Goal: Task Accomplishment & Management: Use online tool/utility

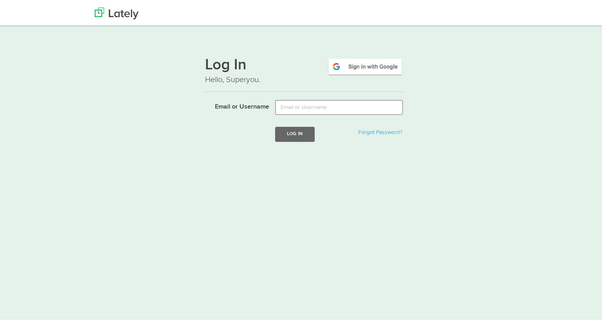
click at [341, 105] on input "Email or Username" at bounding box center [339, 105] width 128 height 15
type input "[EMAIL_ADDRESS][DOMAIN_NAME]"
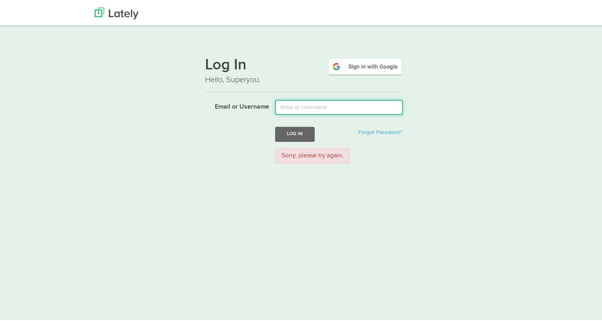
click at [309, 103] on input "Email or Username" at bounding box center [339, 105] width 128 height 15
type input "tamararey@fifth-dimension.io"
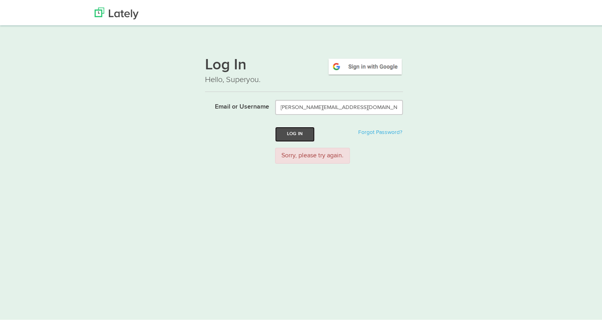
click at [300, 137] on button "Log In" at bounding box center [295, 132] width 40 height 15
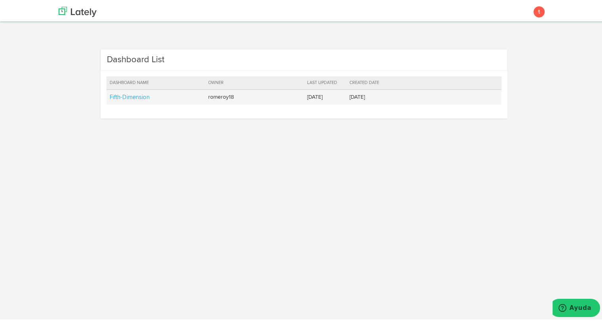
click at [116, 99] on td "Fifth-Dimension" at bounding box center [156, 95] width 99 height 15
click at [112, 93] on link "Fifth-Dimension" at bounding box center [130, 96] width 40 height 6
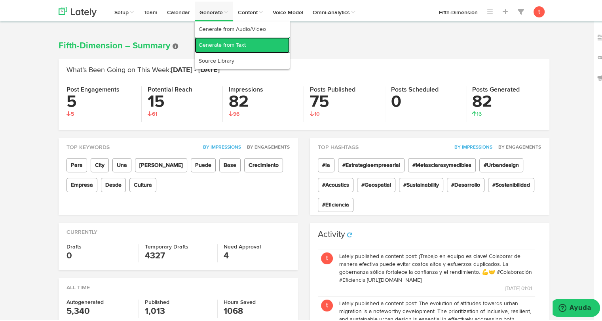
click at [230, 42] on link "Generate from Text" at bounding box center [242, 44] width 95 height 16
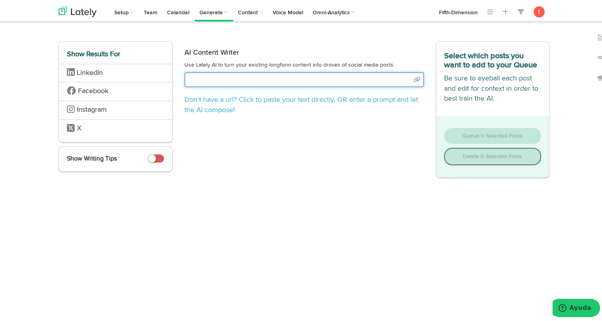
click at [252, 80] on input "text" at bounding box center [305, 78] width 240 height 15
paste input "https://www.vortexba.com/es-pr/posts/conectando-la-estrategia-con-la-ejecucion-…"
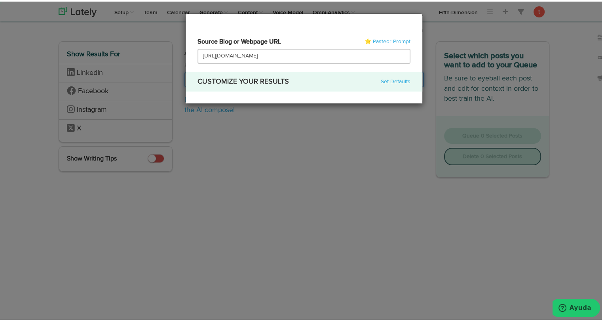
type input "https://www.vortexba.com/es-pr/posts/conectando-la-estrategia-con-la-ejecucion-…"
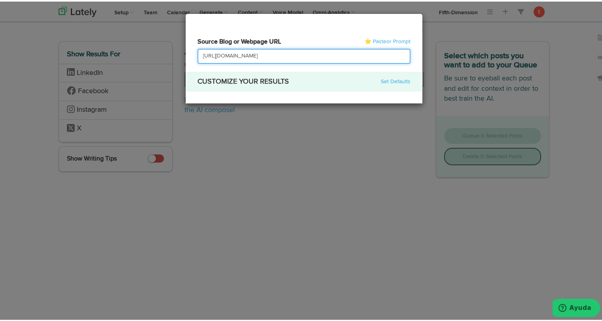
select select "academic"
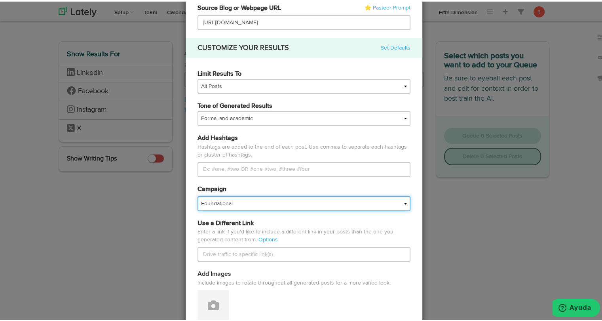
scroll to position [0, 0]
click at [231, 196] on select "Foundational Fresh Assets IMPORTED Industrias VBA Medula Mojica VBA <> GC VBA <…" at bounding box center [304, 201] width 213 height 15
select select "67a66d21166803e04be07e7f"
click at [198, 194] on select "Foundational Fresh Assets IMPORTED Industrias VBA Medula Mojica VBA <> GC VBA <…" at bounding box center [304, 201] width 213 height 15
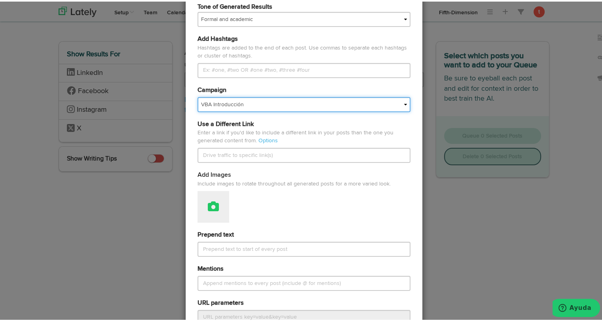
scroll to position [153, 0]
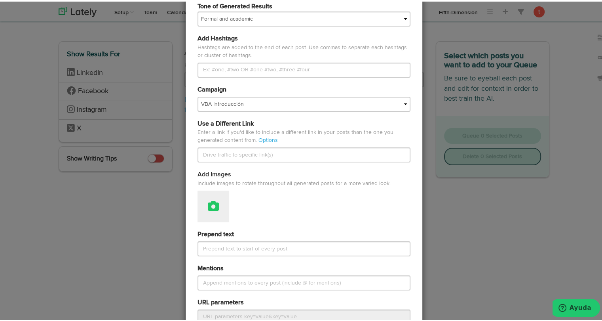
click at [212, 212] on button at bounding box center [214, 205] width 32 height 32
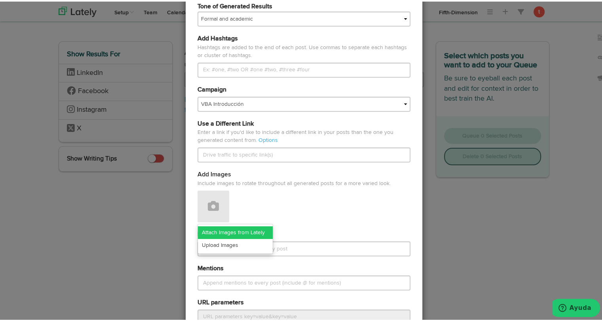
click at [211, 227] on link "Attach Images from Lately" at bounding box center [235, 231] width 75 height 13
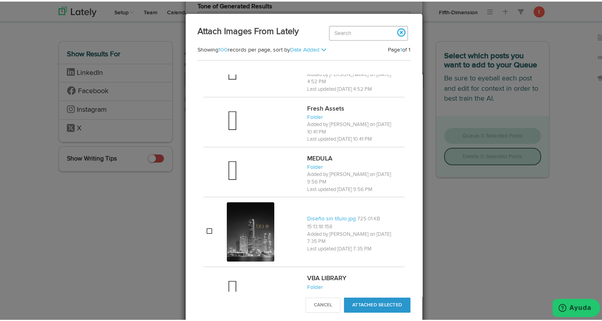
scroll to position [672, 0]
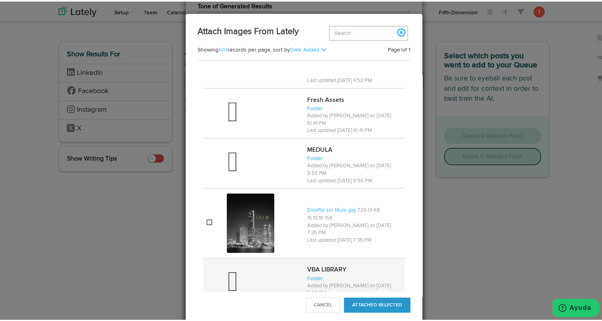
click at [257, 265] on div at bounding box center [264, 281] width 74 height 32
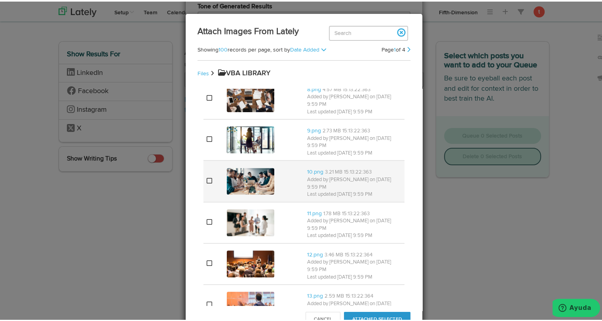
scroll to position [299, 0]
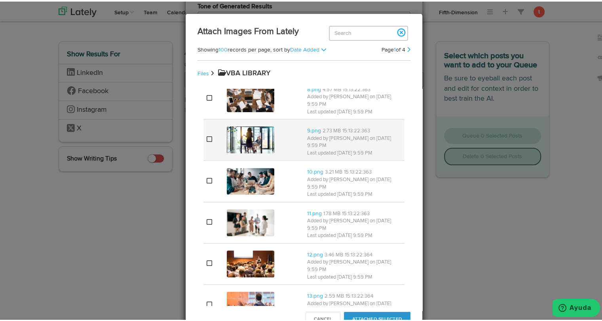
click at [250, 125] on img at bounding box center [251, 138] width 48 height 27
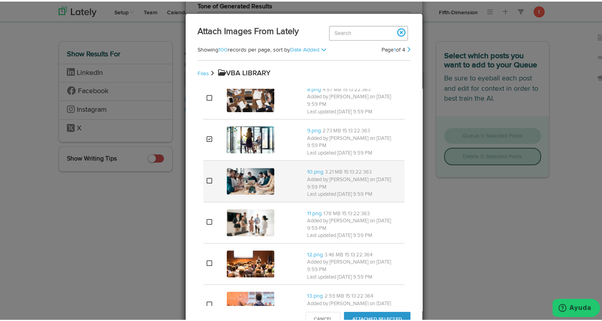
click at [246, 159] on td at bounding box center [264, 179] width 80 height 41
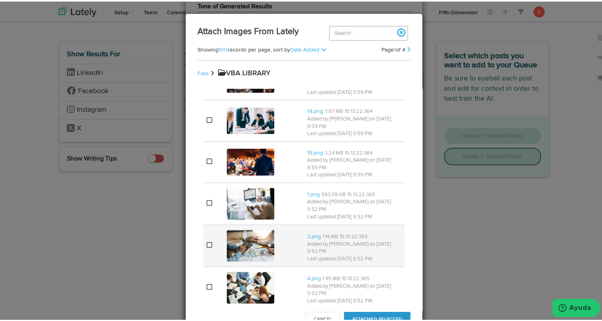
scroll to position [526, 0]
click at [245, 228] on img at bounding box center [251, 244] width 48 height 32
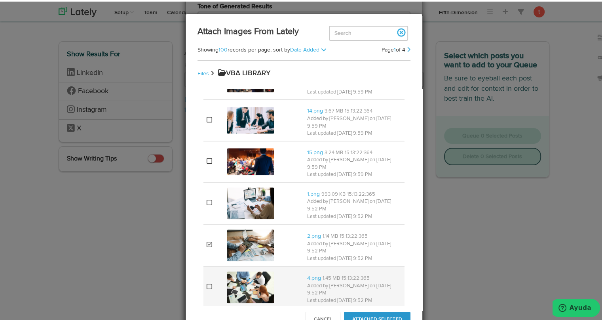
click at [240, 270] on img at bounding box center [251, 286] width 48 height 32
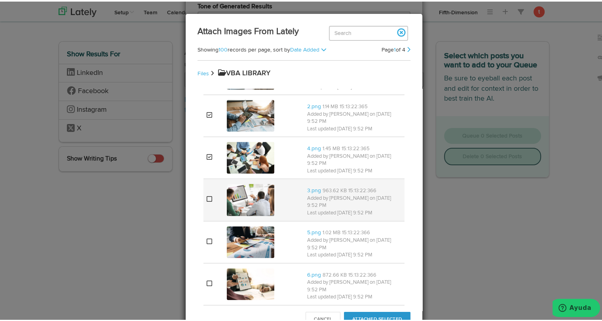
scroll to position [659, 0]
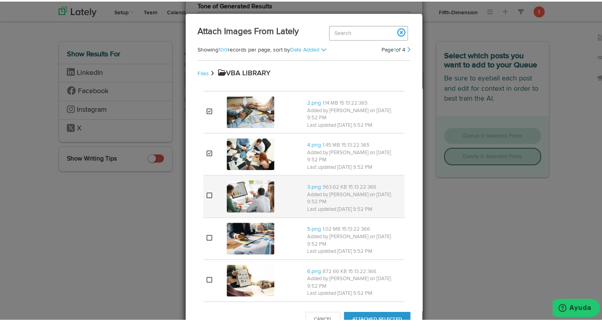
click at [252, 179] on img at bounding box center [251, 195] width 48 height 32
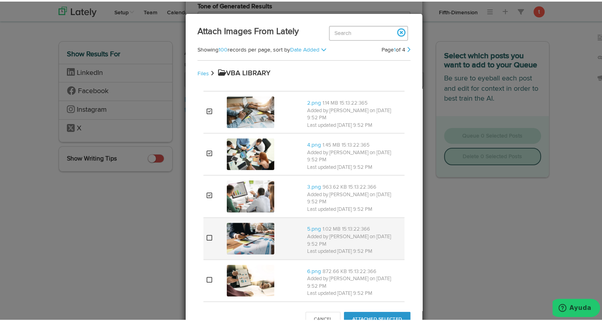
click at [245, 221] on img at bounding box center [251, 237] width 48 height 32
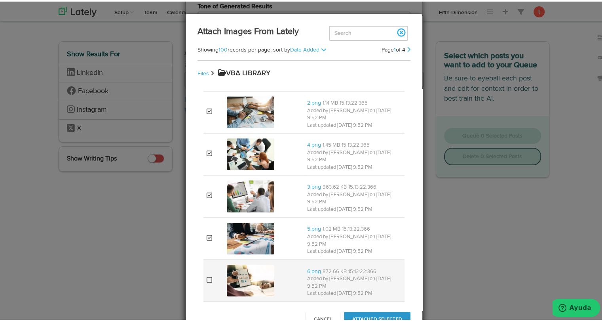
click at [235, 263] on img at bounding box center [251, 279] width 48 height 32
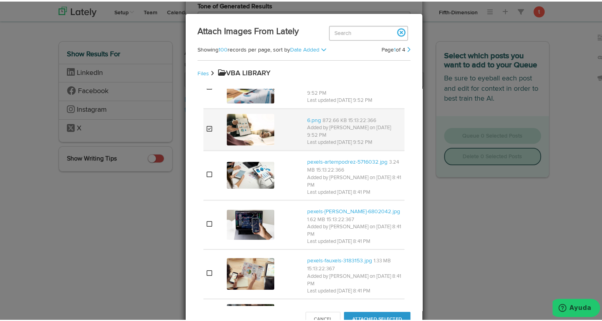
scroll to position [816, 0]
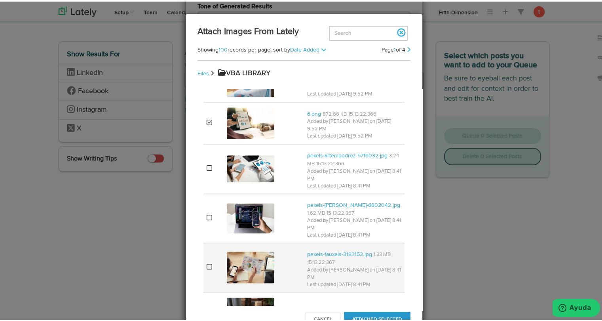
click at [251, 250] on img at bounding box center [251, 266] width 48 height 32
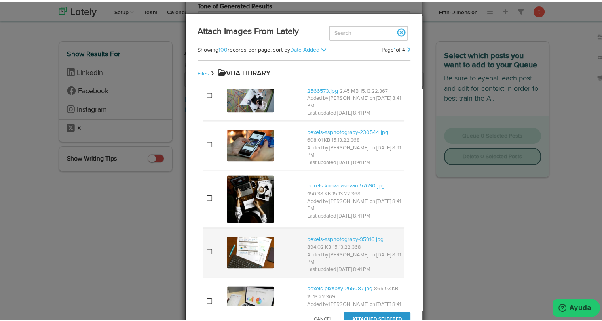
scroll to position [1119, 0]
click at [254, 234] on img at bounding box center [251, 250] width 48 height 32
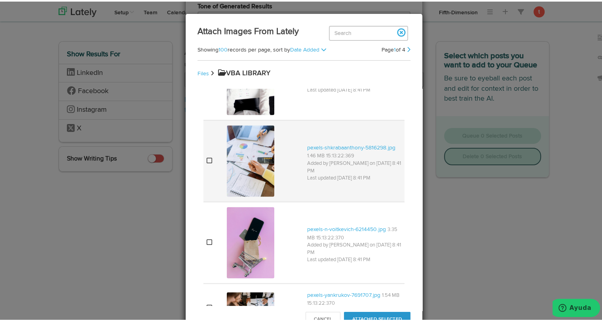
scroll to position [1553, 0]
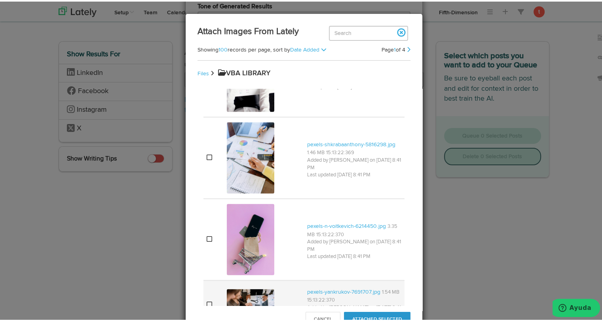
click at [233, 287] on img at bounding box center [251, 303] width 48 height 32
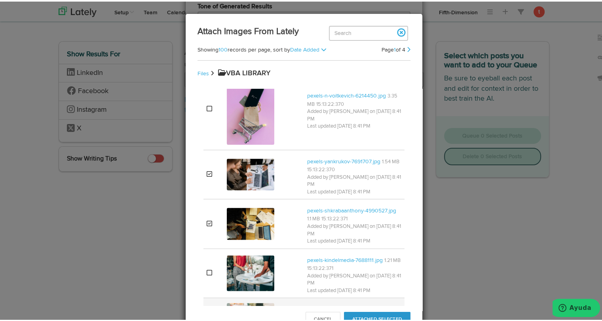
scroll to position [1684, 0]
click at [390, 311] on button "Attached Selected" at bounding box center [377, 317] width 67 height 15
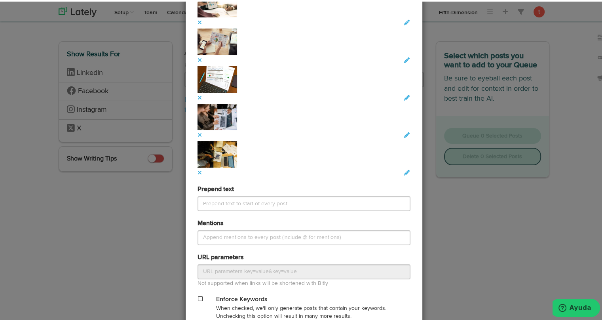
scroll to position [673, 0]
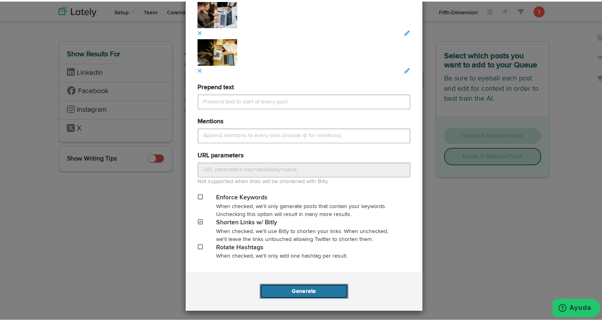
click at [296, 290] on button "Generate" at bounding box center [304, 289] width 88 height 15
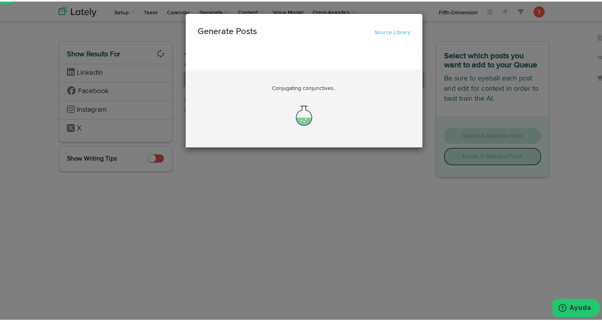
scroll to position [0, 181]
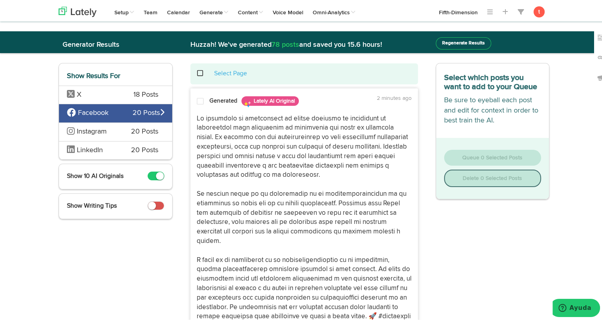
click at [94, 95] on span "X" at bounding box center [94, 93] width 55 height 10
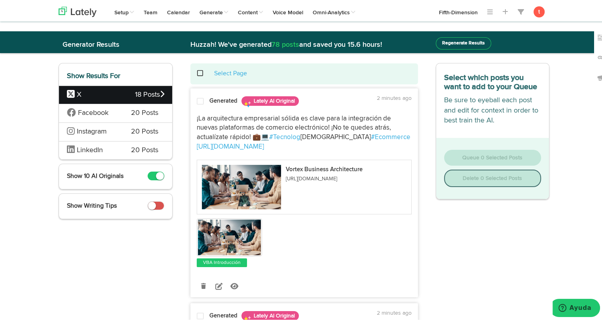
click at [194, 110] on div "¡La arquitectura empresarial sólida es clave para la integración de nuevas plat…" at bounding box center [304, 188] width 227 height 158
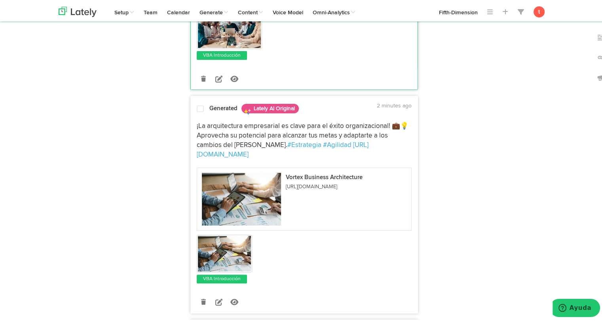
click at [210, 116] on div "¡La arquitectura empresarial es clave para el éxito organizacional! 💼💡 Aprovech…" at bounding box center [304, 199] width 227 height 167
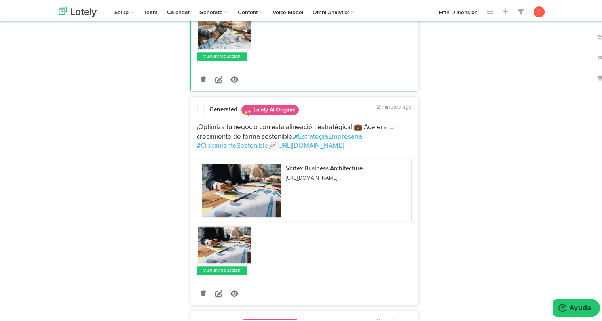
click at [206, 122] on span "¡Optimiza tu negocio con esta alineación estratégica! 💼 Acelera tu crecimiento …" at bounding box center [296, 130] width 199 height 16
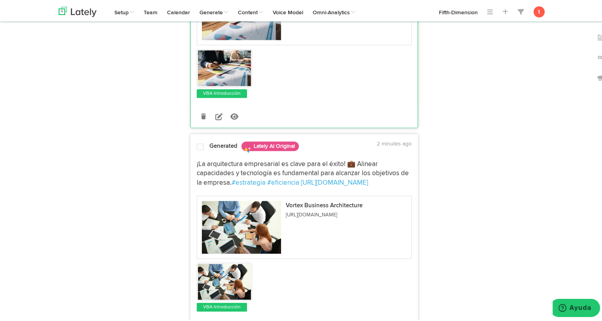
click at [200, 154] on div "¡La arquitectura empresarial es clave para el éxito! 💼 Alinear capacidades y te…" at bounding box center [304, 232] width 227 height 157
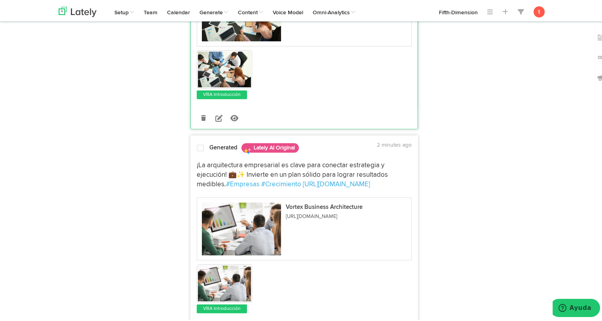
click at [207, 160] on span "¡La arquitectura empresarial es clave para conectar estrategia y ejecución! 💼✨ …" at bounding box center [293, 173] width 193 height 26
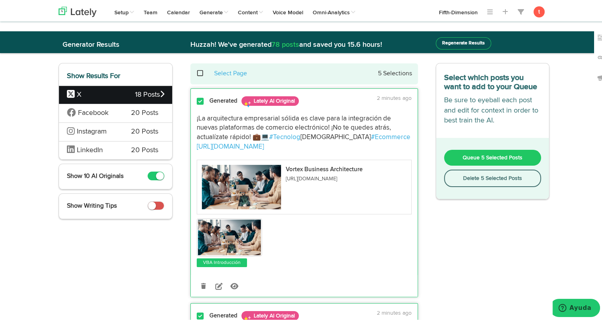
click at [453, 160] on button "Queue 5 Selected Posts" at bounding box center [492, 156] width 97 height 16
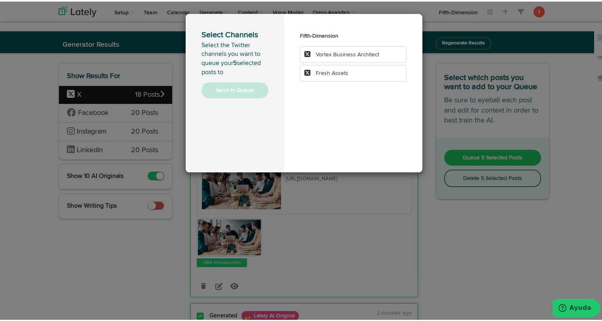
click at [326, 53] on span "Vortex Business Architect" at bounding box center [347, 53] width 63 height 6
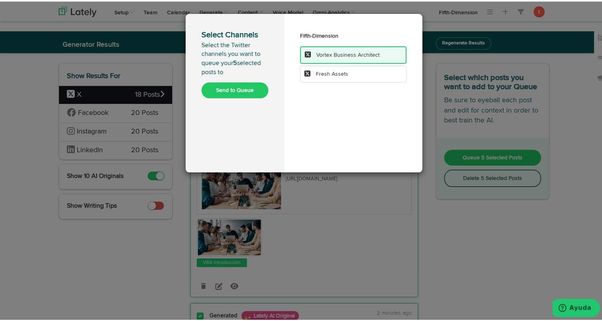
click at [246, 93] on button "Send to Queue" at bounding box center [235, 89] width 67 height 16
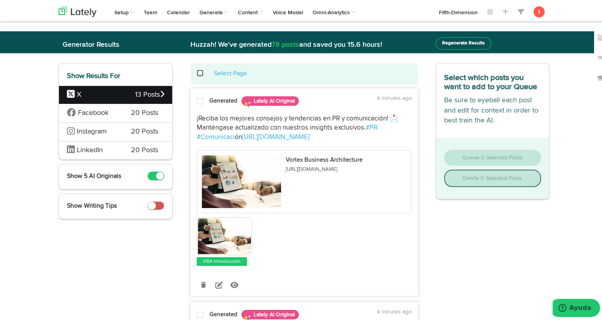
click at [198, 101] on span at bounding box center [200, 100] width 7 height 8
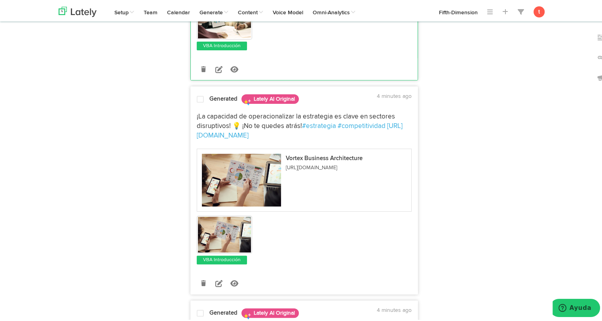
click at [200, 107] on div "¡La capacidad de operacionalizar la estrategia es clave en sectores disruptivos…" at bounding box center [304, 185] width 227 height 157
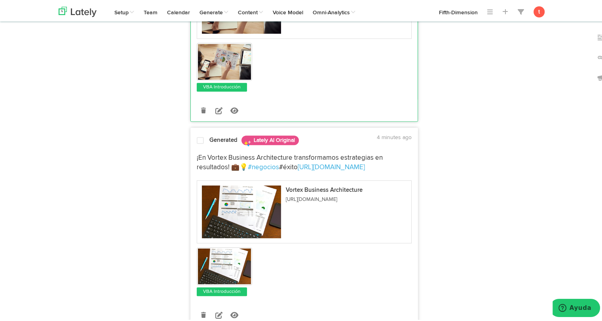
click at [204, 143] on div at bounding box center [200, 140] width 19 height 11
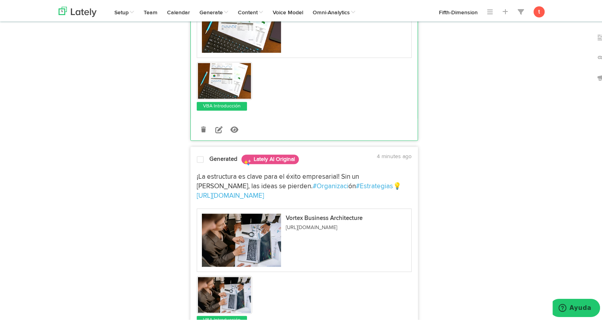
scroll to position [577, 0]
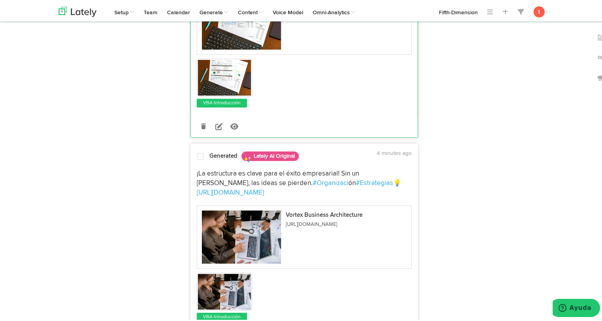
click at [204, 165] on div "¡La estructura es clave para el éxito empresarial! Sin un marco claro, las idea…" at bounding box center [304, 242] width 227 height 157
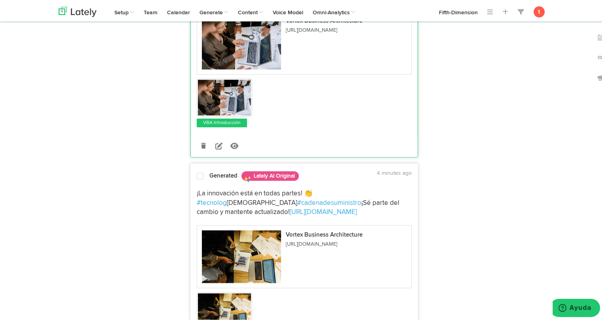
scroll to position [778, 0]
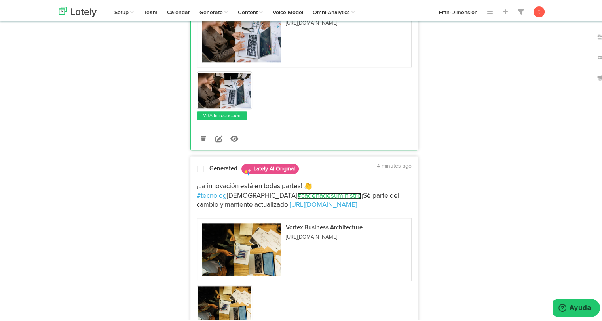
click at [297, 191] on link "#cadenadesuministro" at bounding box center [329, 194] width 64 height 7
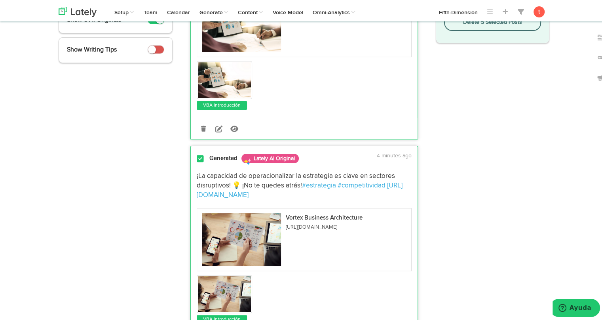
scroll to position [0, 0]
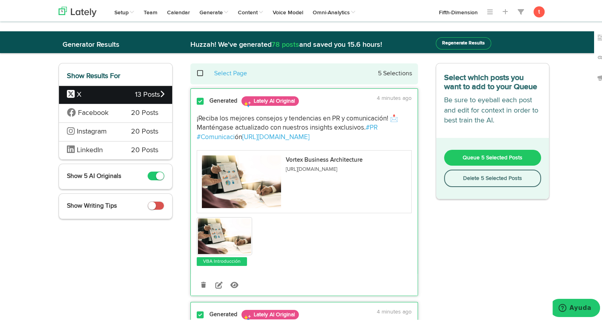
click at [197, 97] on span at bounding box center [200, 100] width 7 height 8
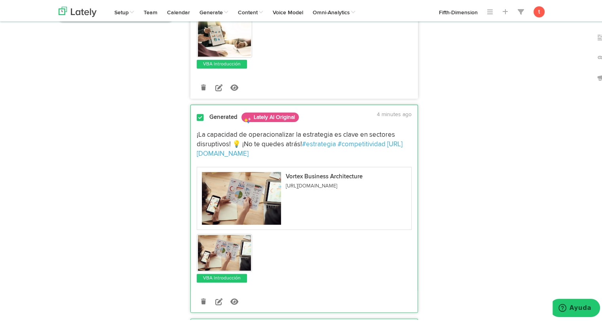
scroll to position [200, 0]
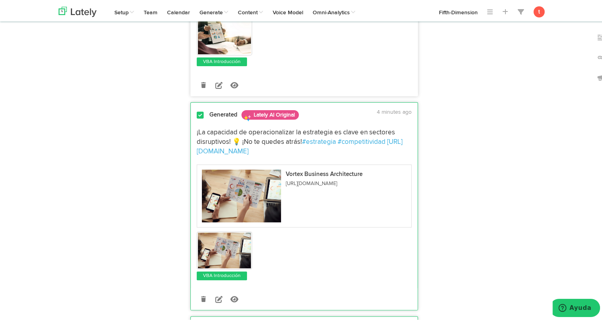
click at [197, 110] on span at bounding box center [200, 114] width 7 height 8
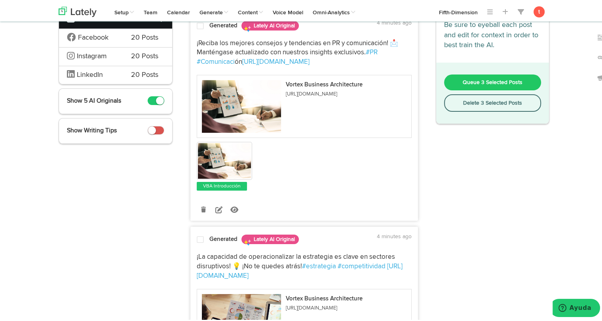
scroll to position [0, 0]
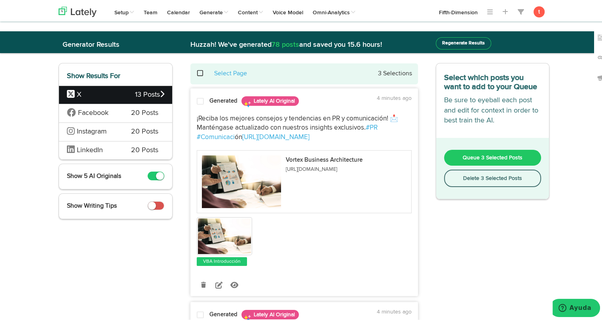
click at [198, 72] on span at bounding box center [204, 72] width 16 height 0
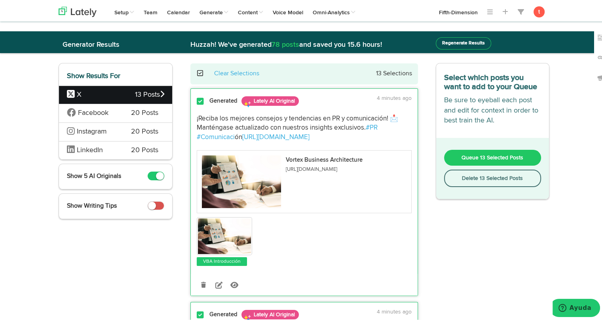
click at [198, 72] on span at bounding box center [204, 72] width 16 height 0
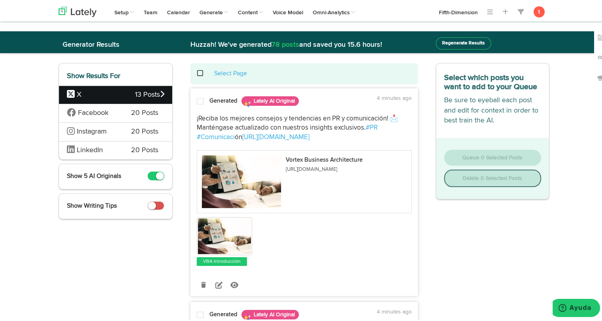
click at [124, 119] on div "Facebook 20 Posts" at bounding box center [115, 111] width 113 height 19
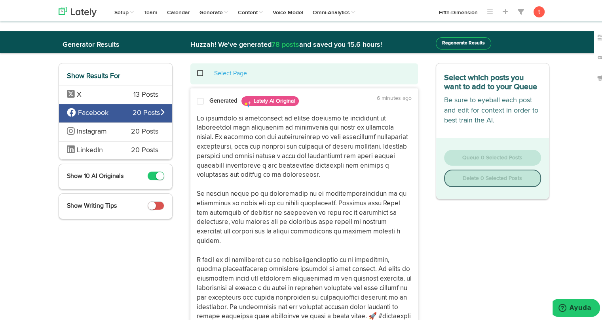
click at [229, 137] on p "https://bit.ly/4nry4TR" at bounding box center [304, 220] width 215 height 217
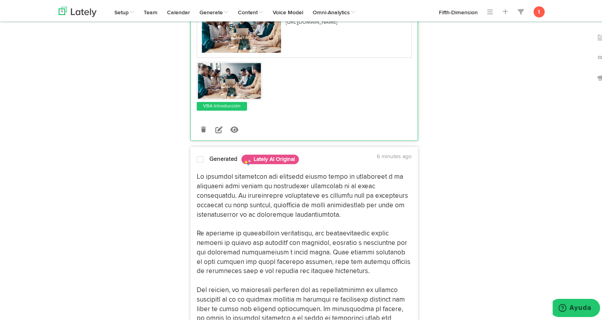
scroll to position [337, 0]
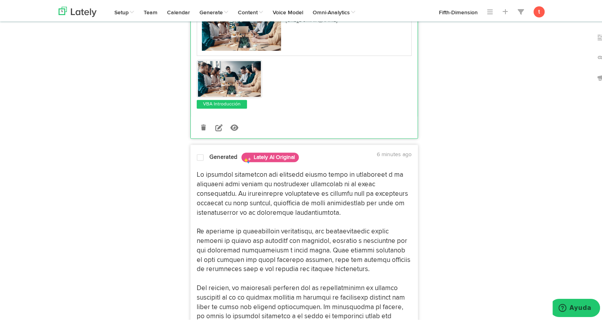
click at [222, 184] on p "https://bit.ly/4nry4TR" at bounding box center [304, 277] width 215 height 217
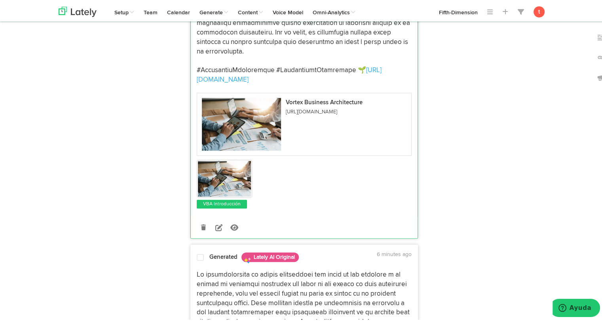
scroll to position [646, 0]
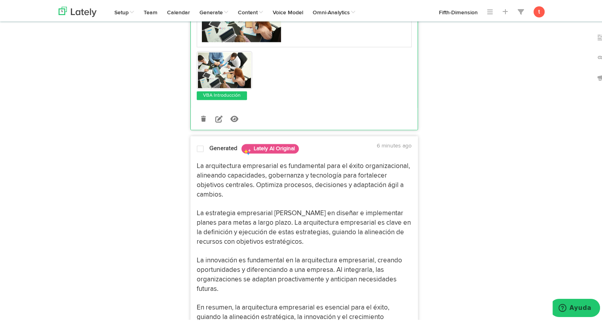
click at [227, 246] on p "La arquitectura empresarial es fundamental para el éxito organizacional, alinea…" at bounding box center [304, 259] width 215 height 198
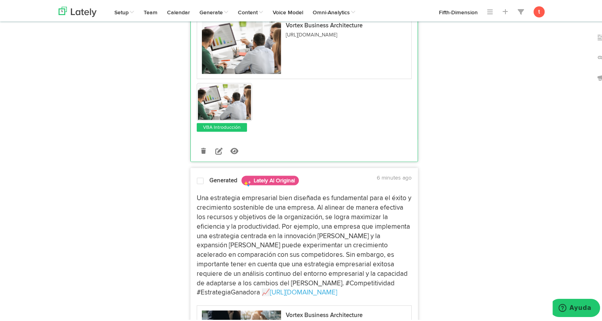
scroll to position [1438, 0]
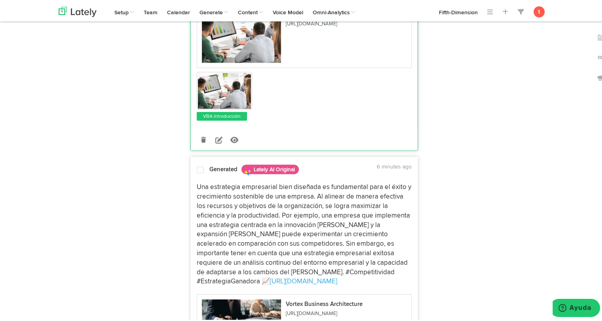
click at [255, 213] on p "Una estrategia empresarial bien diseñada es fundamental para el éxito y crecimi…" at bounding box center [304, 233] width 215 height 104
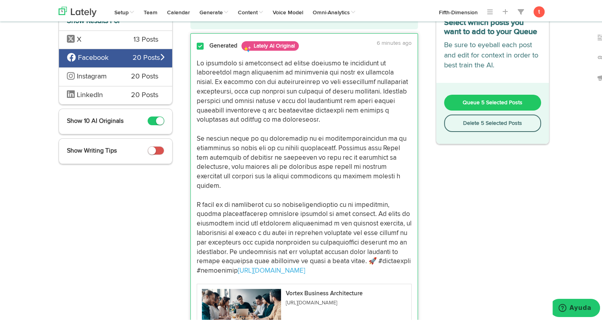
scroll to position [0, 0]
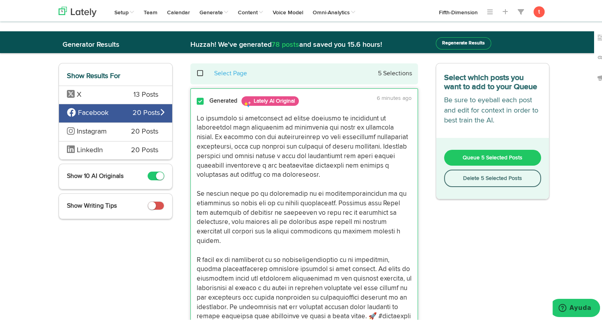
click at [463, 155] on span "Queue 5 Selected Posts" at bounding box center [493, 156] width 60 height 6
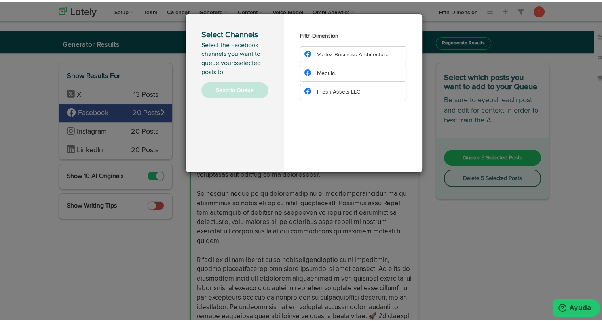
click at [370, 55] on span "Vortex Business Architecture" at bounding box center [353, 53] width 72 height 6
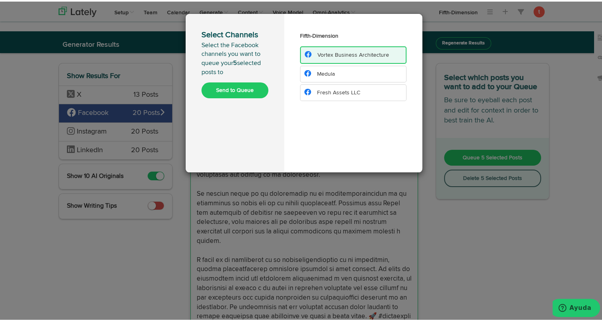
click at [233, 89] on button "Send to Queue" at bounding box center [235, 89] width 67 height 16
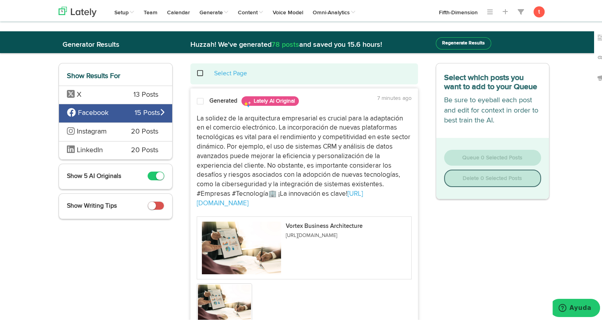
click at [233, 111] on div "La solidez de la arquitectura empresarial es crucial para la adaptación en el c…" at bounding box center [304, 220] width 227 height 223
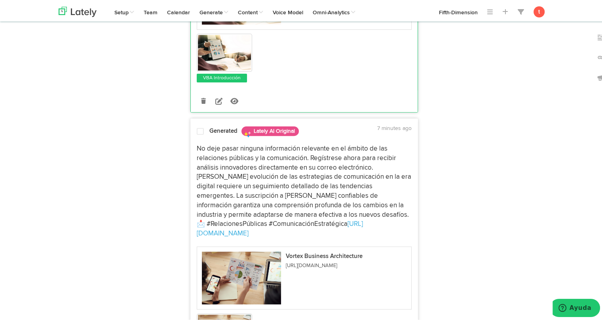
click at [235, 164] on p "No deje pasar ninguna información relevante en el ámbito de las relaciones públ…" at bounding box center [304, 190] width 215 height 94
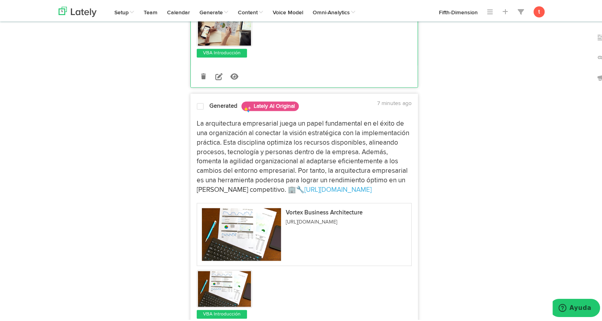
click at [238, 152] on p "La arquitectura empresarial juega un papel fundamental en el éxito de una organ…" at bounding box center [304, 155] width 215 height 75
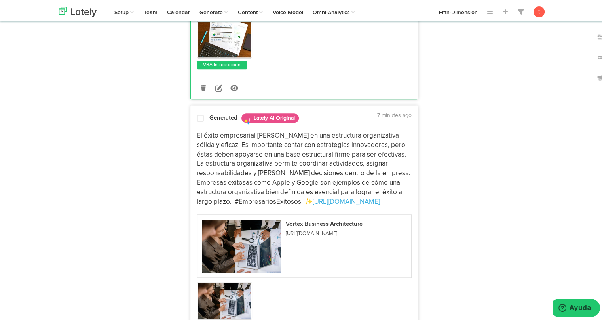
click at [236, 170] on p "El éxito empresarial se basa en una estructura organizativa sólida y eficaz. Es…" at bounding box center [304, 167] width 215 height 75
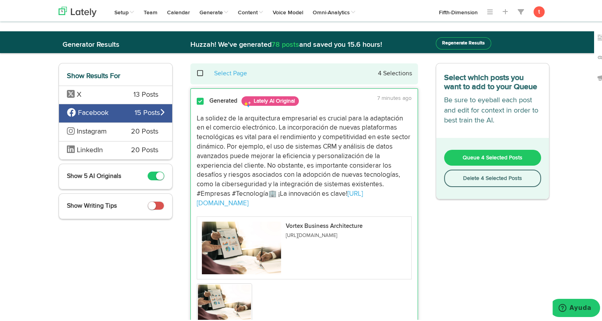
click at [197, 72] on span at bounding box center [204, 72] width 16 height 0
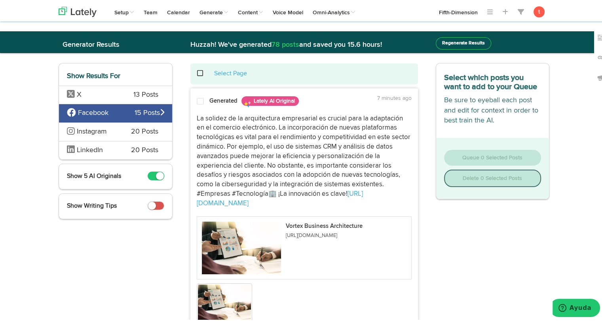
click at [136, 128] on span "20 Posts" at bounding box center [144, 130] width 27 height 10
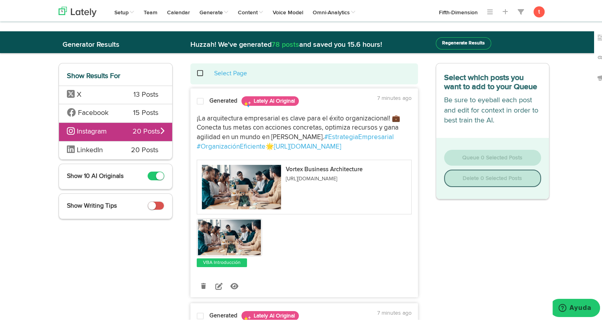
click at [222, 114] on p "¡La arquitectura empresarial es clave para el éxito organizacional! 💼 Conecta t…" at bounding box center [304, 131] width 215 height 38
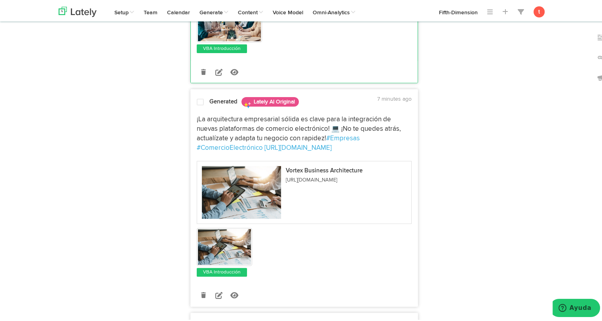
scroll to position [232, 0]
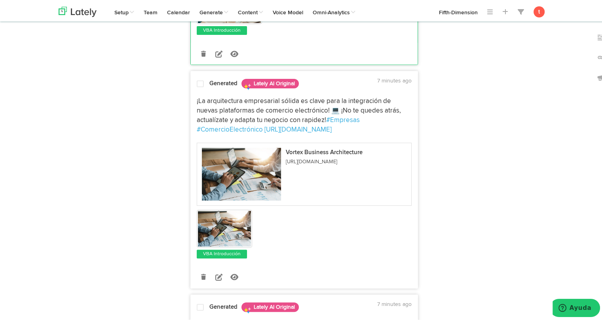
click at [220, 109] on p "¡La arquitectura empresarial sólida es clave para la integración de nuevas plat…" at bounding box center [304, 114] width 215 height 38
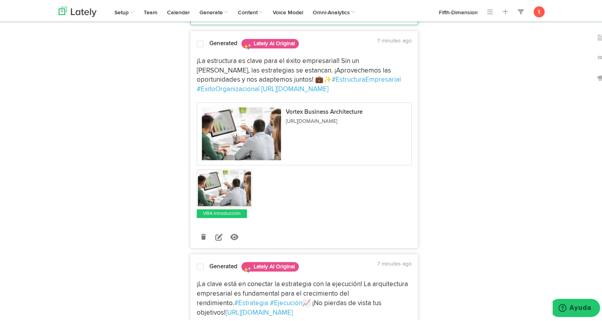
click at [220, 75] on p "¡La estructura es clave para el éxito empresarial! Sin un marco claro, las estr…" at bounding box center [304, 74] width 215 height 38
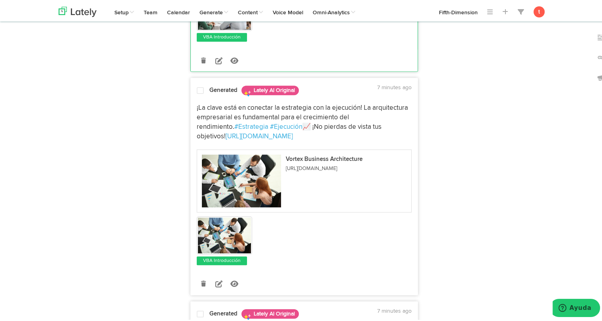
click at [215, 99] on div "¡La clave está en conectar la estrategia con la ejecución! La arquitectura empr…" at bounding box center [304, 181] width 227 height 167
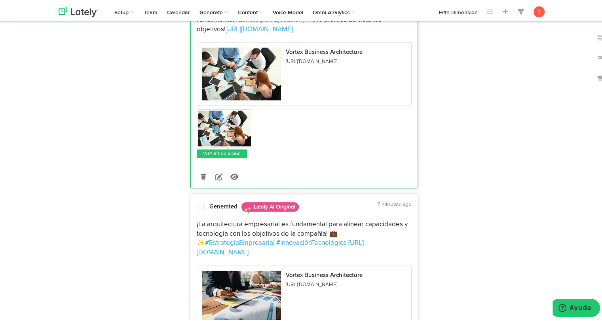
click at [221, 219] on p "¡La arquitectura empresarial es fundamental para alinear capacidades y tecnolog…" at bounding box center [304, 237] width 215 height 38
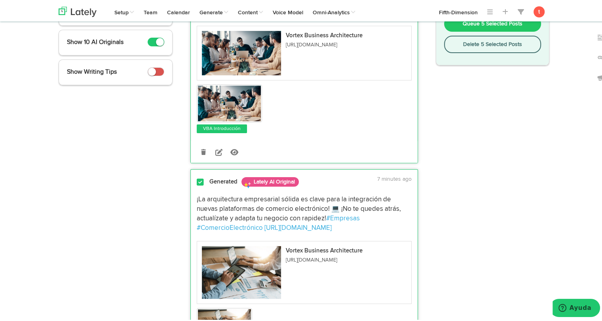
scroll to position [0, 0]
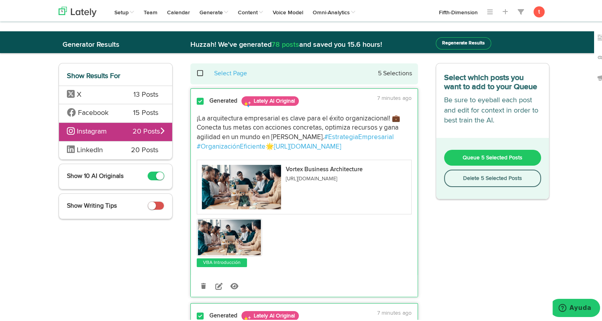
click at [475, 151] on button "Queue 5 Selected Posts" at bounding box center [492, 156] width 97 height 16
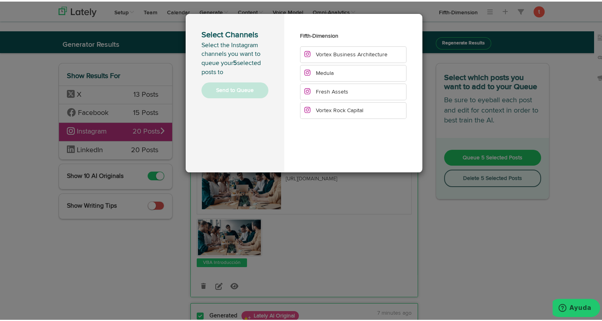
click at [362, 50] on span "Vortex Business Architecture" at bounding box center [352, 53] width 72 height 6
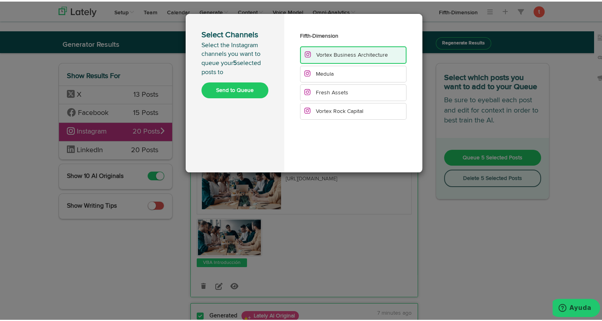
click at [244, 90] on button "Send to Queue" at bounding box center [235, 89] width 67 height 16
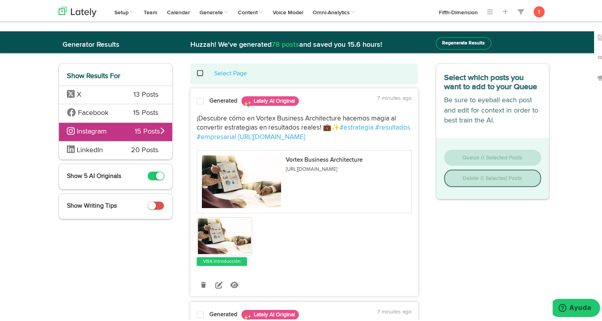
click at [217, 109] on div "¡Descubre cómo en Vortex Business Architecture hacemos magia al convertir estra…" at bounding box center [304, 187] width 227 height 157
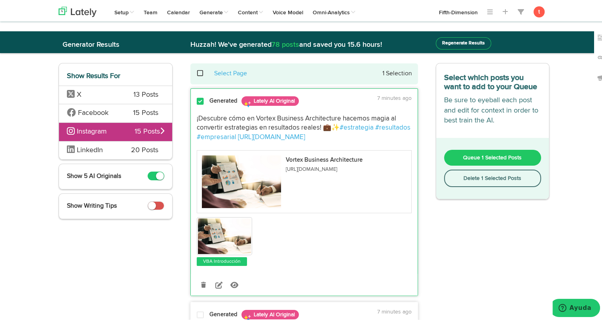
click at [217, 109] on div "¡Descubre cómo en Vortex Business Architecture hacemos magia al convertir estra…" at bounding box center [304, 187] width 227 height 157
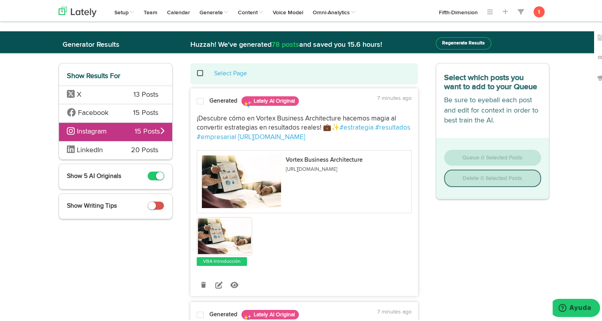
click at [137, 145] on span "20 Posts" at bounding box center [144, 149] width 27 height 10
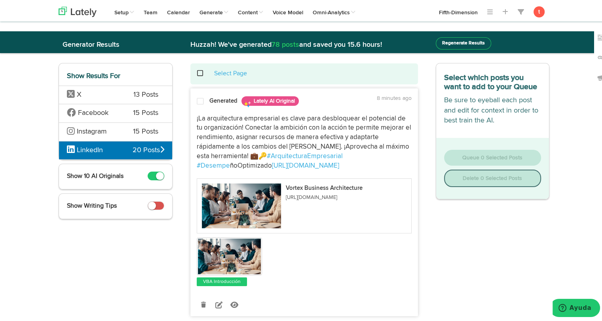
click at [225, 114] on span "¡La arquitectura empresarial es clave para desbloquear el potencial de tu organ…" at bounding box center [305, 136] width 216 height 44
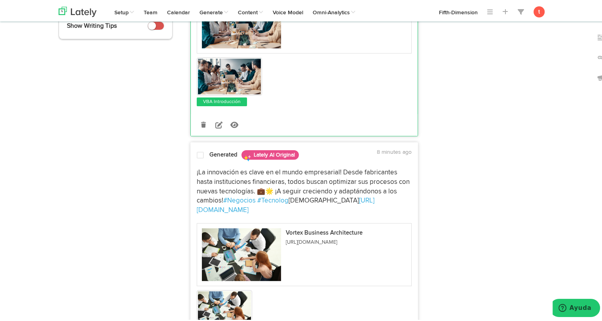
scroll to position [189, 0]
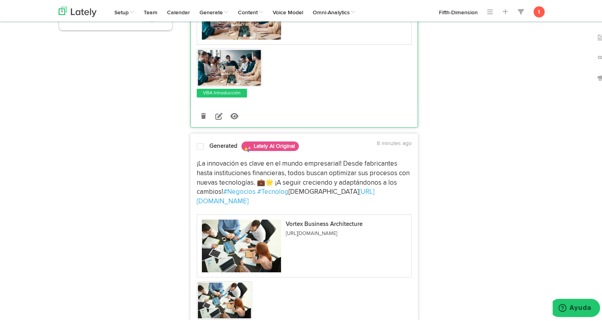
click at [216, 164] on span "¡La innovación es clave en el mundo empresarial! Desde fabricantes hasta instit…" at bounding box center [304, 176] width 215 height 35
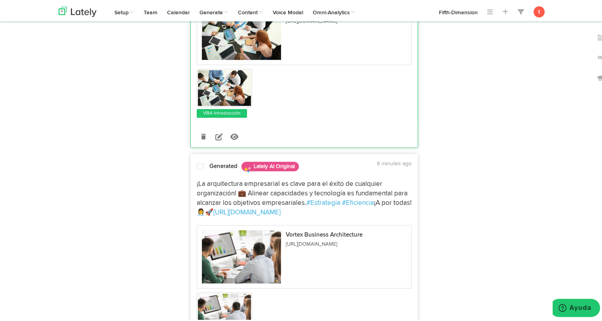
click at [216, 179] on span "¡La arquitectura empresarial es clave para el éxito de cualquier organización! …" at bounding box center [303, 192] width 213 height 26
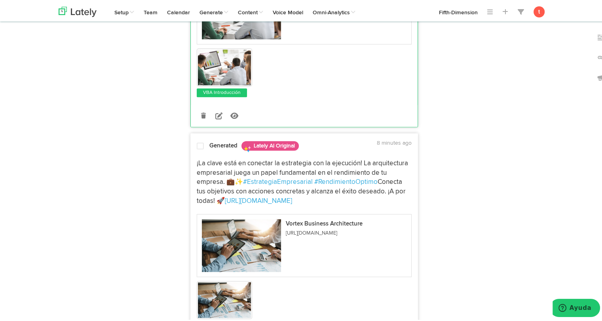
click at [212, 157] on p "¡La clave está en conectar la estrategia con la ejecución! La arquitectura empr…" at bounding box center [304, 180] width 215 height 47
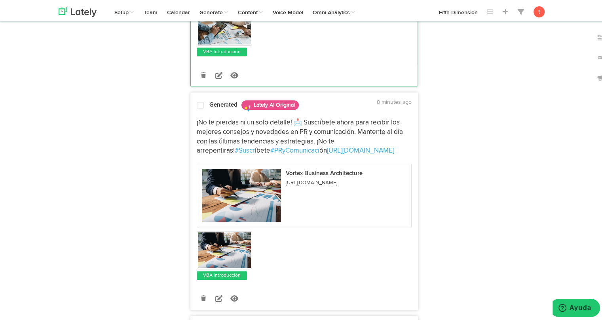
click at [227, 118] on span "¡No te pierdas ni un solo detalle! 📩 Suscríbete ahora para recibir los mejores …" at bounding box center [301, 135] width 208 height 35
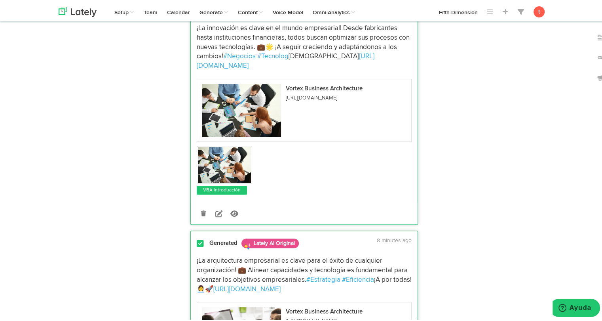
scroll to position [0, 0]
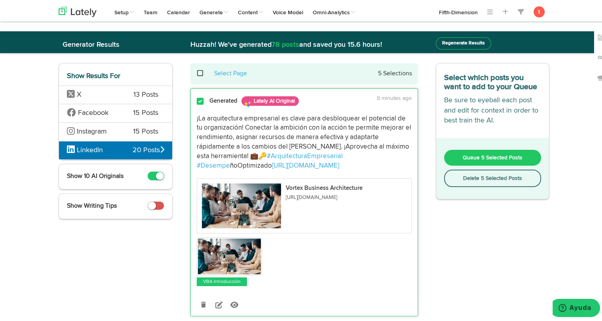
click at [469, 157] on span "Queue 5 Selected Posts" at bounding box center [493, 156] width 60 height 6
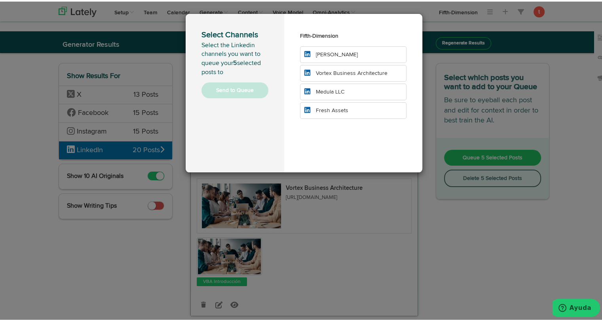
click at [338, 73] on span "Vortex Business Architecture" at bounding box center [352, 72] width 72 height 6
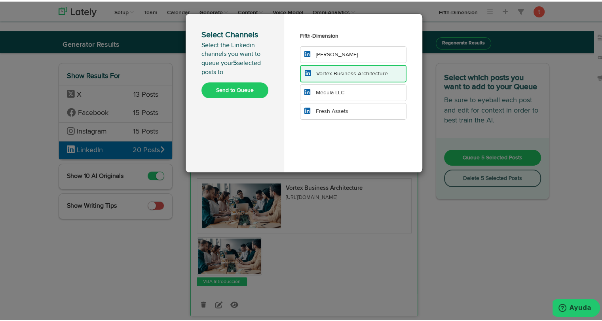
click at [252, 89] on button "Send to Queue" at bounding box center [235, 89] width 67 height 16
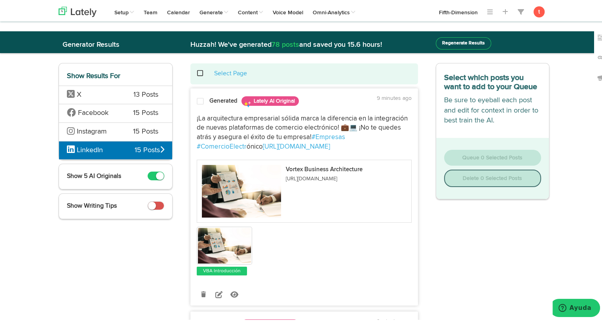
click at [229, 126] on span "¡La arquitectura empresarial sólida marca la diferencia en la integración de nu…" at bounding box center [303, 127] width 213 height 26
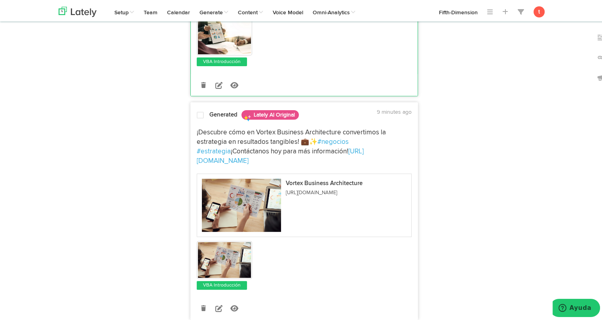
click at [211, 138] on span "¡Descubre cómo en Vortex Business Architecture convertimos la estrategia en res…" at bounding box center [292, 136] width 191 height 16
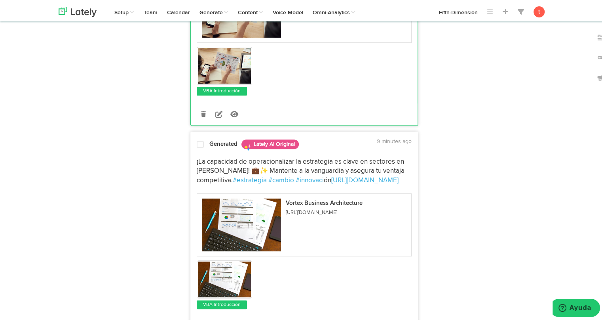
scroll to position [411, 0]
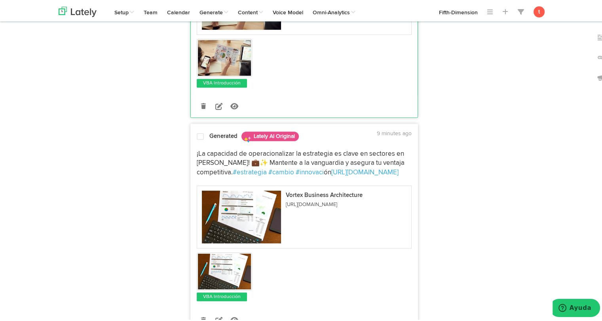
click at [207, 151] on span "¡La capacidad de operacionalizar la estrategia es clave en sectores en constant…" at bounding box center [302, 162] width 210 height 26
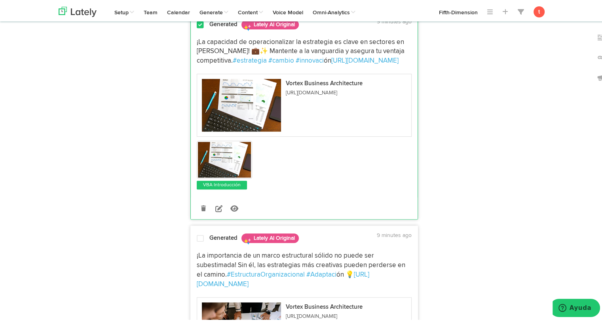
scroll to position [524, 0]
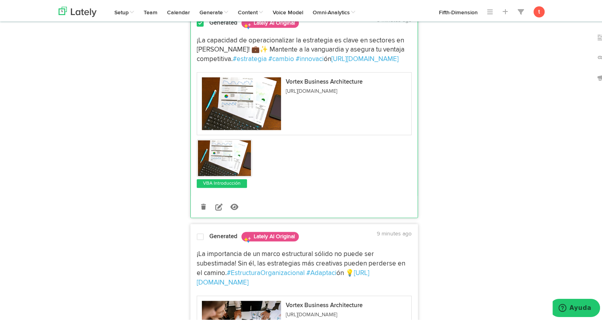
click at [197, 231] on span at bounding box center [200, 235] width 7 height 8
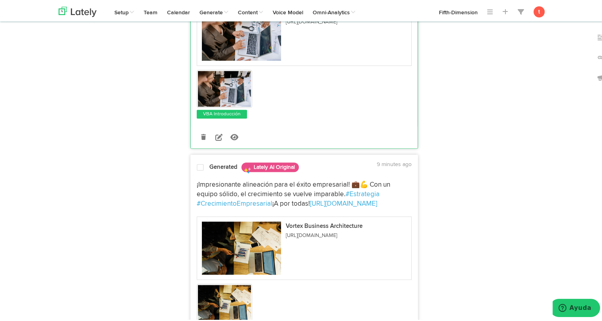
scroll to position [818, 0]
click at [206, 179] on span "¡Impresionante alineación para el éxito empresarial! 💼💪 Con un equipo sólido, e…" at bounding box center [294, 187] width 195 height 16
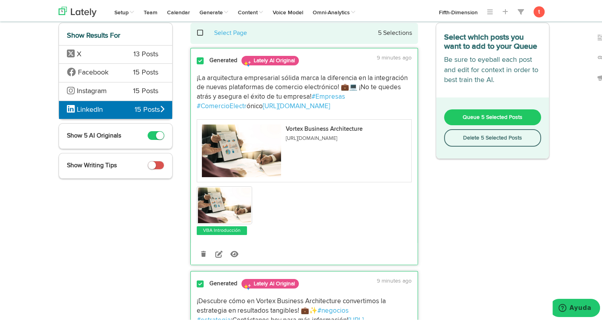
scroll to position [0, 0]
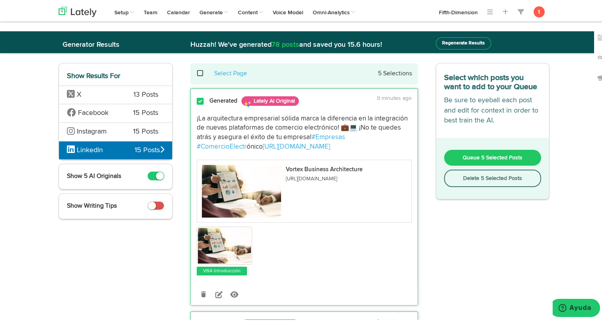
click at [497, 156] on span "Queue 5 Selected Posts" at bounding box center [493, 156] width 60 height 6
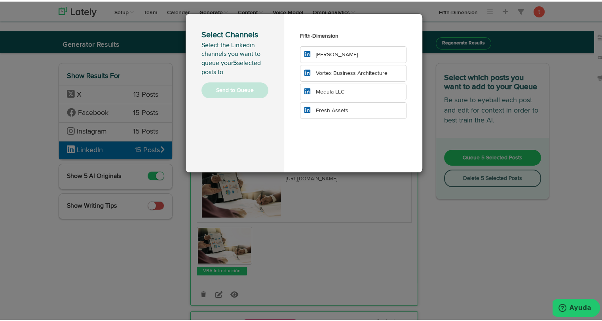
click at [370, 71] on span "Vortex Business Architecture" at bounding box center [352, 72] width 72 height 6
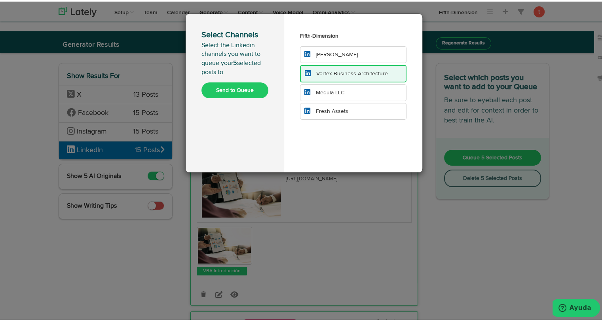
click at [250, 90] on button "Send to Queue" at bounding box center [235, 89] width 67 height 16
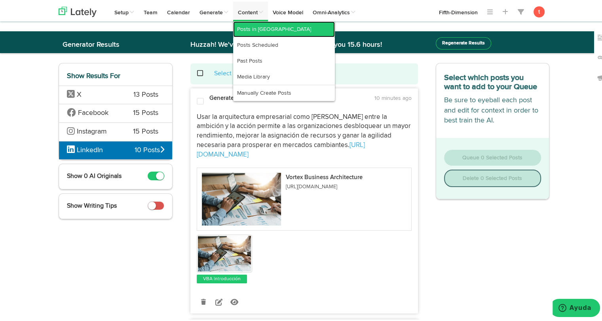
click at [240, 24] on link "Posts in Queue" at bounding box center [284, 28] width 102 height 16
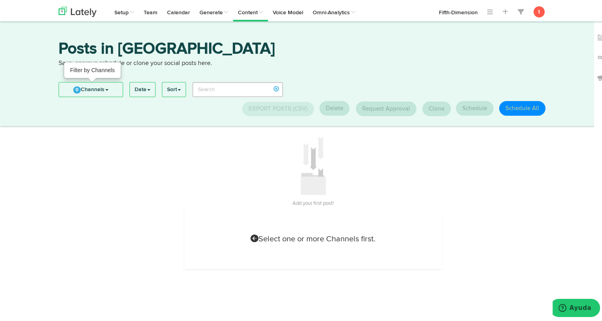
click at [73, 91] on span "0" at bounding box center [77, 88] width 8 height 7
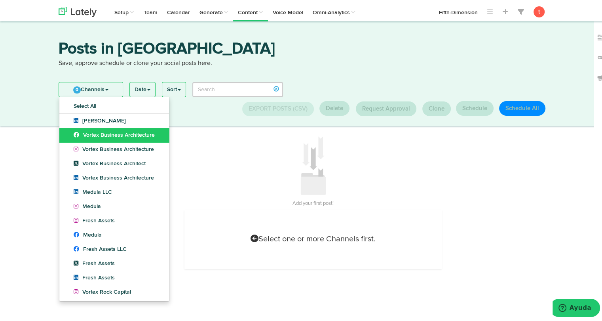
click at [111, 135] on span "Vortex Business Architecture" at bounding box center [114, 134] width 81 height 6
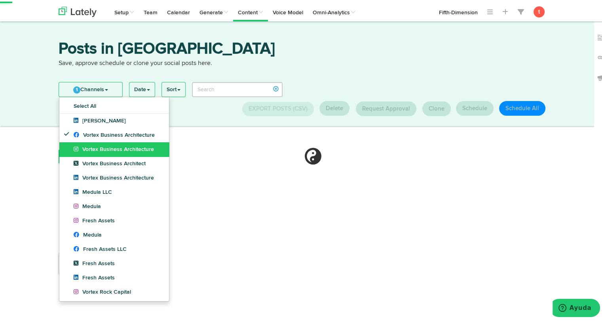
click at [111, 143] on link "Vortex Business Architecture" at bounding box center [114, 148] width 110 height 14
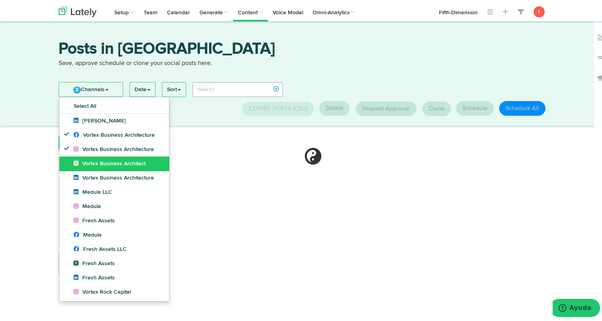
click at [111, 156] on link "Vortex Business Architect" at bounding box center [114, 162] width 110 height 14
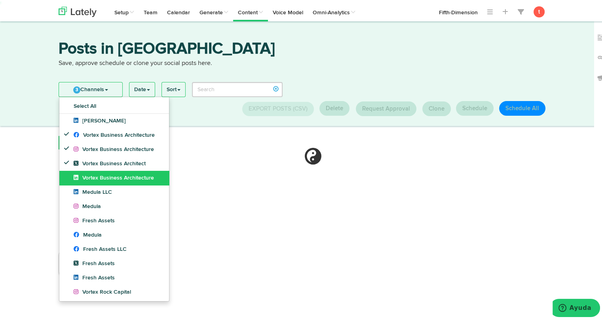
click at [108, 169] on link "Vortex Business Architecture" at bounding box center [114, 176] width 110 height 14
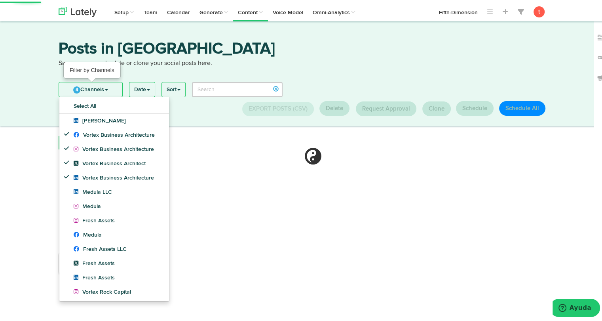
click at [101, 93] on link "4 Channels" at bounding box center [90, 88] width 63 height 14
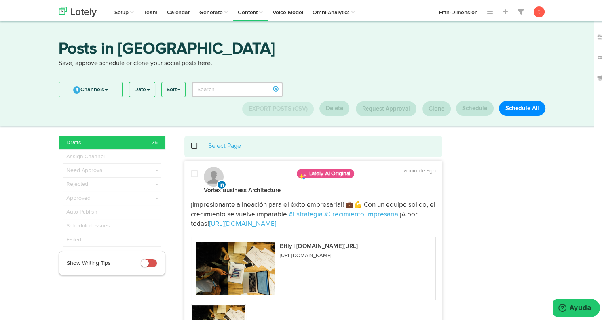
click at [193, 145] on span at bounding box center [199, 144] width 16 height 0
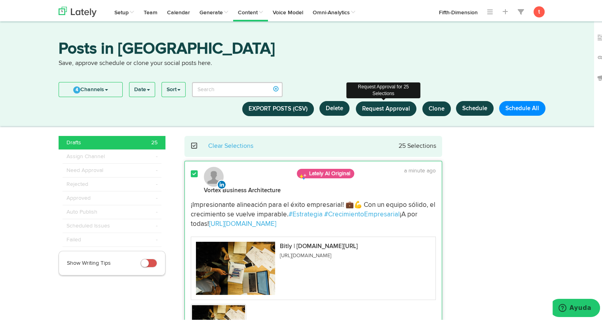
click at [388, 107] on span "Request Approval" at bounding box center [386, 107] width 48 height 6
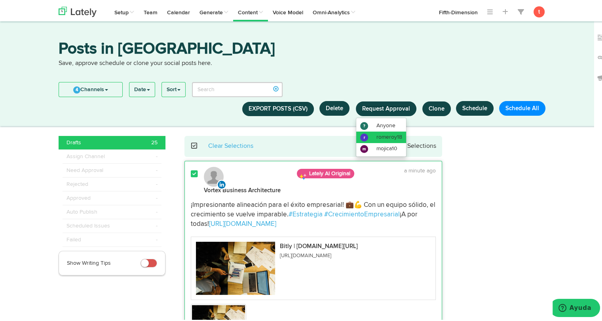
click at [381, 135] on span "romeroy18" at bounding box center [390, 136] width 26 height 6
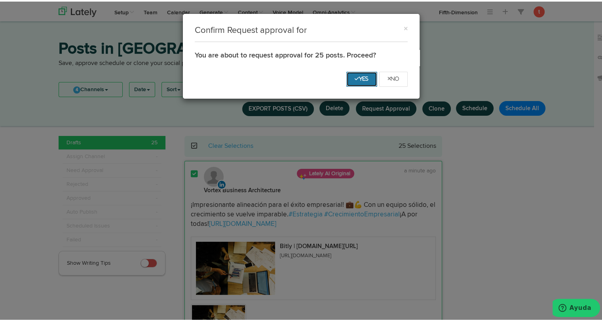
click at [355, 75] on icon "Yes" at bounding box center [362, 77] width 14 height 5
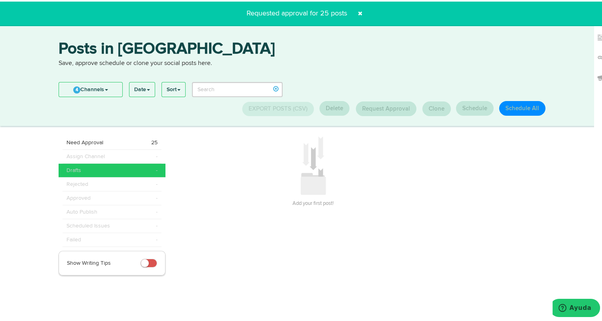
click at [358, 11] on span at bounding box center [360, 12] width 13 height 13
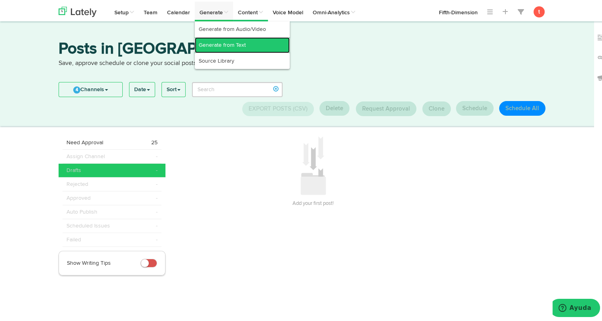
click at [208, 41] on link "Generate from Text" at bounding box center [242, 44] width 95 height 16
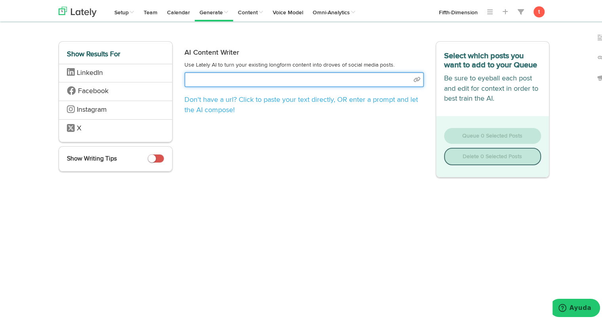
click at [303, 78] on input "text" at bounding box center [305, 78] width 240 height 15
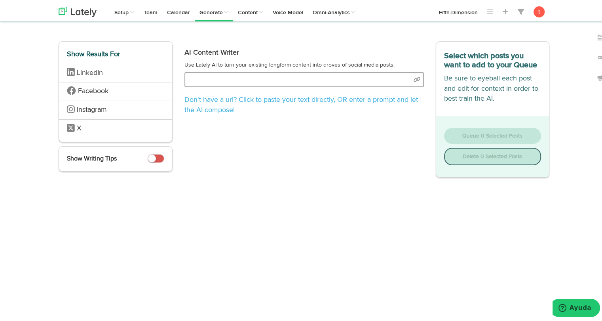
select select "academic"
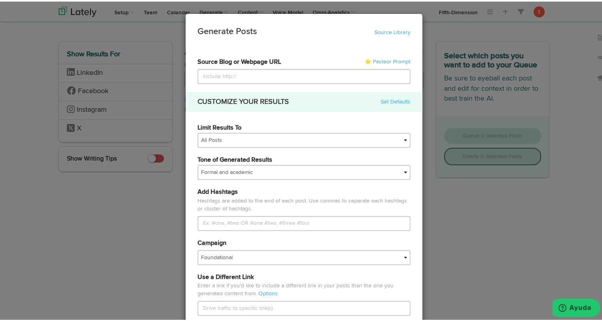
type input "https://www.freshassets.io/blog/how-regenerative-land-use-is-redefining-urban-e…"
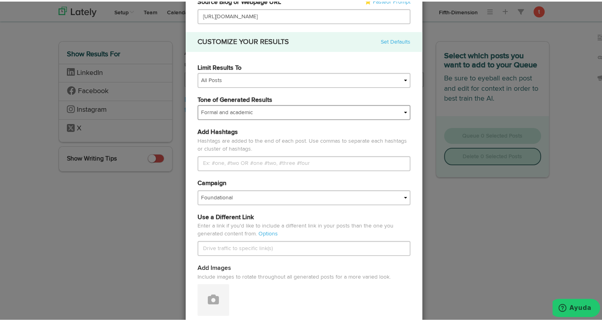
scroll to position [60, 0]
type input "https://www.freshassets.io/blog/how-regenerative-land-use-is-redefining-urban-e…"
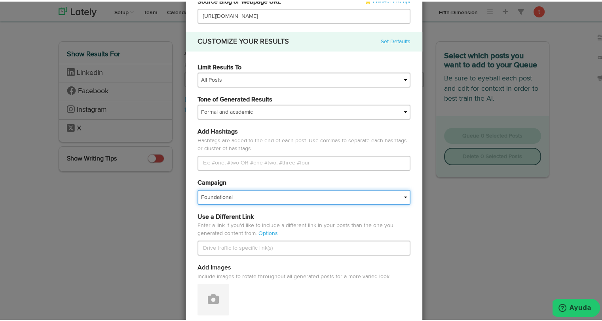
scroll to position [0, 0]
click at [216, 198] on select "Foundational Fresh Assets IMPORTED Industrias VBA Medula Mojica VBA <> GC VBA <…" at bounding box center [304, 195] width 213 height 15
select select "680bda8a6d57bf2a4779c5fd"
click at [198, 188] on select "Foundational Fresh Assets IMPORTED Industrias VBA Medula Mojica VBA <> GC VBA <…" at bounding box center [304, 195] width 213 height 15
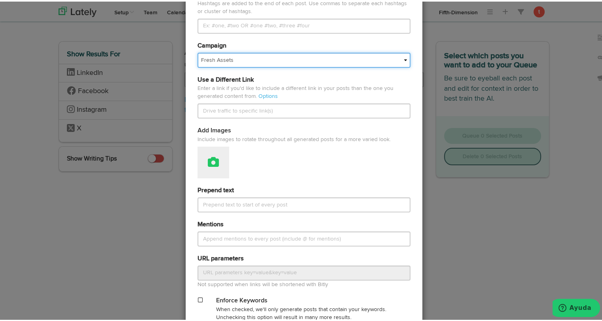
scroll to position [198, 0]
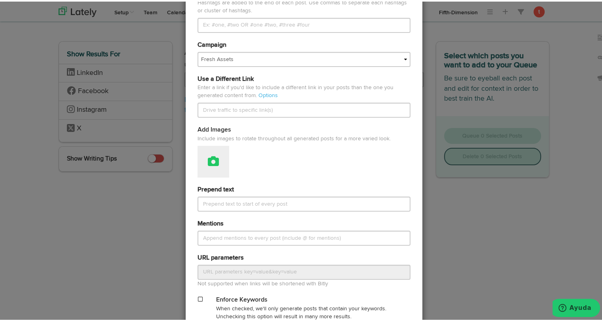
click at [205, 167] on button at bounding box center [214, 160] width 32 height 32
click at [206, 189] on link "Attach Images from Lately" at bounding box center [235, 186] width 75 height 13
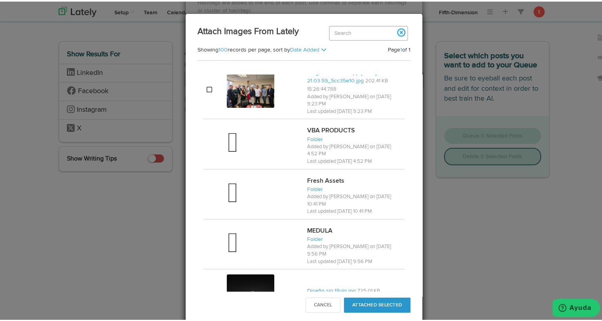
scroll to position [672, 0]
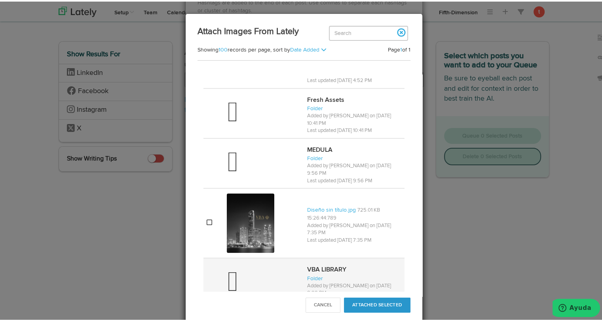
click at [238, 265] on div at bounding box center [264, 281] width 74 height 32
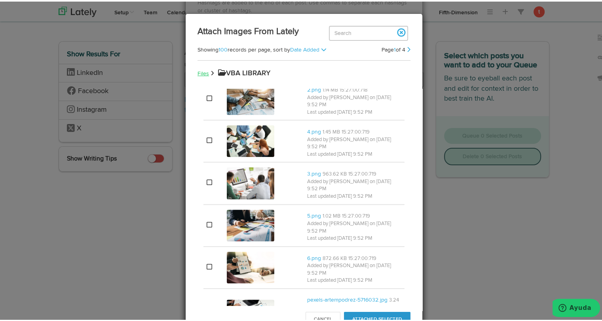
click at [198, 72] on link "Files" at bounding box center [203, 72] width 11 height 6
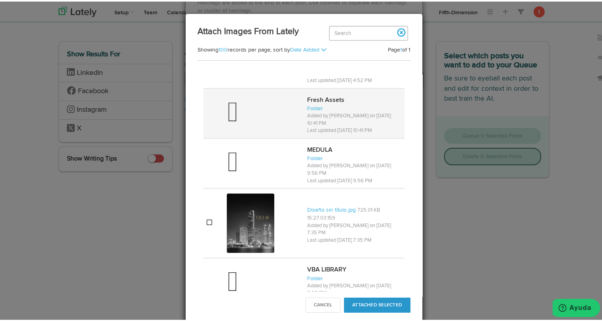
click at [265, 110] on div at bounding box center [264, 112] width 74 height 32
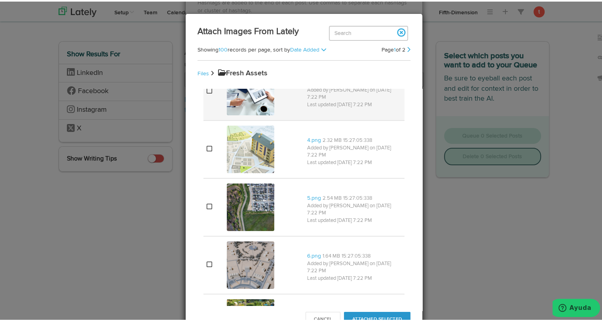
scroll to position [84, 0]
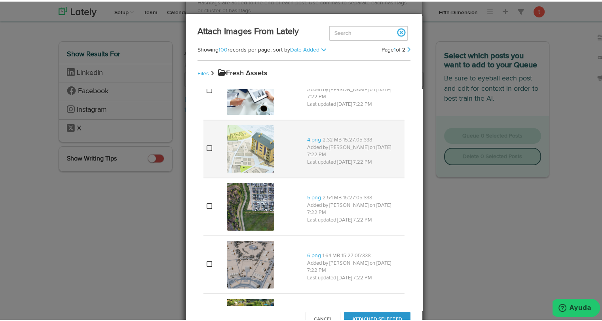
click at [209, 149] on icon at bounding box center [210, 146] width 6 height 6
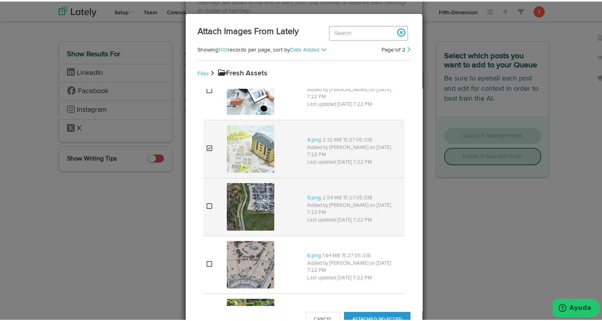
click at [219, 211] on td at bounding box center [214, 205] width 20 height 58
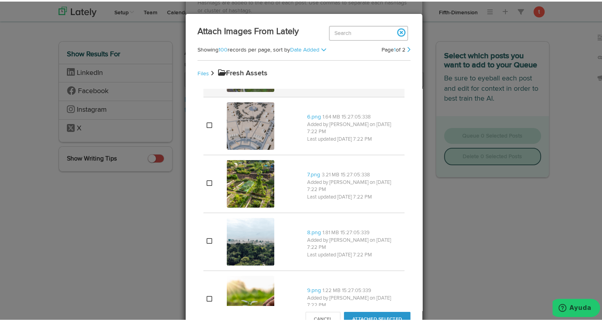
scroll to position [223, 0]
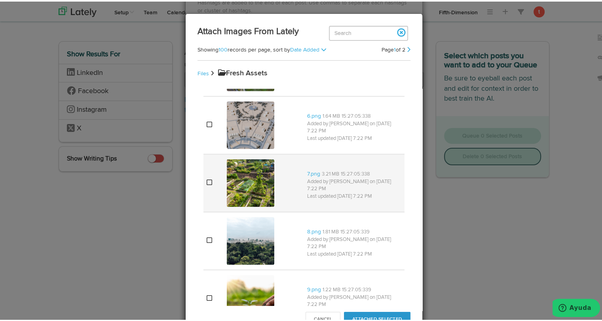
click at [215, 188] on td at bounding box center [214, 181] width 20 height 58
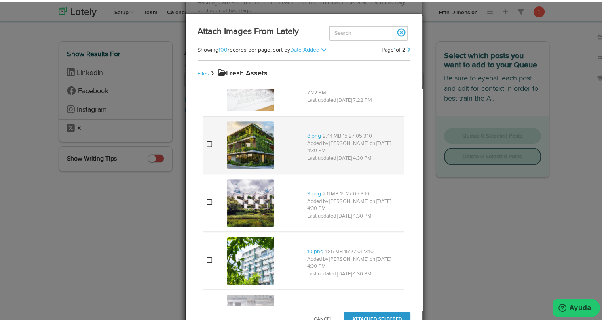
scroll to position [551, 0]
click at [213, 152] on td at bounding box center [214, 143] width 20 height 58
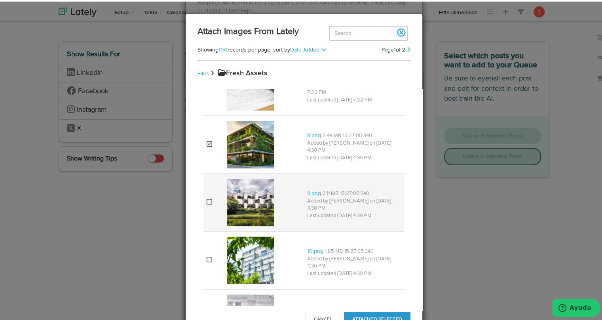
click at [214, 191] on td at bounding box center [214, 201] width 20 height 58
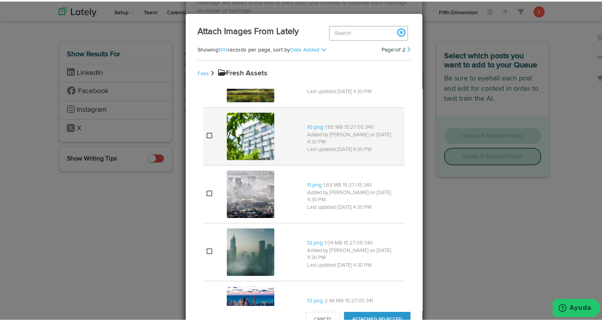
click at [211, 149] on td at bounding box center [214, 135] width 20 height 58
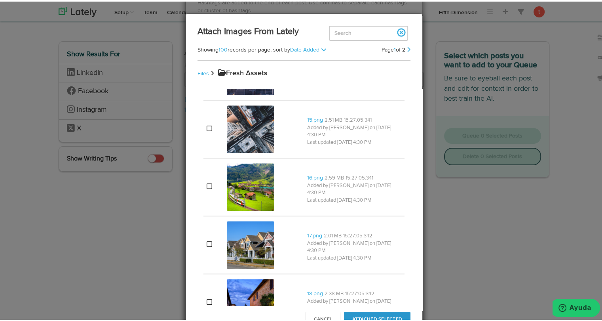
scroll to position [973, 0]
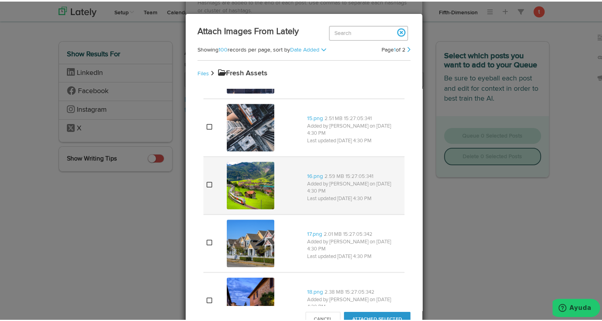
click at [208, 184] on td at bounding box center [214, 184] width 20 height 58
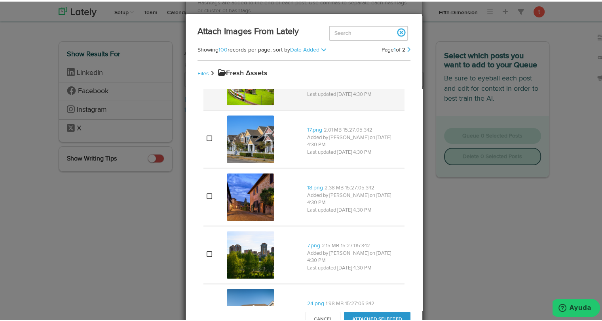
scroll to position [1081, 0]
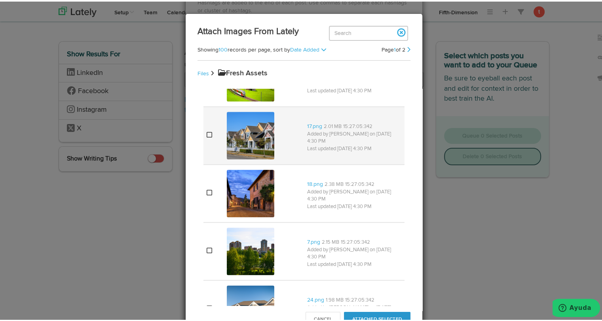
click at [206, 143] on td at bounding box center [214, 134] width 20 height 58
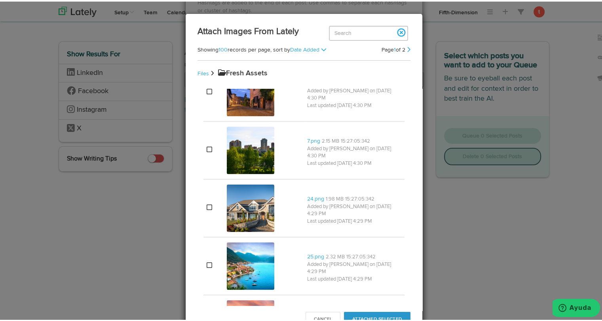
scroll to position [1191, 0]
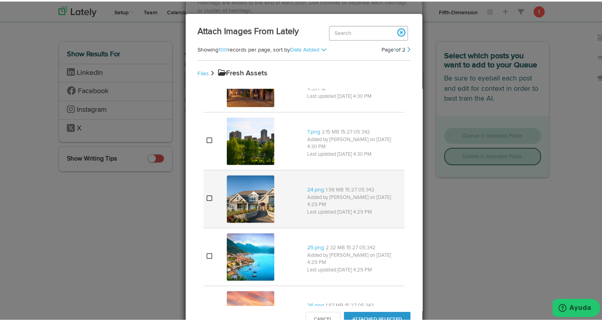
click at [214, 202] on td at bounding box center [214, 197] width 20 height 58
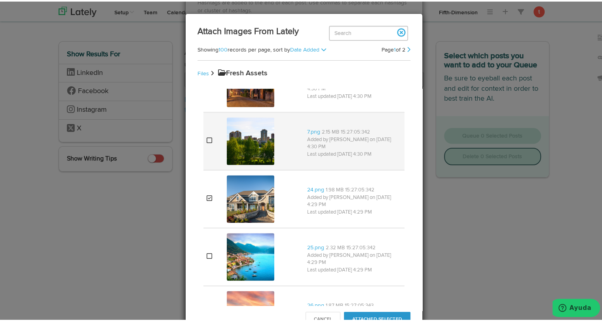
click at [208, 148] on td at bounding box center [214, 140] width 20 height 58
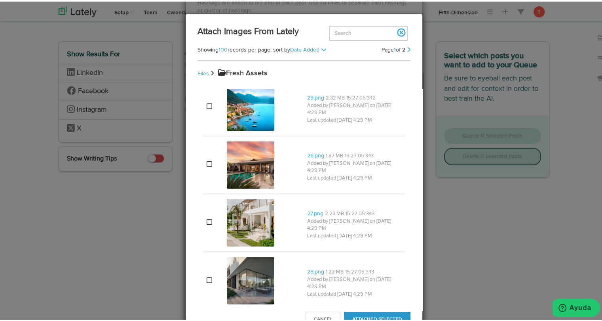
scroll to position [1340, 0]
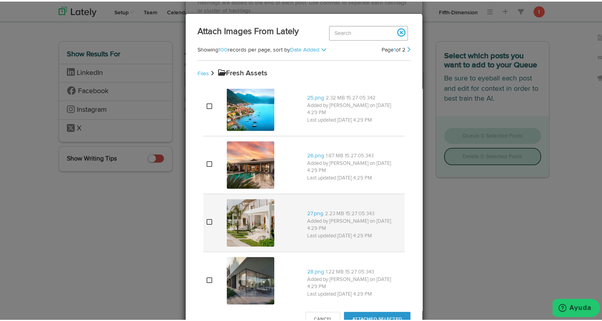
click at [208, 219] on icon at bounding box center [210, 220] width 6 height 6
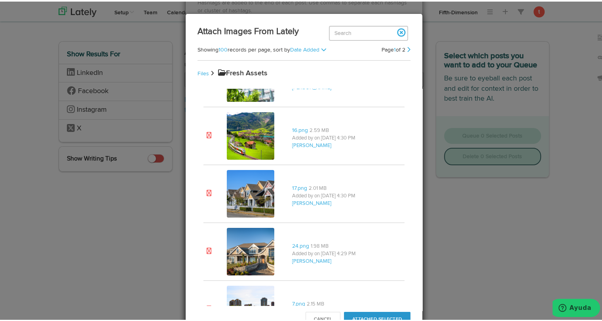
scroll to position [5918, 0]
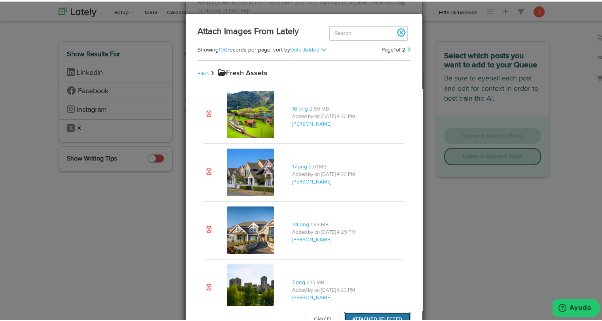
click at [370, 313] on button "Attached Selected" at bounding box center [377, 317] width 67 height 15
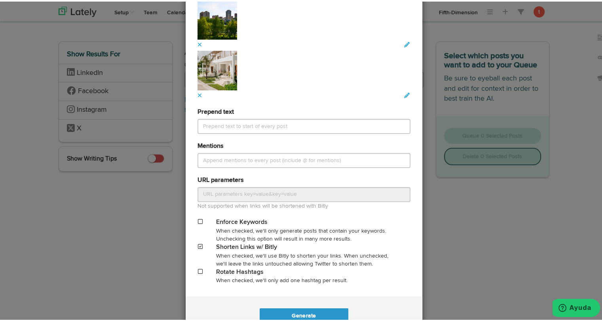
scroll to position [827, 0]
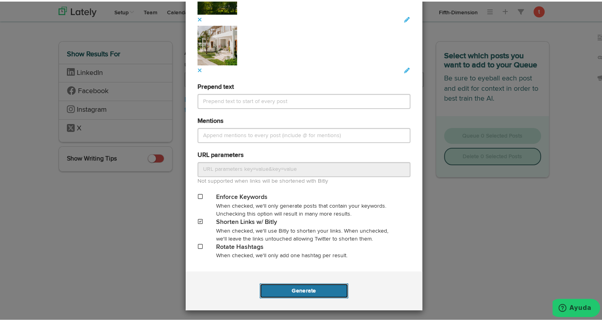
click at [336, 294] on button "Generate" at bounding box center [304, 289] width 88 height 15
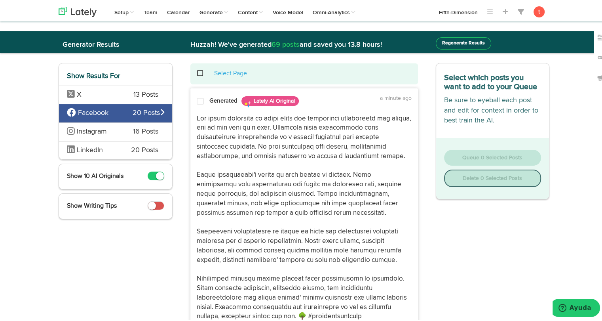
click at [103, 95] on span "X" at bounding box center [94, 93] width 55 height 10
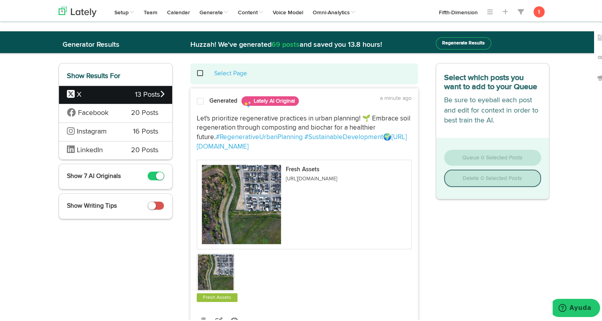
click at [210, 109] on div "Let's prioritize regenerative practices in urban planning! 🌱 Embrace soil regen…" at bounding box center [304, 205] width 227 height 193
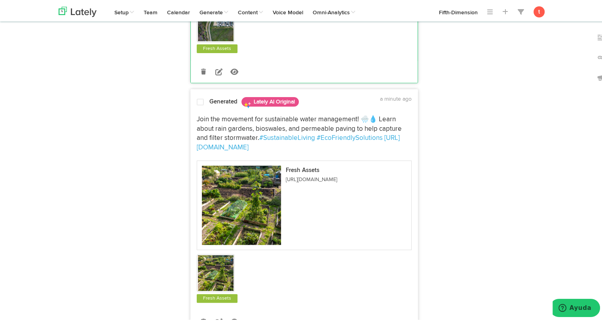
scroll to position [254, 0]
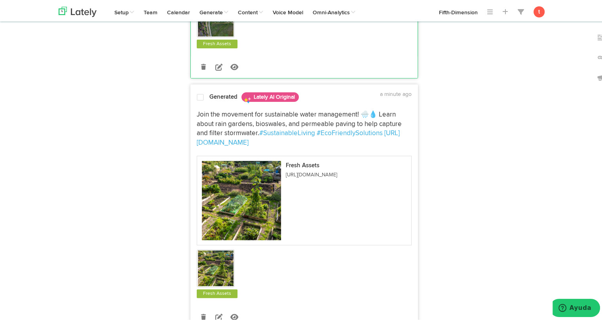
click at [210, 110] on span "Join the movement for sustainable water management! 🌧️💧 Learn about rain garden…" at bounding box center [300, 123] width 207 height 26
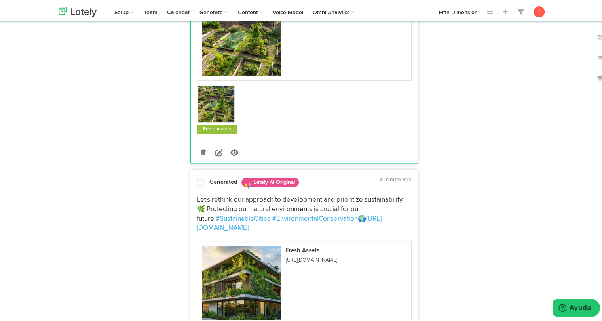
scroll to position [463, 0]
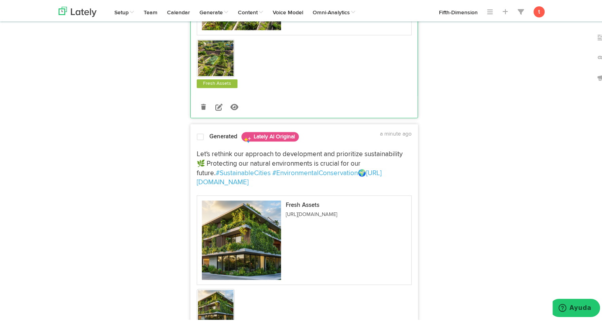
click at [207, 144] on div "Let's rethink our approach to development and prioritize sustainability 🌿 Prote…" at bounding box center [304, 240] width 227 height 193
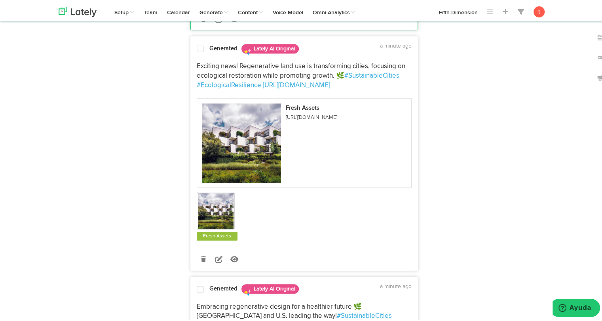
scroll to position [810, 0]
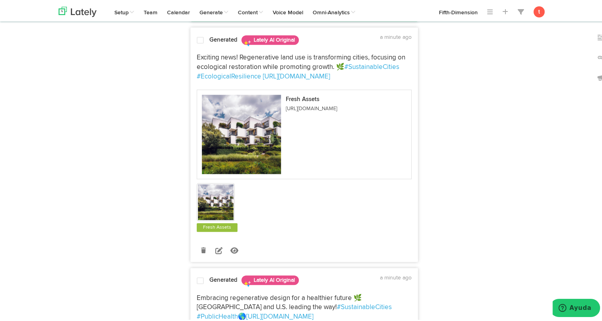
click at [203, 48] on div "Exciting news! Regenerative land use is transforming cities, focusing on ecolog…" at bounding box center [304, 139] width 227 height 183
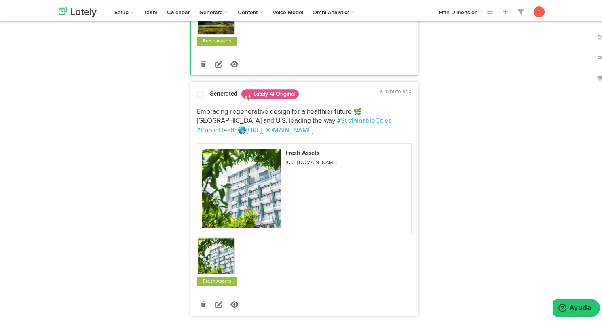
scroll to position [1007, 0]
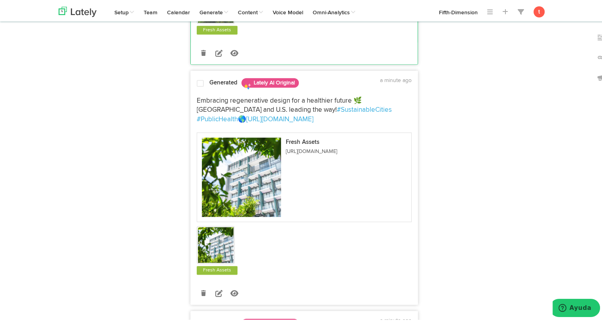
click at [201, 78] on div at bounding box center [200, 83] width 19 height 11
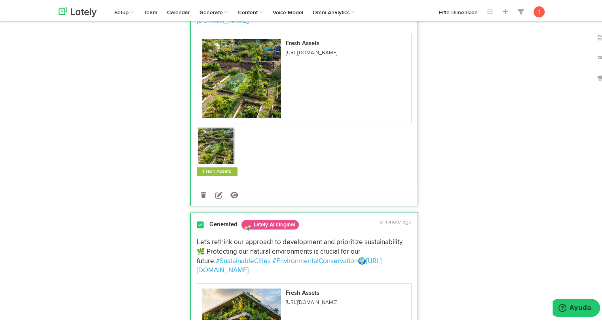
scroll to position [0, 0]
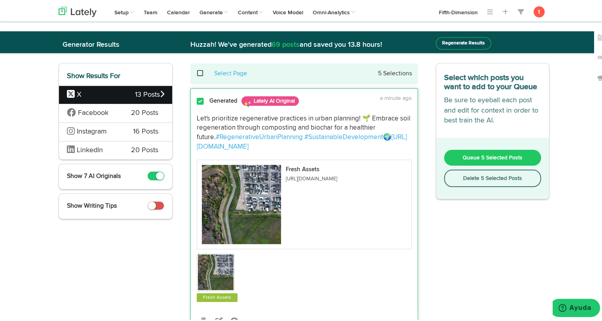
click at [463, 154] on span "Queue 5 Selected Posts" at bounding box center [493, 156] width 60 height 6
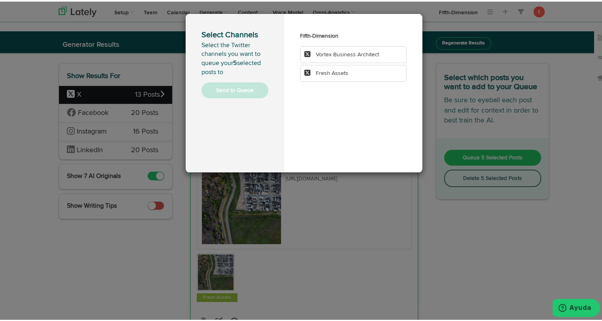
click at [351, 73] on li "Fresh Assets" at bounding box center [353, 71] width 107 height 17
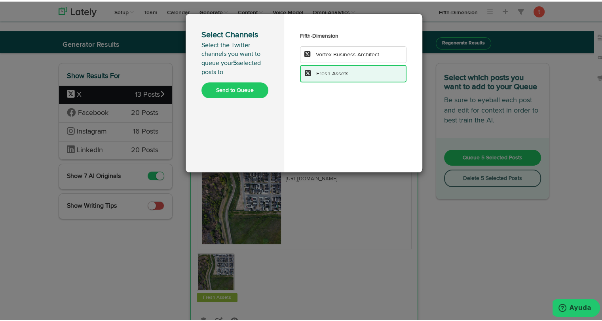
click at [351, 73] on li "Fresh Assets" at bounding box center [353, 71] width 107 height 17
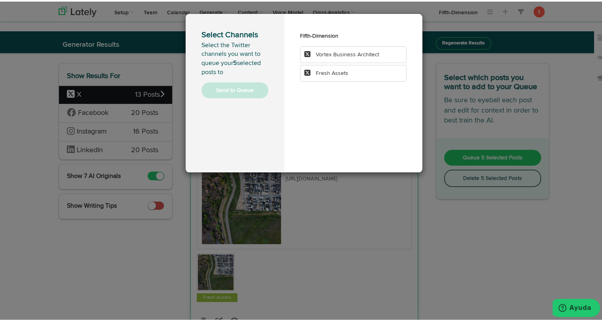
click at [351, 73] on li "Fresh Assets" at bounding box center [353, 71] width 107 height 17
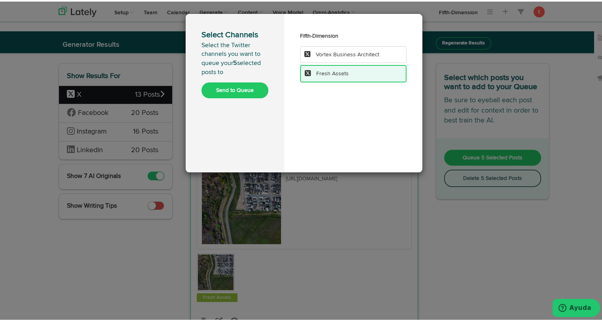
click at [236, 97] on div "Select Channels Select the Twitter channels you want to queue your 5 selected p…" at bounding box center [235, 91] width 99 height 158
click at [236, 89] on button "Send to Queue" at bounding box center [235, 89] width 67 height 16
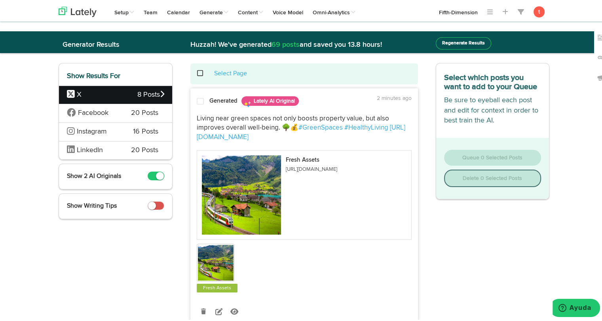
click at [124, 112] on div "Facebook 20 Posts" at bounding box center [115, 111] width 113 height 19
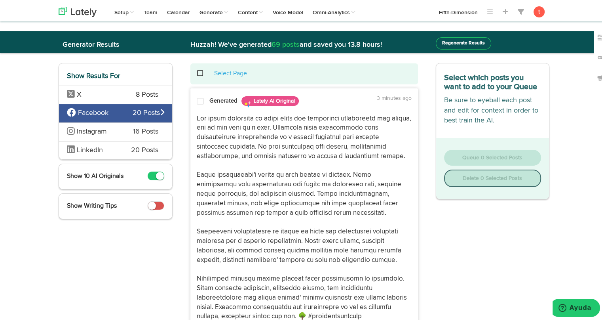
click at [231, 141] on p "https://bit.ly/42v33Gr" at bounding box center [304, 220] width 215 height 217
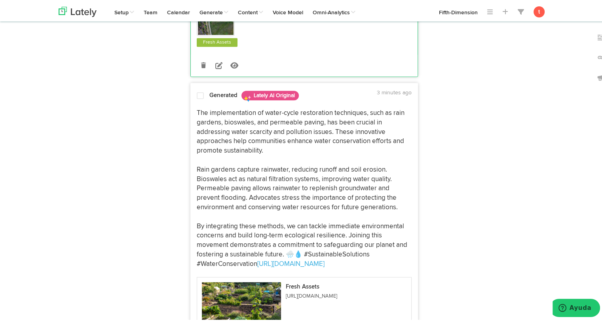
click at [228, 172] on p "The implementation of water-cycle restoration techniques, such as rain gardens,…" at bounding box center [304, 187] width 215 height 160
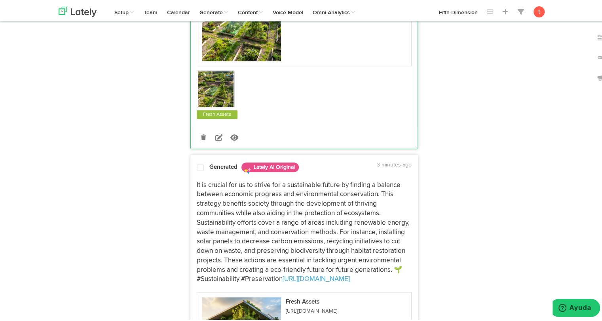
click at [220, 194] on p "It is crucial for us to strive for a sustainable future by finding a balance be…" at bounding box center [304, 231] width 215 height 104
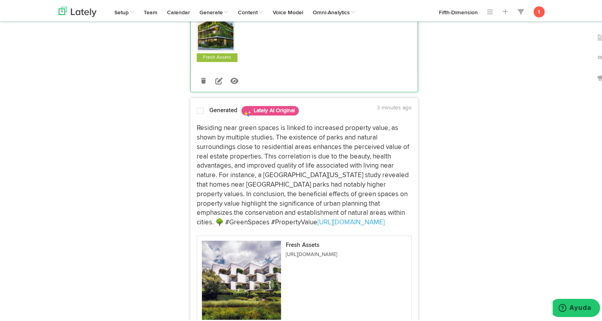
scroll to position [1125, 0]
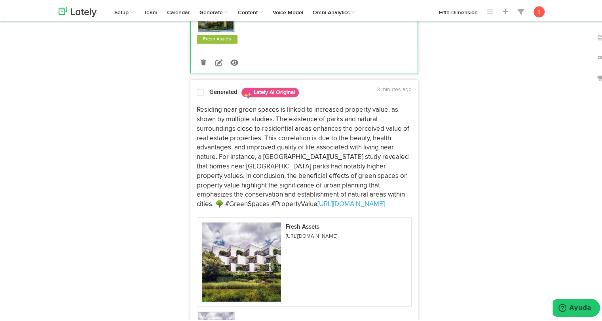
click at [241, 148] on p "Residing near green spaces is linked to increased property value, as shown by m…" at bounding box center [304, 156] width 215 height 104
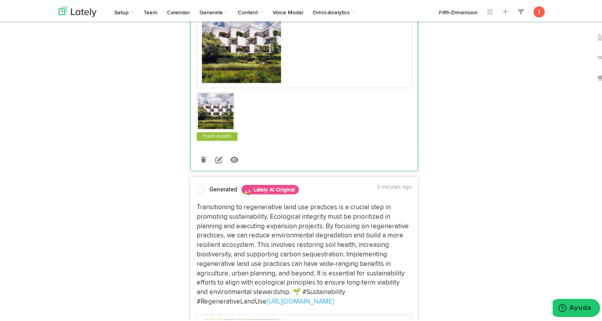
scroll to position [1348, 0]
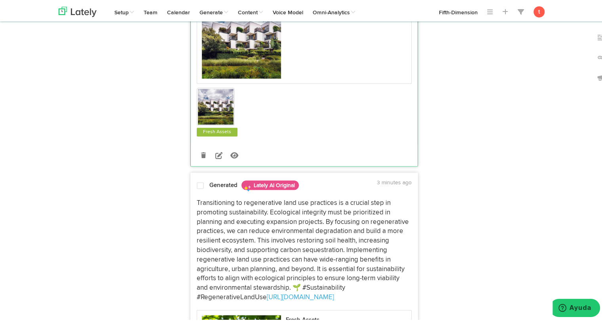
click at [220, 201] on p "Transitioning to regenerative land use practices is a crucial step in promoting…" at bounding box center [304, 248] width 215 height 104
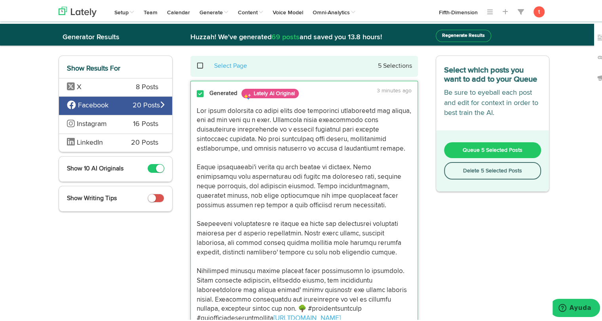
scroll to position [0, 0]
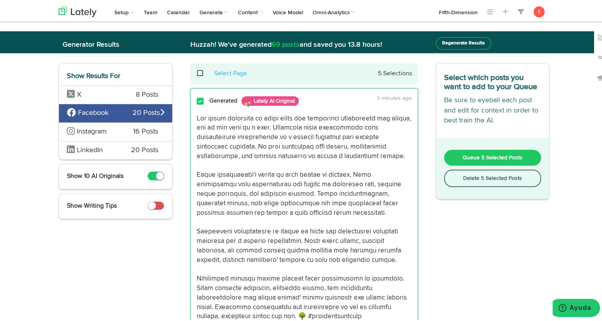
click at [457, 152] on button "Queue 5 Selected Posts" at bounding box center [492, 156] width 97 height 16
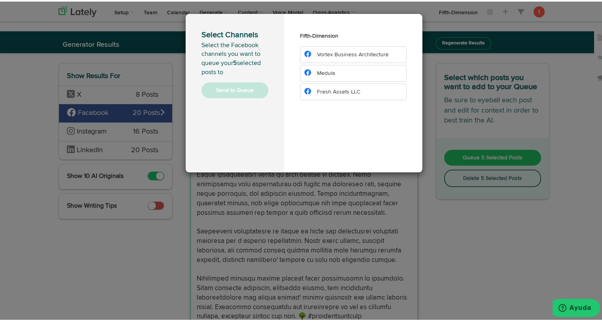
click at [328, 91] on span "Fresh Assets LLC" at bounding box center [338, 91] width 43 height 6
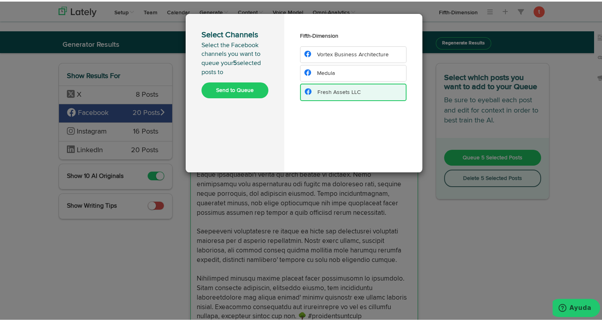
click at [252, 90] on button "Send to Queue" at bounding box center [235, 89] width 67 height 16
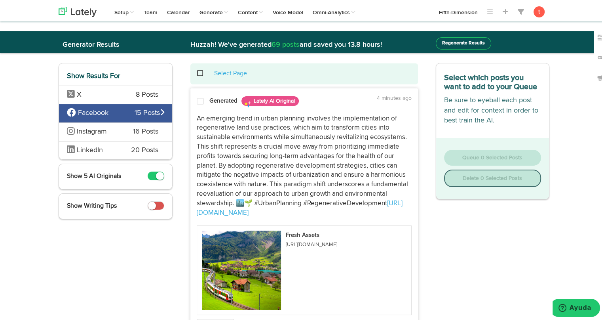
click at [213, 129] on p "An emerging trend in urban planning involves the implementation of regenerative…" at bounding box center [304, 164] width 215 height 104
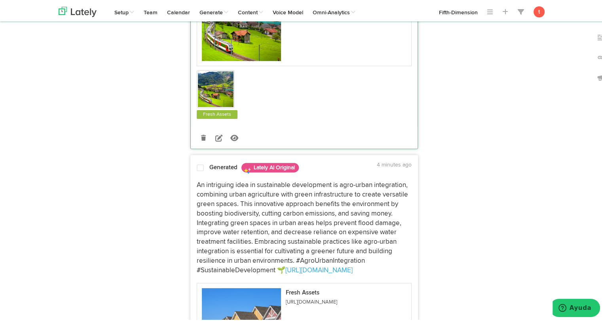
scroll to position [255, 0]
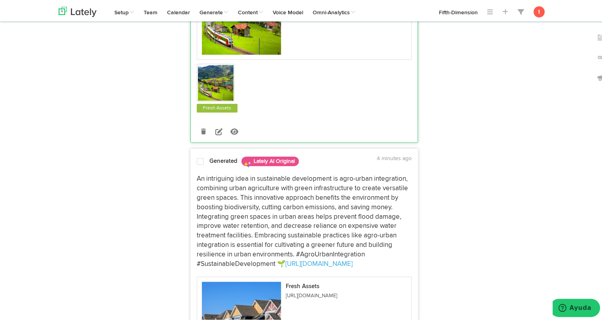
click at [198, 187] on p "An intriguing idea in sustainable development is agro-urban integration, combin…" at bounding box center [304, 220] width 215 height 94
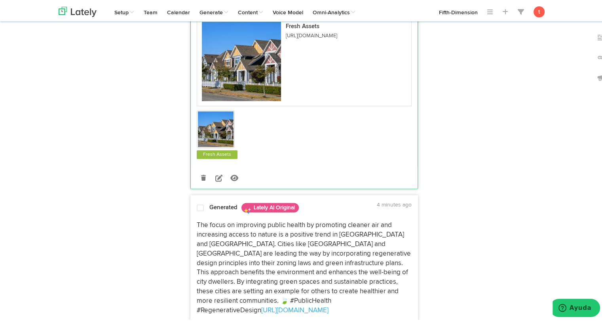
click at [200, 232] on p "The focus on improving public health by promoting cleaner air and increasing ac…" at bounding box center [304, 266] width 215 height 94
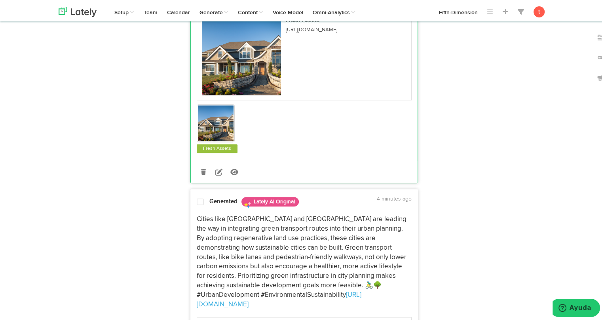
click at [210, 254] on p "Cities like Medellín and Curitiba are leading the way in integrating green tran…" at bounding box center [304, 260] width 215 height 94
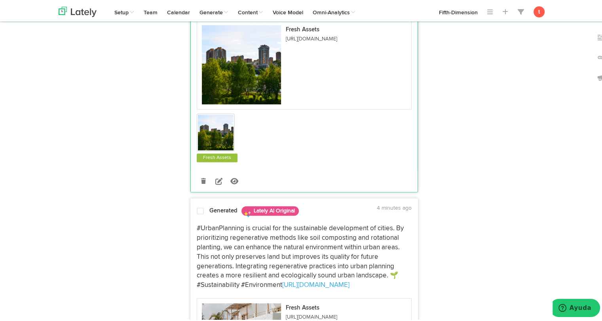
click at [231, 236] on p "#UrbanPlanning is crucial for the sustainable development of cities. By priorit…" at bounding box center [304, 255] width 215 height 66
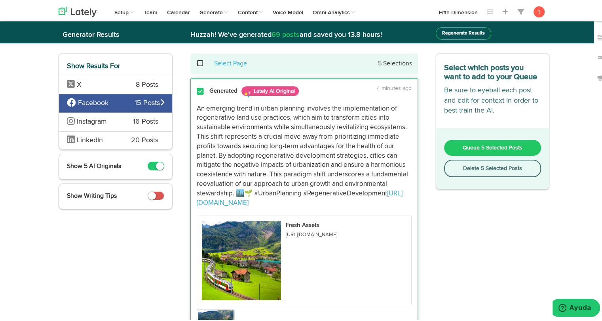
scroll to position [0, 0]
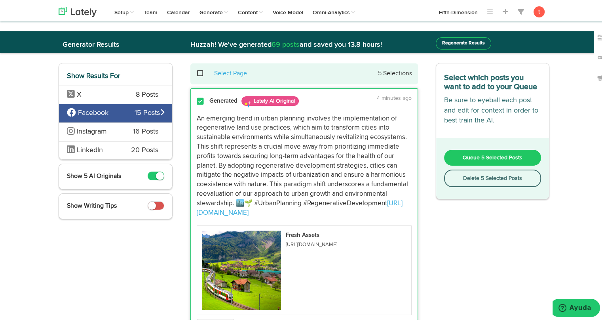
click at [477, 158] on span "Queue 5 Selected Posts" at bounding box center [493, 156] width 60 height 6
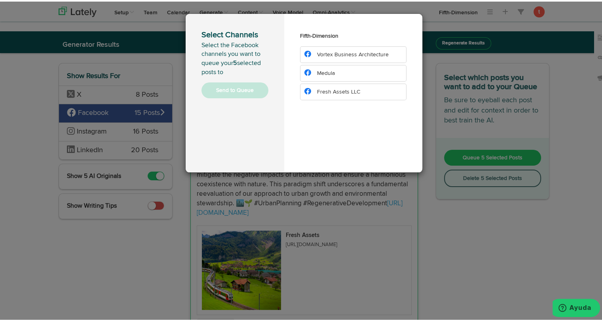
click at [358, 93] on li "Fresh Assets LLC" at bounding box center [353, 90] width 107 height 17
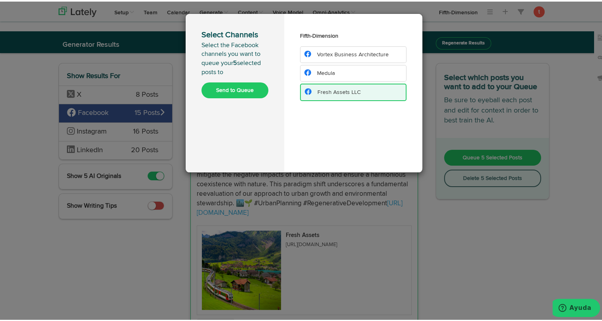
click at [251, 91] on button "Send to Queue" at bounding box center [235, 89] width 67 height 16
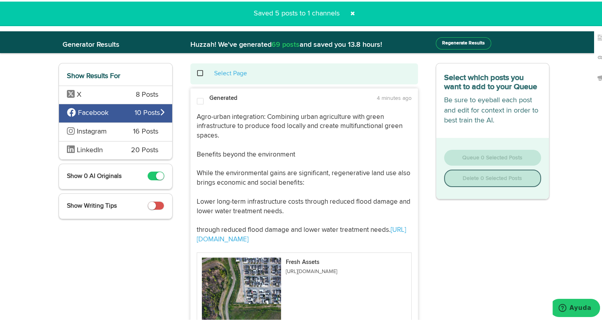
click at [114, 126] on span "Instagram" at bounding box center [94, 130] width 54 height 10
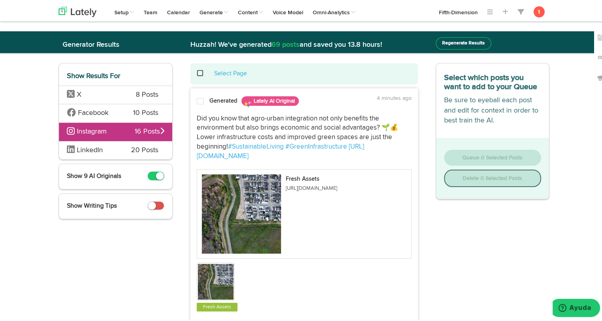
click at [220, 105] on div "Generated Lately AI Original" at bounding box center [279, 100] width 138 height 14
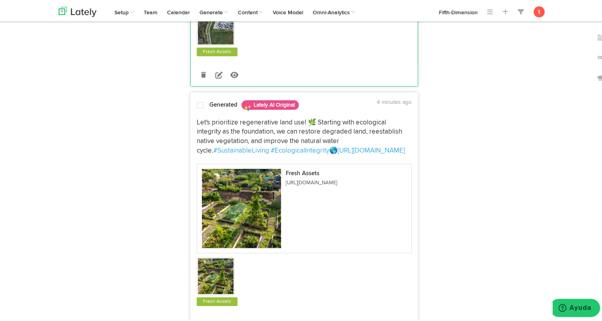
click at [212, 124] on p "Let's prioritize regenerative land use! 🌿 Starting with ecological integrity as…" at bounding box center [304, 135] width 215 height 38
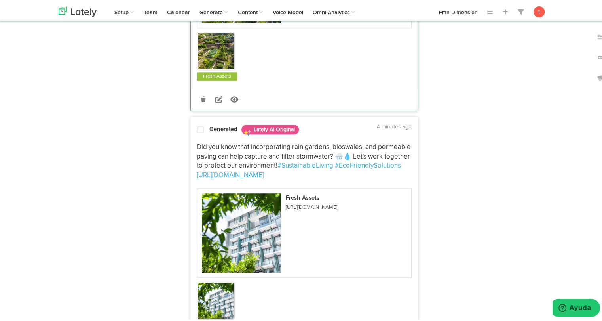
click at [206, 145] on p "Did you know that incorporating rain gardens, bioswales, and permeable paving c…" at bounding box center [304, 160] width 215 height 38
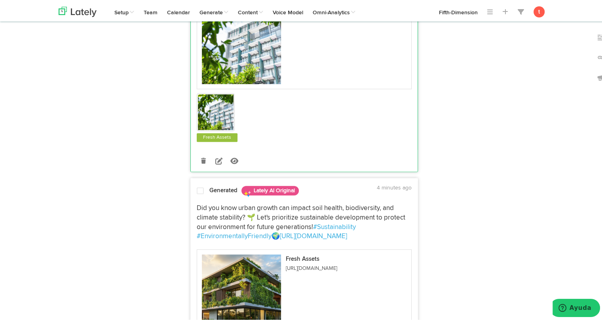
click at [200, 203] on p "Did you know urban growth can impact soil health, biodiversity, and climate sta…" at bounding box center [304, 221] width 215 height 38
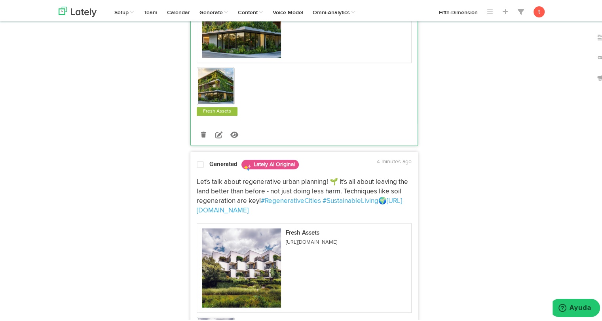
click at [227, 176] on p "Let's talk about regenerative urban planning! 🌱 It's all about leaving the land…" at bounding box center [304, 195] width 215 height 38
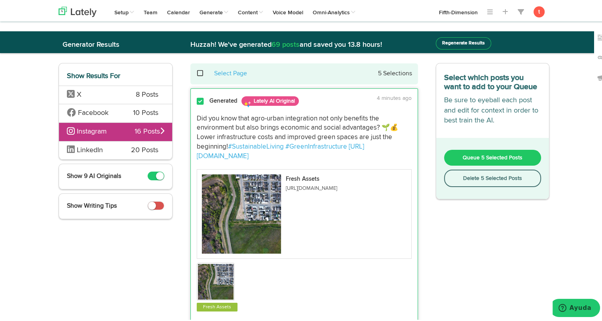
click at [471, 161] on button "Queue 5 Selected Posts" at bounding box center [492, 156] width 97 height 16
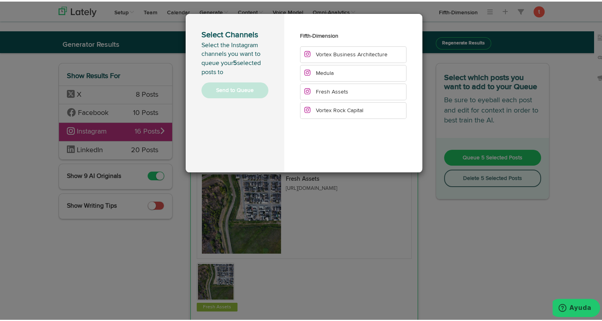
click at [344, 94] on li "Fresh Assets" at bounding box center [353, 90] width 107 height 17
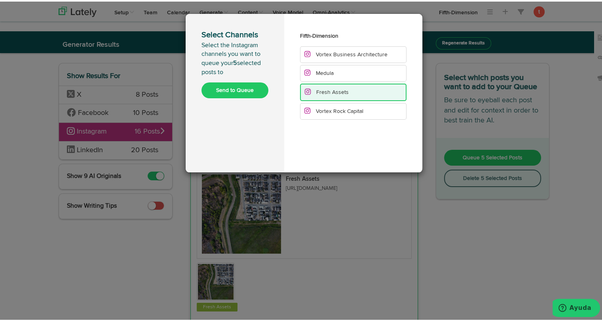
click at [220, 91] on button "Send to Queue" at bounding box center [235, 89] width 67 height 16
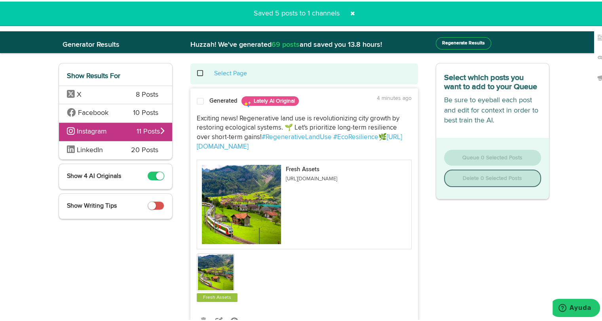
click at [103, 146] on span "LinkedIn" at bounding box center [93, 149] width 52 height 10
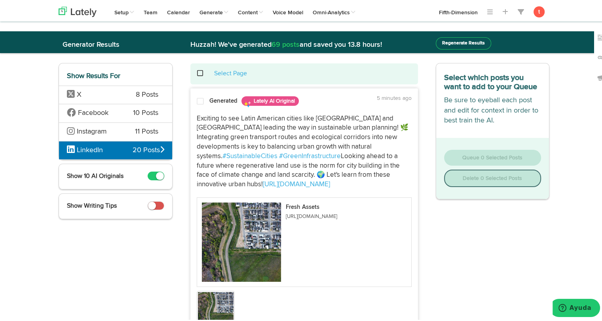
click at [197, 122] on span "Exciting to see Latin American cities like Medellín and Curitiba leading the wa…" at bounding box center [303, 136] width 213 height 44
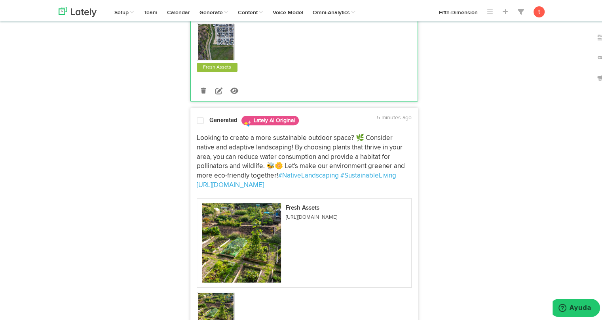
click at [212, 143] on span "Looking to create a more sustainable outdoor space? 🌿 Consider native and adapt…" at bounding box center [302, 155] width 210 height 44
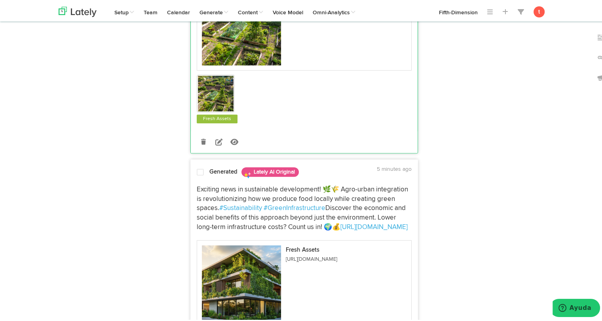
scroll to position [532, 0]
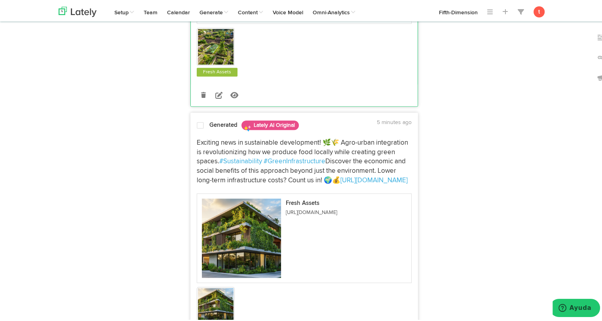
click at [205, 147] on span "Exciting news in sustainable development! 🌿🌾 Agro-urban integration is revoluti…" at bounding box center [303, 151] width 213 height 26
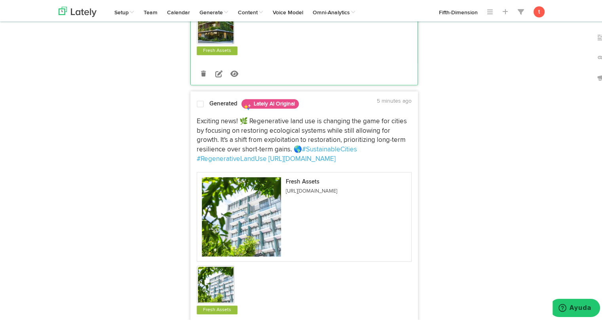
click at [201, 151] on span "Exciting news! 🌿 Regenerative land use is changing the game for cities by focus…" at bounding box center [303, 133] width 212 height 35
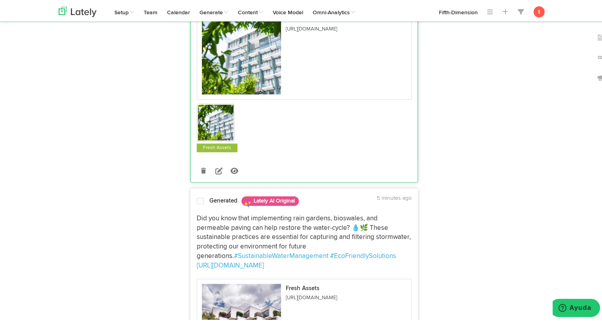
click at [198, 238] on div "Did you know that implementing rain gardens, bioswales, and permeable paving ca…" at bounding box center [304, 314] width 227 height 212
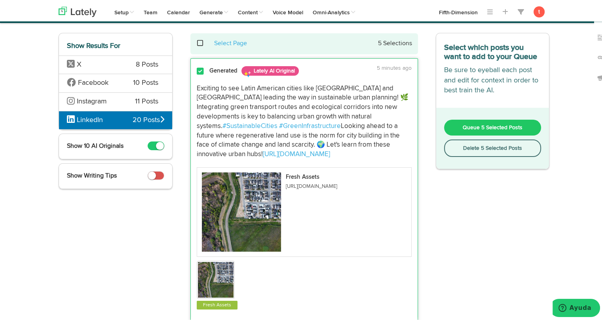
scroll to position [0, 0]
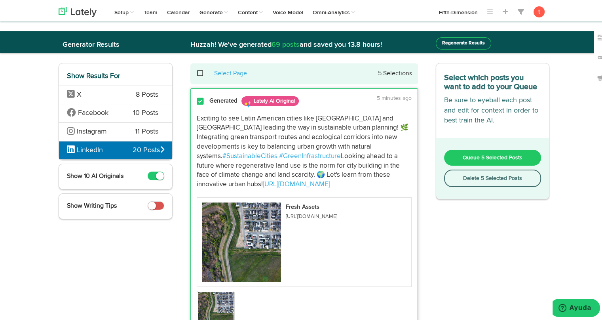
click at [469, 150] on button "Queue 5 Selected Posts" at bounding box center [492, 156] width 97 height 16
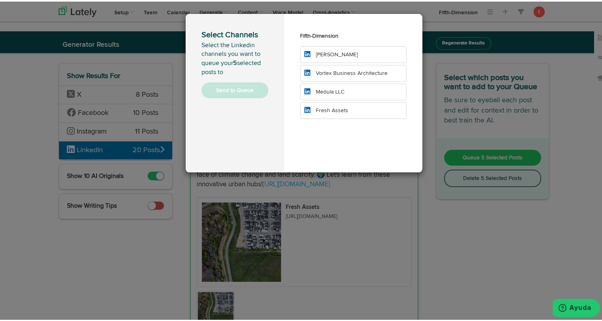
click at [325, 108] on span "Fresh Assets" at bounding box center [332, 109] width 32 height 6
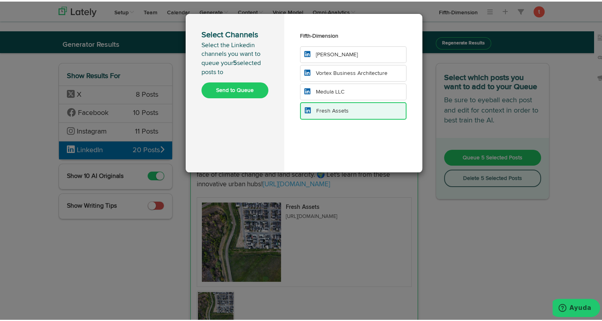
click at [247, 88] on button "Send to Queue" at bounding box center [235, 89] width 67 height 16
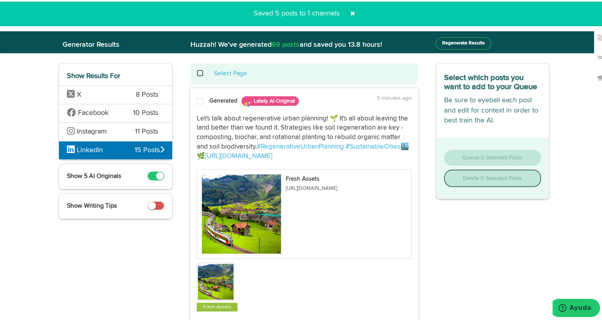
click at [347, 13] on span at bounding box center [353, 12] width 13 height 13
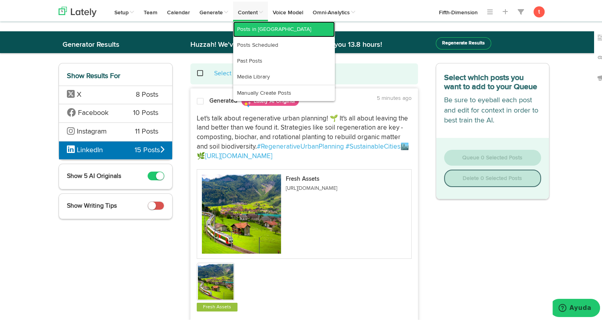
click at [248, 20] on link "Posts in Queue" at bounding box center [284, 28] width 102 height 16
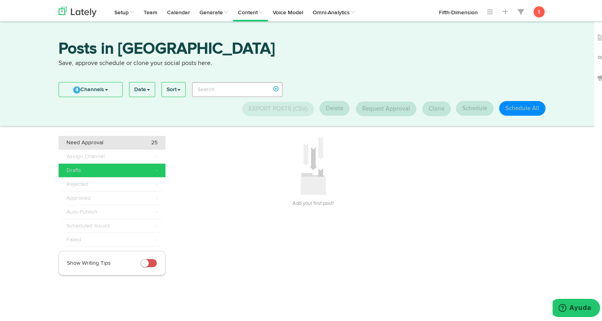
click at [117, 143] on div "Need Approval 25" at bounding box center [112, 141] width 91 height 8
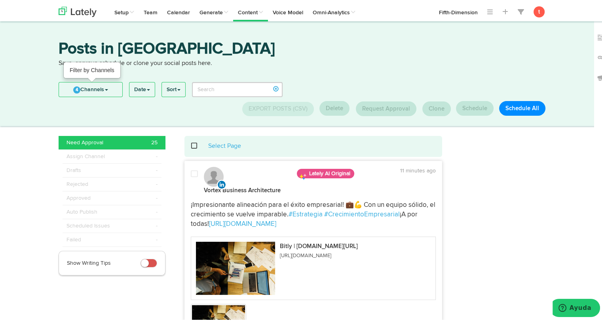
click at [109, 89] on link "4 Channels" at bounding box center [90, 88] width 63 height 14
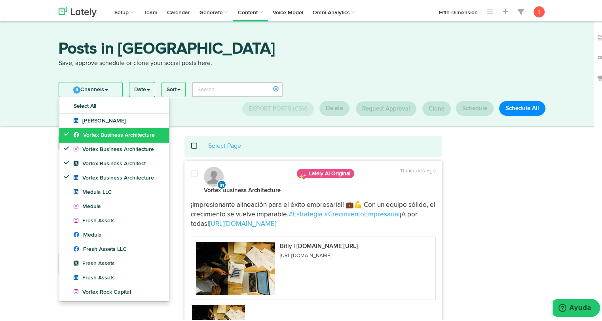
click at [98, 129] on link "Vortex Business Architecture" at bounding box center [114, 133] width 110 height 14
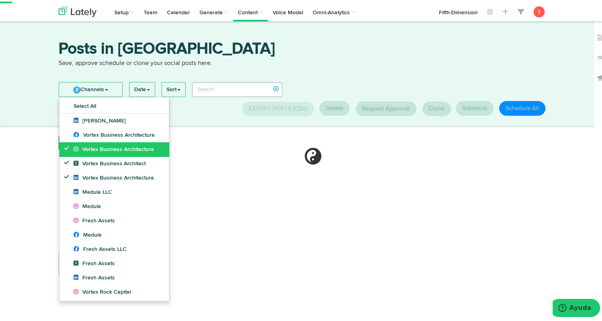
click at [93, 146] on span "Vortex Business Architecture" at bounding box center [114, 148] width 80 height 6
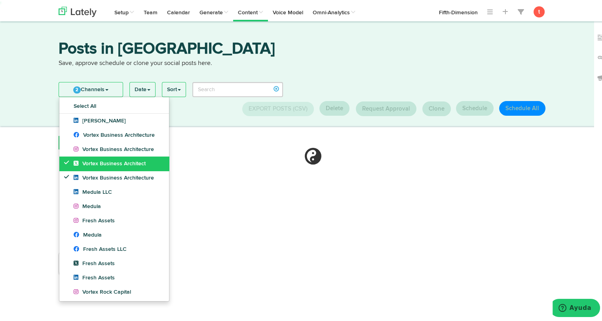
click at [92, 156] on link "Vortex Business Architect" at bounding box center [114, 162] width 110 height 14
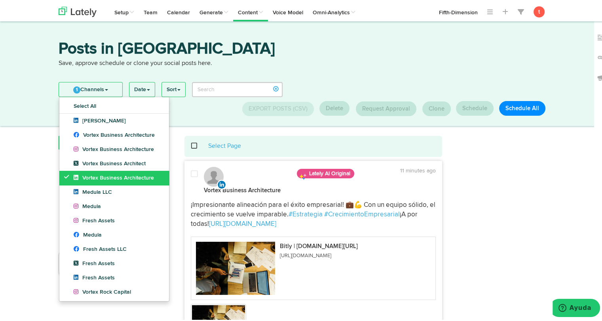
click at [88, 172] on link "Vortex Business Architecture" at bounding box center [114, 176] width 110 height 14
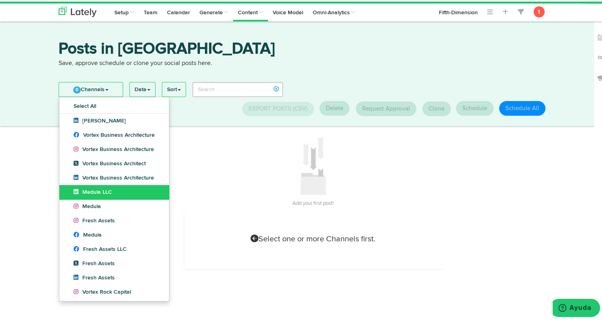
click at [86, 188] on span "Medula LLC" at bounding box center [93, 191] width 38 height 6
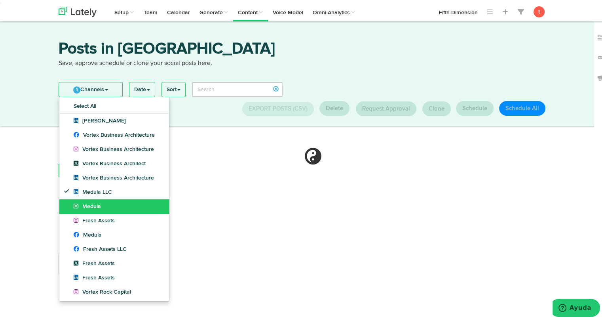
click at [82, 201] on link "Medula" at bounding box center [114, 205] width 110 height 14
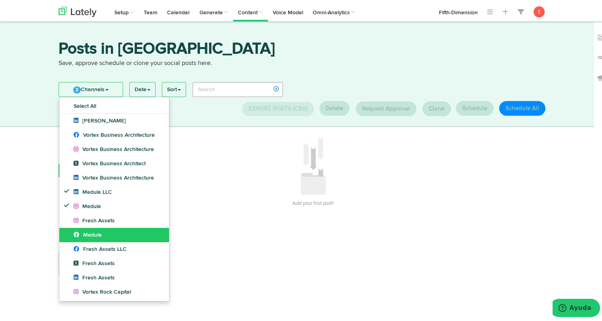
click at [79, 231] on icon at bounding box center [79, 233] width 10 height 6
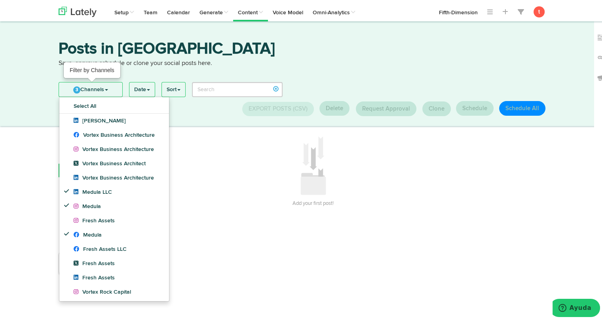
click at [95, 91] on link "3 Channels" at bounding box center [90, 88] width 63 height 14
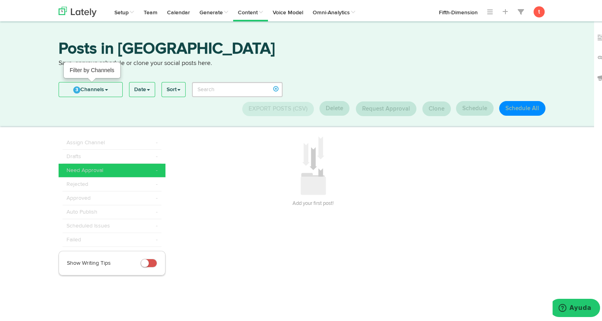
click at [95, 91] on link "3 Channels" at bounding box center [90, 88] width 63 height 14
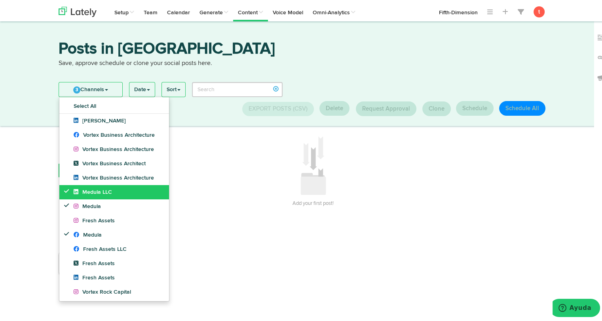
click at [87, 195] on link "Medula LLC" at bounding box center [114, 190] width 110 height 14
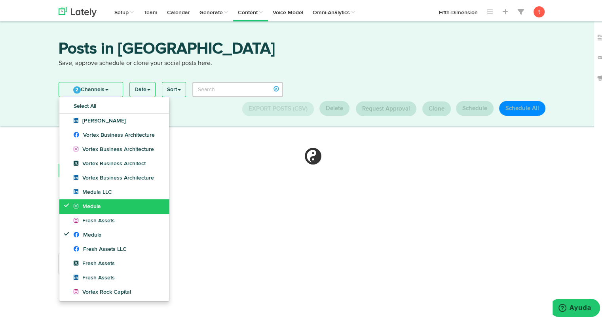
click at [86, 203] on span "Medula" at bounding box center [87, 205] width 27 height 6
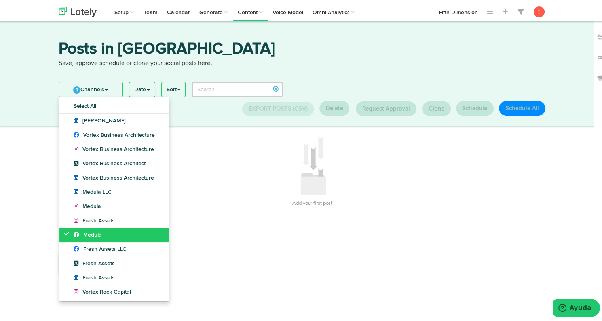
click at [81, 231] on span "Medula" at bounding box center [88, 234] width 28 height 6
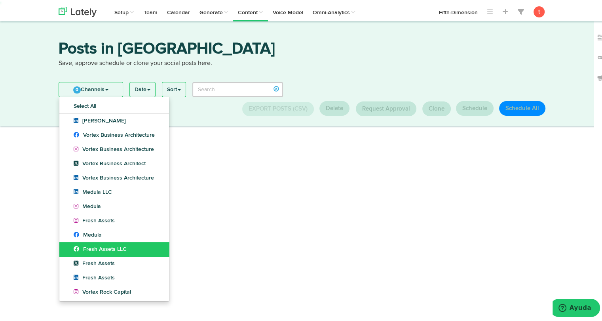
click at [81, 242] on link "Fresh Assets LLC" at bounding box center [114, 247] width 110 height 14
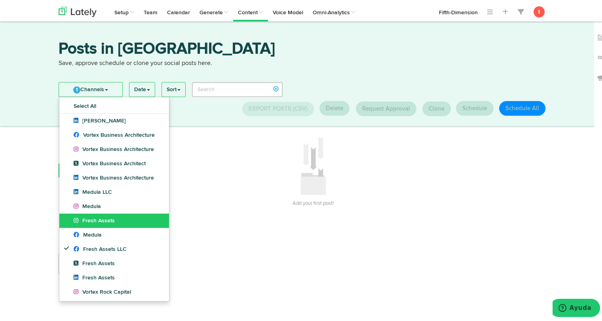
click at [88, 215] on link "Fresh Assets" at bounding box center [114, 219] width 110 height 14
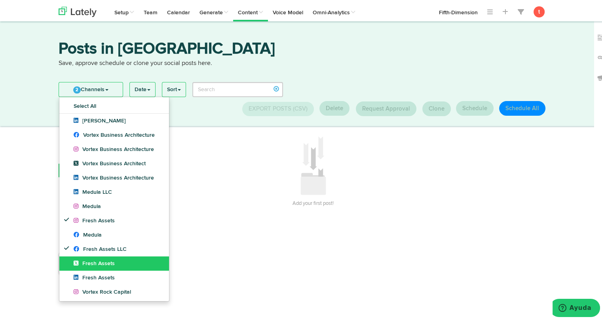
click at [89, 259] on span "Fresh Assets" at bounding box center [94, 262] width 41 height 6
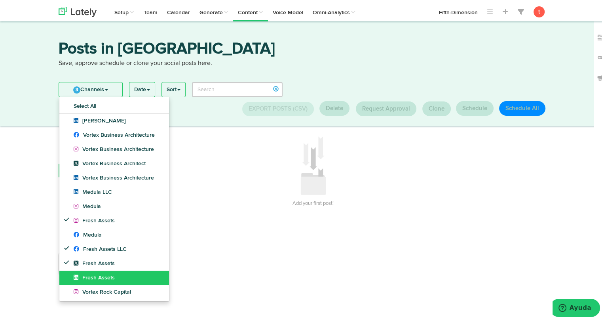
click at [87, 278] on span "Fresh Assets" at bounding box center [94, 276] width 41 height 6
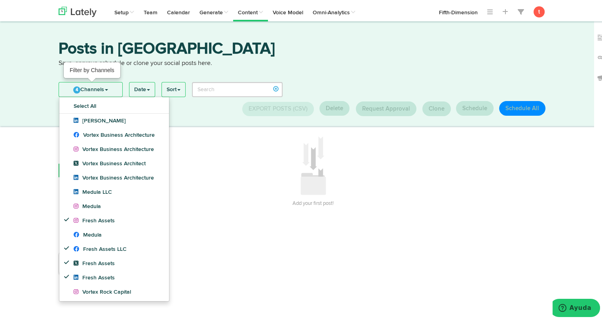
click at [104, 82] on link "4 Channels" at bounding box center [90, 88] width 63 height 14
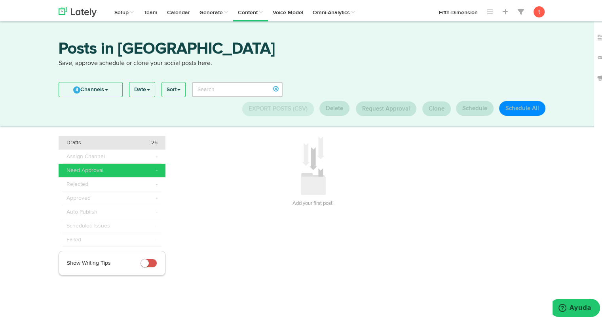
click at [93, 137] on div "Drafts 25" at bounding box center [112, 141] width 91 height 8
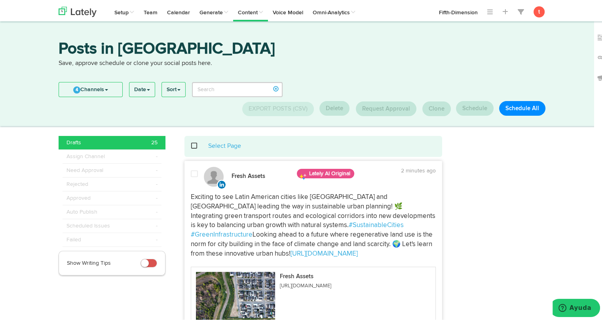
click at [192, 144] on span at bounding box center [199, 144] width 16 height 0
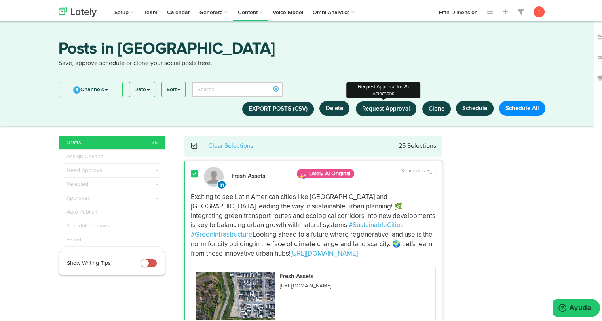
click at [377, 104] on span "Request Approval" at bounding box center [386, 107] width 48 height 6
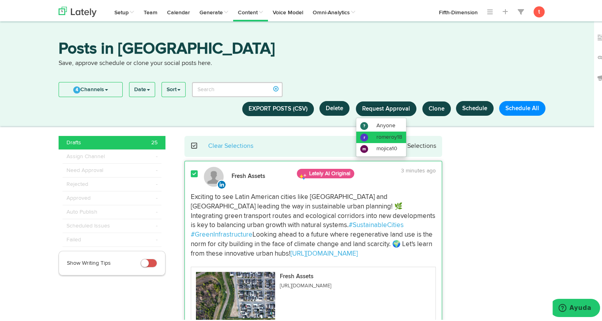
click at [377, 133] on span "romeroy18" at bounding box center [390, 136] width 26 height 6
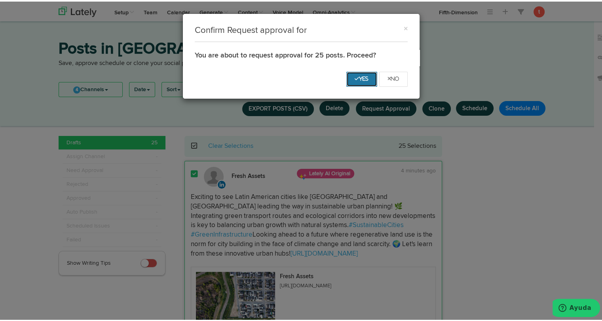
click at [354, 74] on button "Yes" at bounding box center [362, 77] width 31 height 15
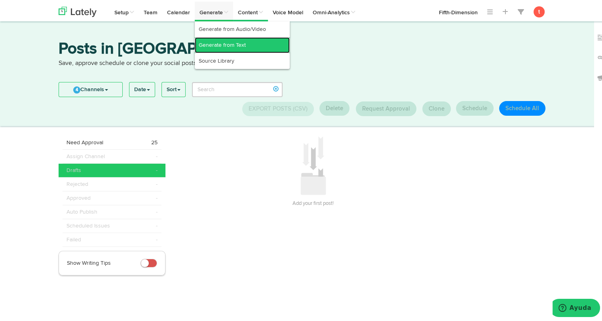
click at [215, 38] on link "Generate from Text" at bounding box center [242, 44] width 95 height 16
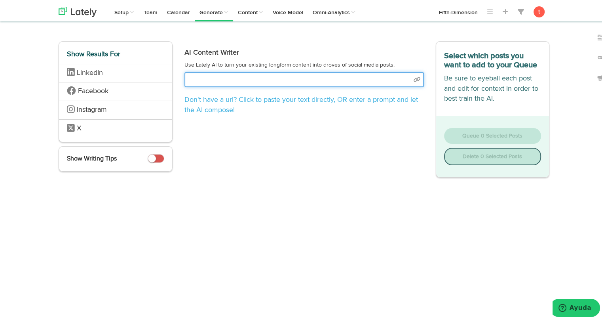
click at [234, 76] on input "text" at bounding box center [305, 78] width 240 height 15
select select "academic"
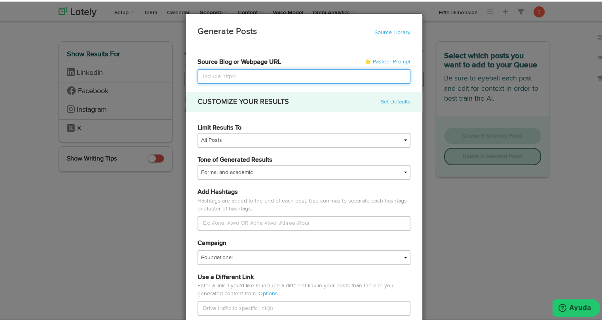
paste input "https://www.meduladc.com/"
type input "https://www.meduladc.com/"
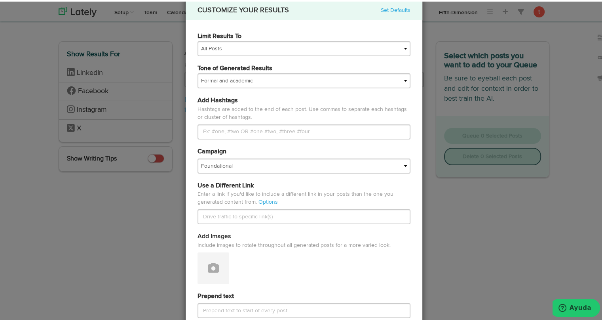
scroll to position [149, 0]
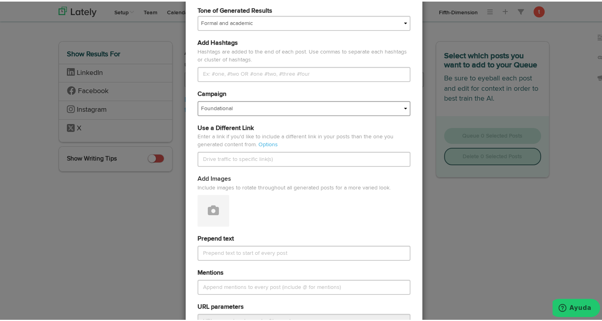
type input "https://www.meduladc.com/"
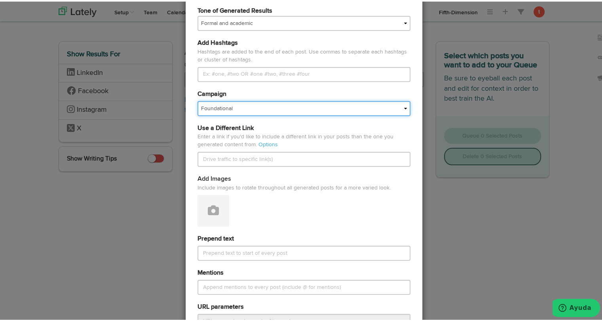
click at [266, 103] on select "Foundational Fresh Assets IMPORTED Industrias VBA Medula Mojica VBA <> GC VBA <…" at bounding box center [304, 106] width 213 height 15
select select "68013d37430f5ce88ed7150a"
click at [198, 99] on select "Foundational Fresh Assets IMPORTED Industrias VBA Medula Mojica VBA <> GC VBA <…" at bounding box center [304, 106] width 213 height 15
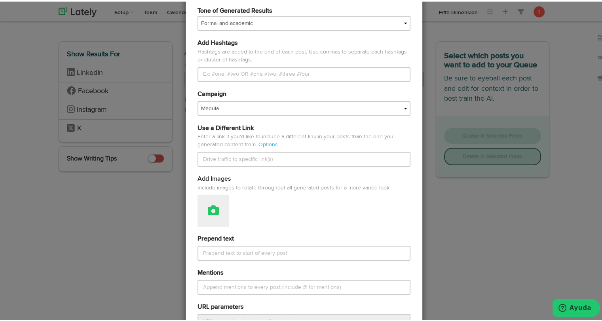
click at [208, 212] on icon at bounding box center [213, 208] width 11 height 11
click at [215, 240] on link "Attach Images from Lately" at bounding box center [235, 235] width 75 height 13
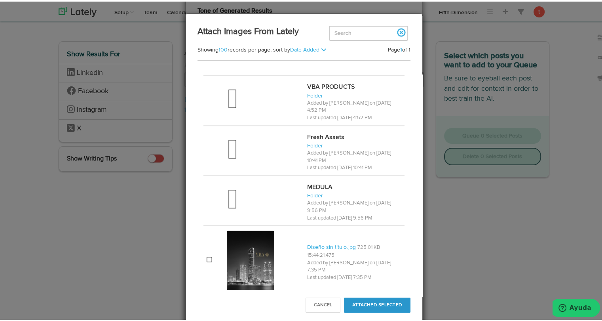
scroll to position [634, 0]
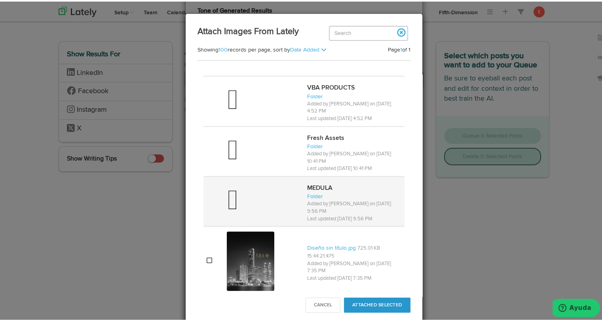
click at [273, 198] on div at bounding box center [264, 200] width 74 height 32
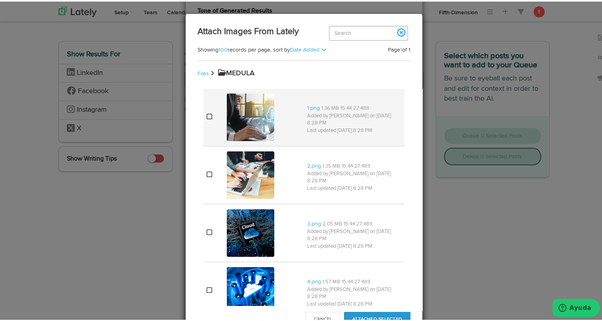
click at [254, 121] on img at bounding box center [251, 116] width 48 height 48
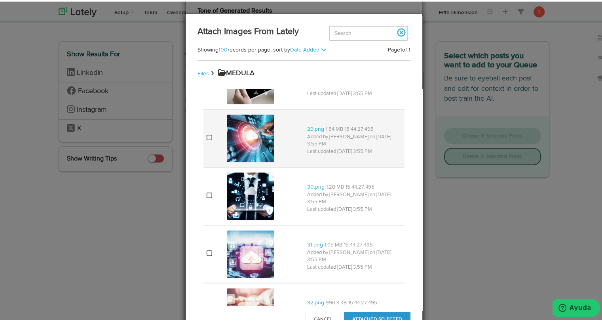
scroll to position [1020, 0]
click at [249, 148] on img at bounding box center [251, 137] width 48 height 48
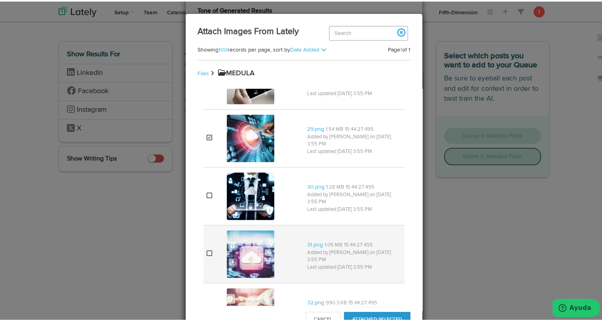
click at [224, 252] on td at bounding box center [264, 252] width 80 height 58
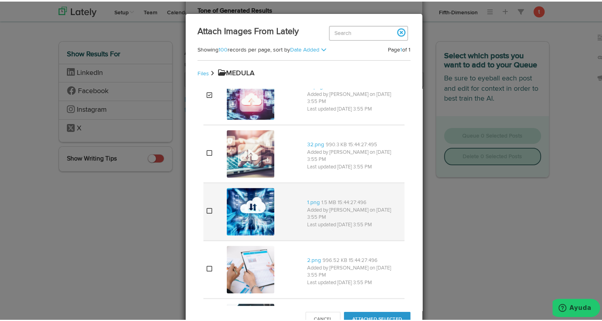
scroll to position [1180, 0]
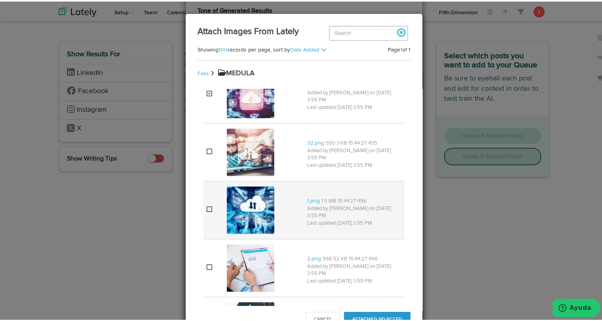
click at [252, 198] on img at bounding box center [251, 209] width 48 height 48
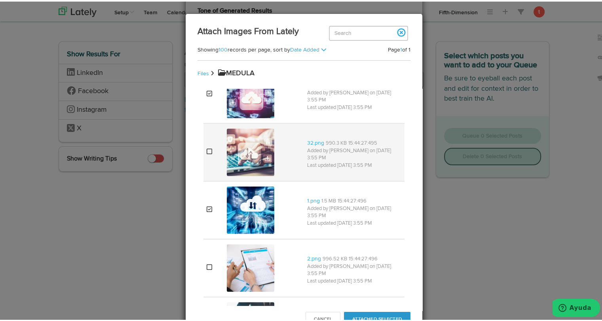
click at [254, 157] on img at bounding box center [251, 151] width 48 height 48
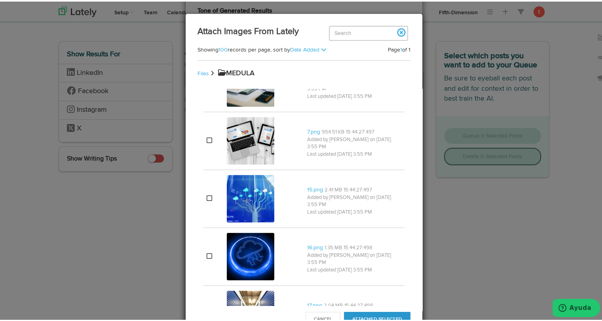
scroll to position [1598, 0]
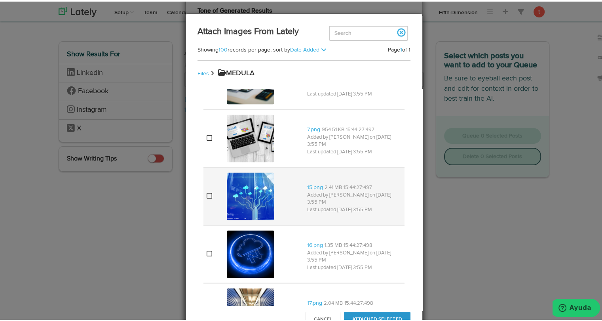
click at [250, 208] on img at bounding box center [251, 195] width 48 height 48
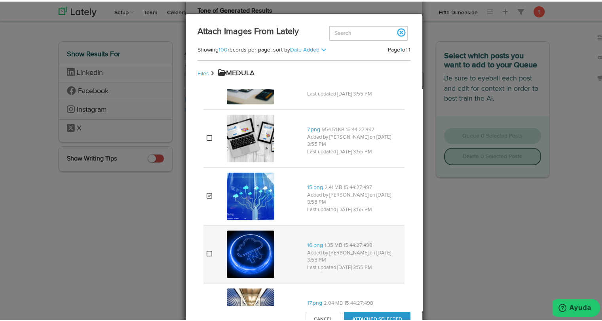
click at [248, 242] on img at bounding box center [251, 253] width 48 height 48
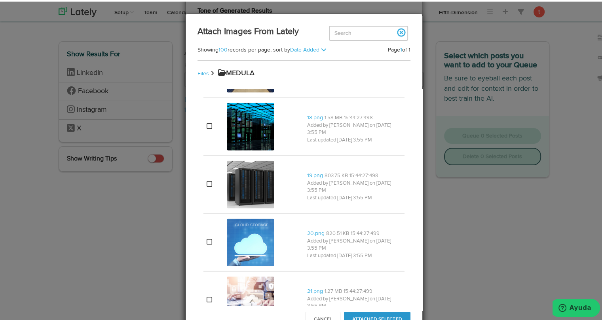
scroll to position [1842, 0]
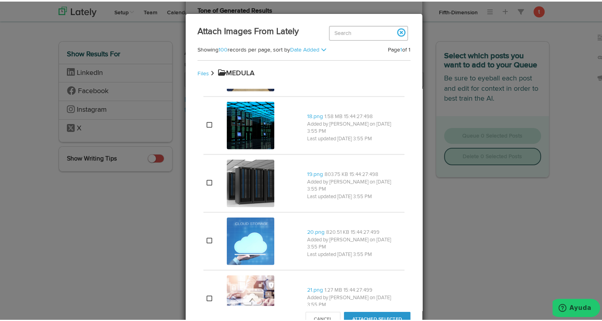
click at [248, 242] on img at bounding box center [251, 240] width 48 height 48
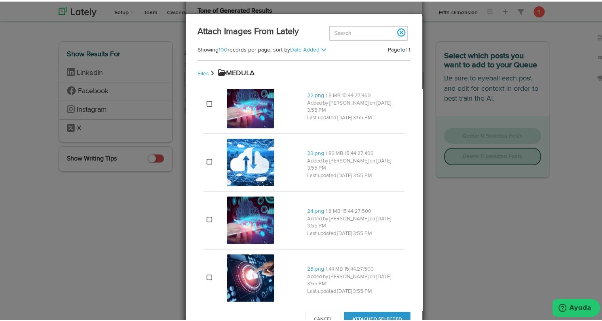
scroll to position [2072, 0]
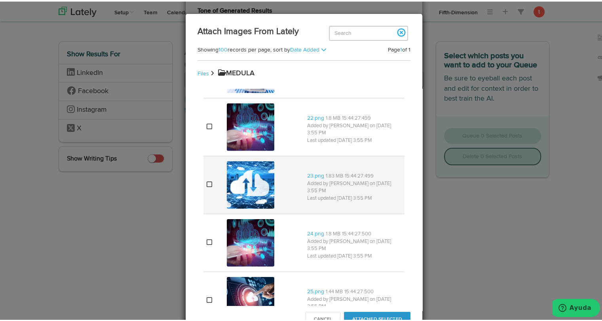
click at [255, 187] on img at bounding box center [251, 184] width 48 height 48
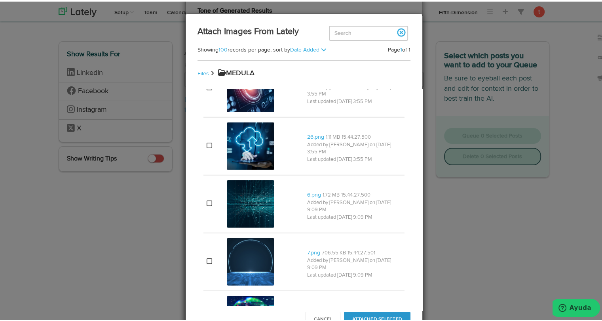
scroll to position [2280, 0]
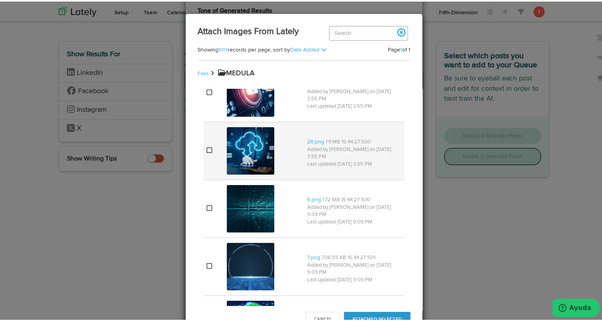
click at [251, 149] on img at bounding box center [251, 150] width 48 height 48
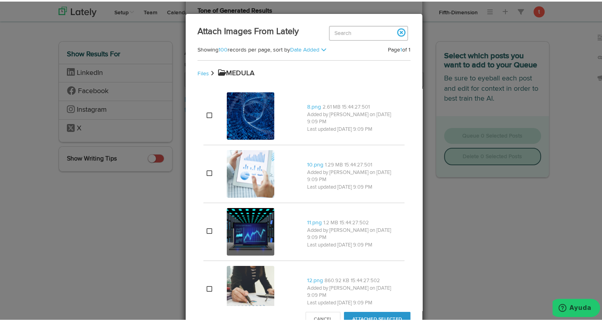
scroll to position [2546, 0]
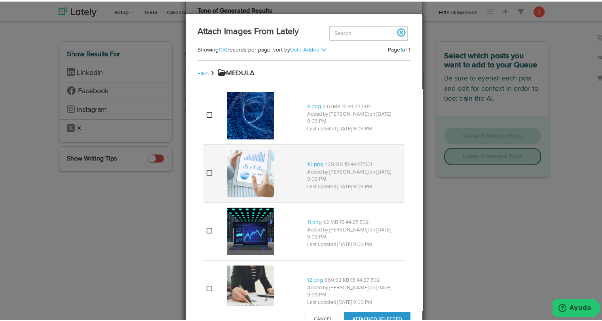
click at [243, 162] on img at bounding box center [251, 172] width 48 height 48
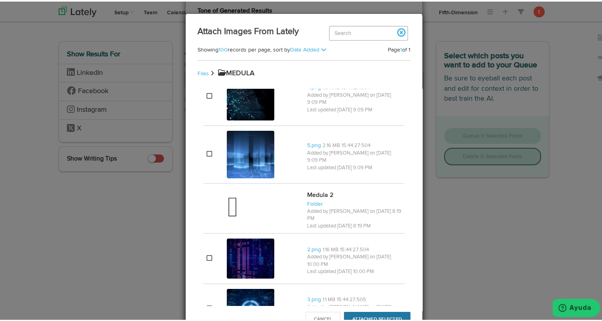
scroll to position [2979, 0]
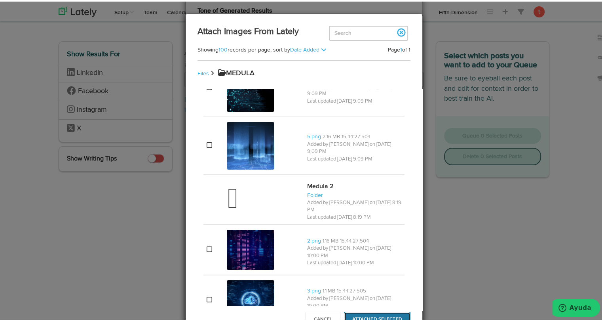
click at [359, 318] on button "Attached Selected" at bounding box center [377, 317] width 67 height 15
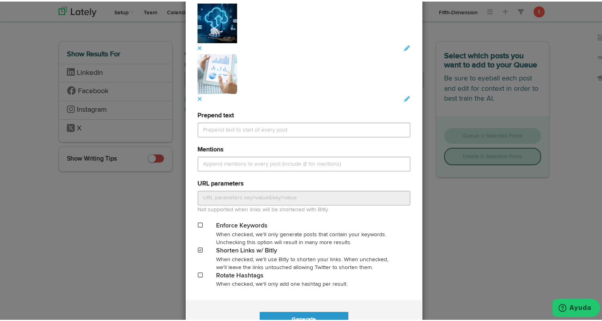
scroll to position [827, 0]
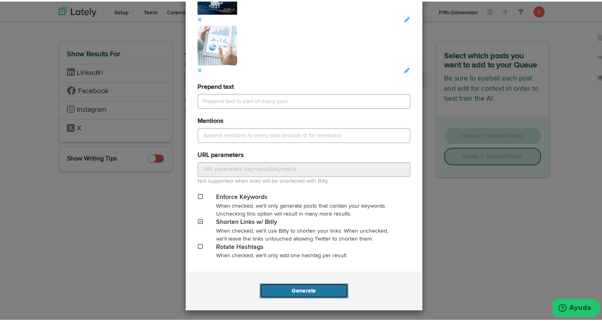
click at [297, 287] on button "Generate" at bounding box center [304, 289] width 88 height 15
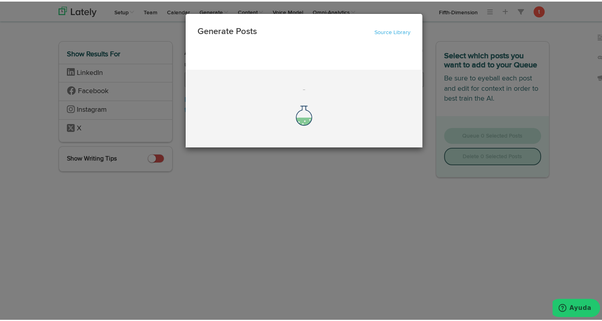
scroll to position [0, 0]
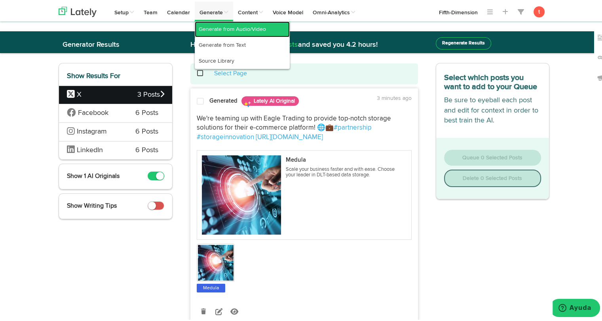
click at [232, 33] on link "Generate from Audio/Video" at bounding box center [242, 28] width 95 height 16
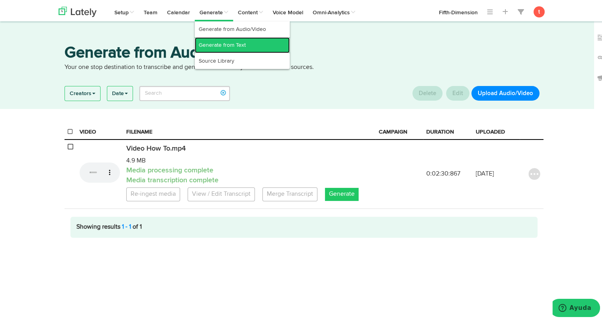
click at [214, 43] on link "Generate from Text" at bounding box center [242, 44] width 95 height 16
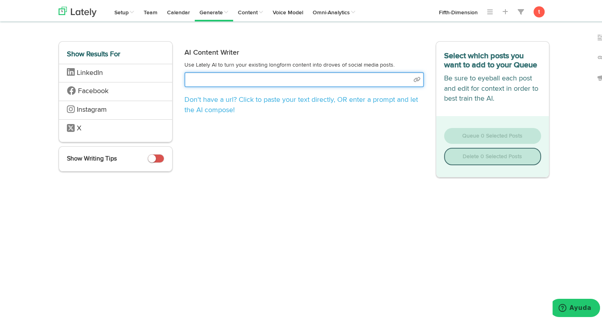
click at [215, 84] on input "text" at bounding box center [305, 78] width 240 height 15
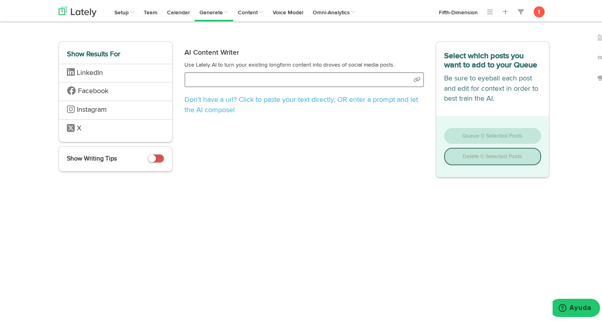
select select "academic"
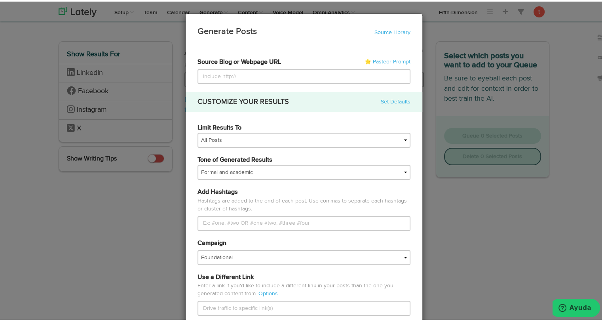
type input "https://www.meduladc.com/case-studies/the-hidden-cost-of-free-cloud-storage"
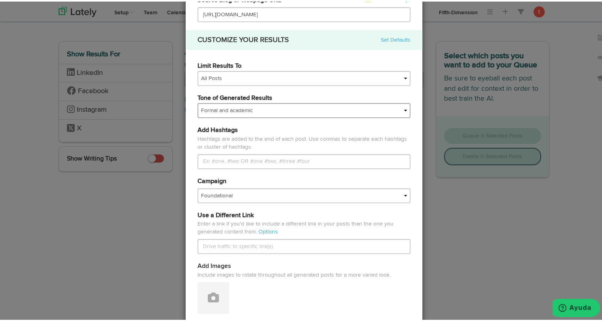
scroll to position [104, 0]
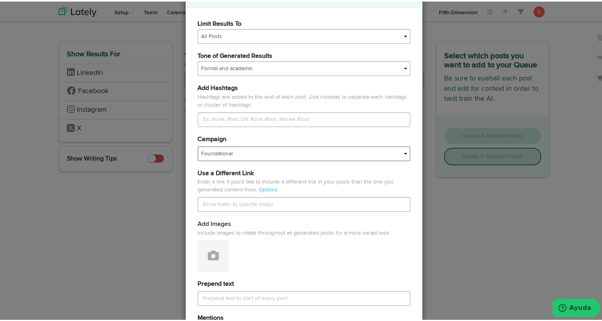
type input "https://www.meduladc.com/case-studies/the-hidden-cost-of-free-cloud-storage"
click at [238, 152] on select "Foundational Fresh Assets IMPORTED Industrias VBA Medula Mojica VBA <> GC VBA <…" at bounding box center [304, 152] width 213 height 15
select select "68013d37430f5ce88ed7150a"
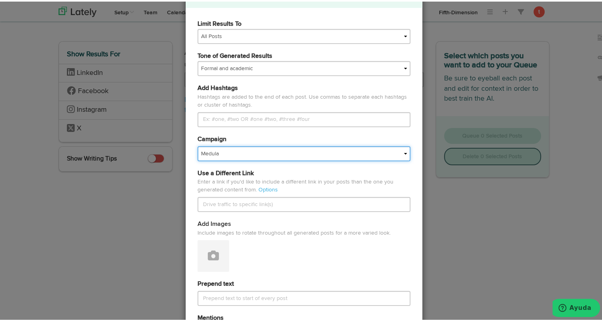
click at [198, 145] on select "Foundational Fresh Assets IMPORTED Industrias VBA Medula Mojica VBA <> GC VBA <…" at bounding box center [304, 152] width 213 height 15
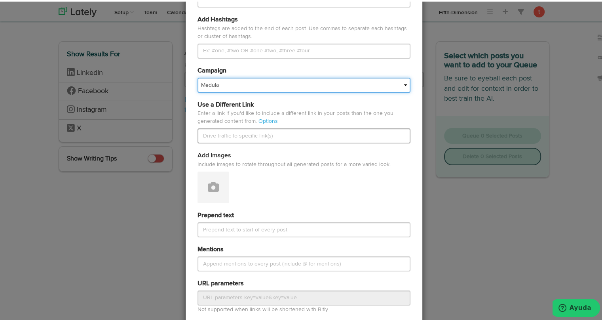
scroll to position [176, 0]
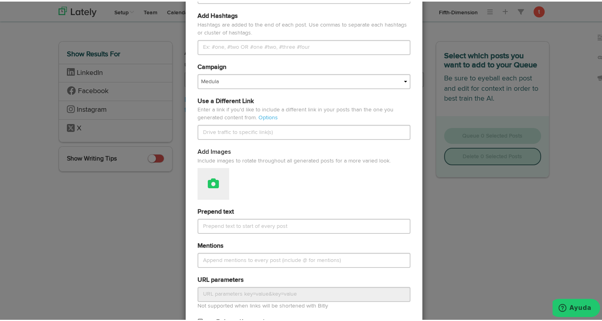
click at [220, 190] on button at bounding box center [214, 182] width 32 height 32
click at [213, 208] on link "Attach Images from Lately" at bounding box center [235, 208] width 75 height 13
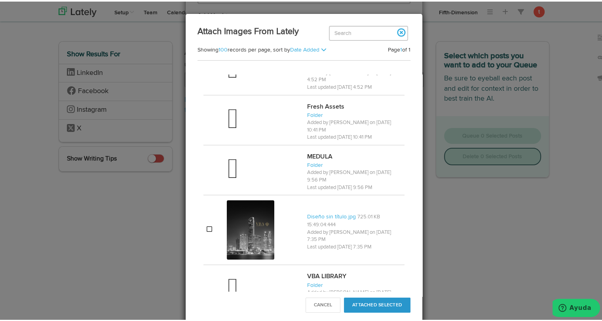
scroll to position [672, 0]
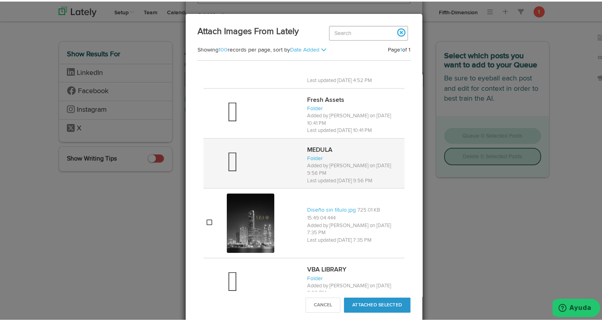
click at [263, 164] on td at bounding box center [264, 162] width 80 height 50
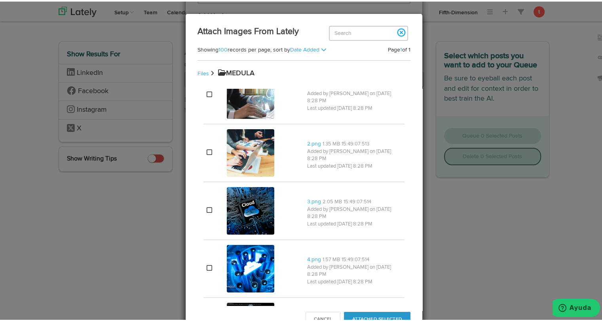
scroll to position [0, 0]
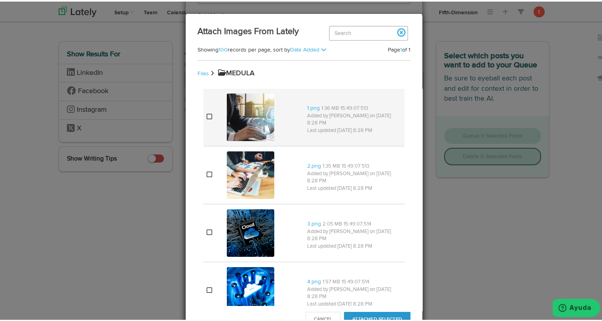
click at [240, 128] on img at bounding box center [251, 116] width 48 height 48
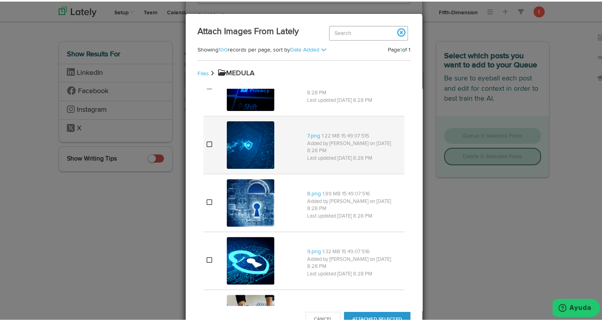
click at [245, 143] on img at bounding box center [251, 144] width 48 height 48
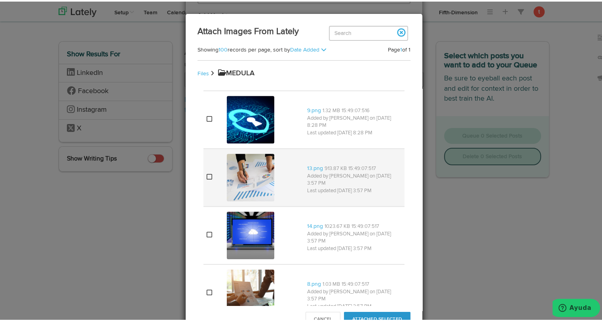
click at [242, 182] on img at bounding box center [251, 176] width 48 height 48
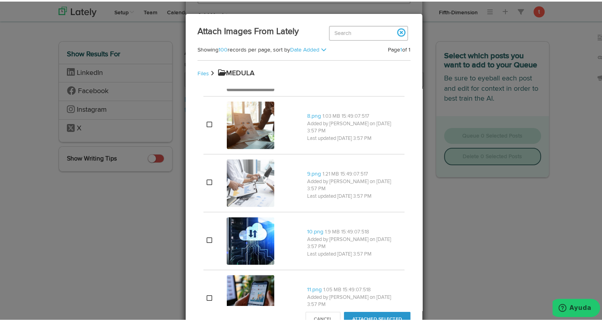
scroll to position [629, 0]
click at [242, 182] on img at bounding box center [251, 181] width 48 height 48
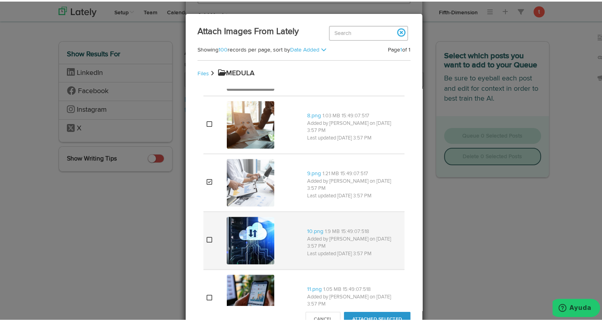
click at [236, 230] on img at bounding box center [251, 239] width 48 height 48
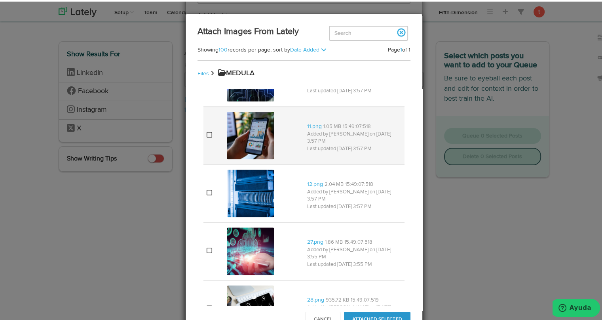
scroll to position [792, 0]
click at [252, 148] on img at bounding box center [251, 134] width 48 height 48
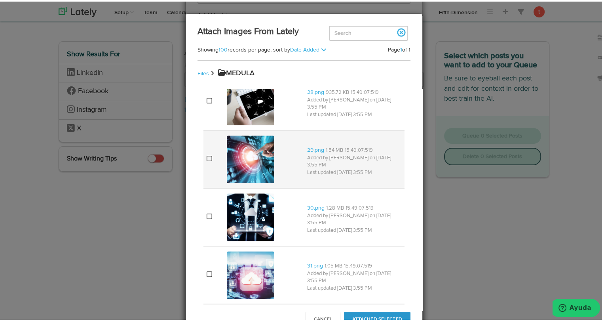
scroll to position [1001, 0]
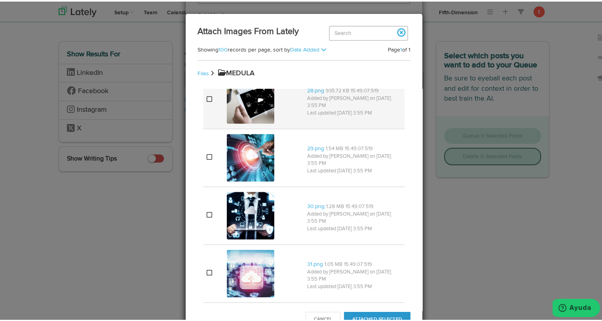
click at [250, 106] on img at bounding box center [251, 98] width 48 height 48
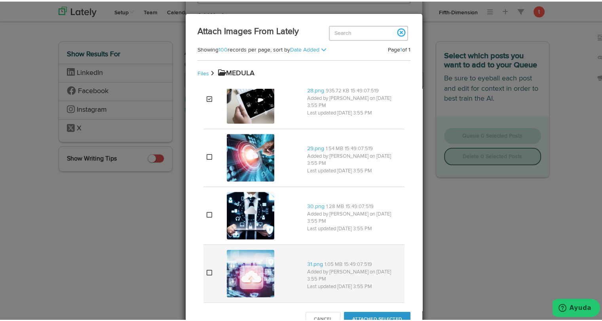
click at [229, 282] on img at bounding box center [251, 272] width 48 height 48
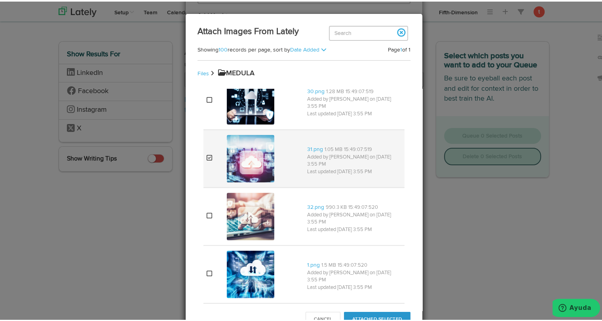
scroll to position [1118, 0]
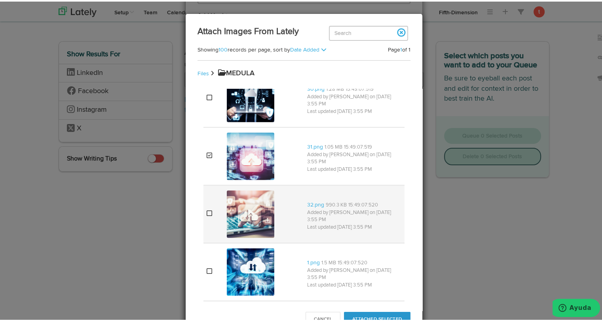
click at [249, 210] on img at bounding box center [251, 213] width 48 height 48
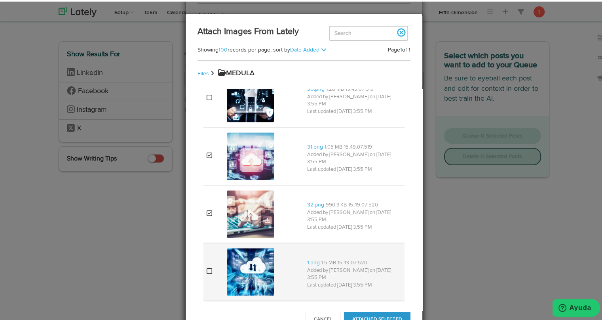
click at [240, 259] on img at bounding box center [251, 270] width 48 height 48
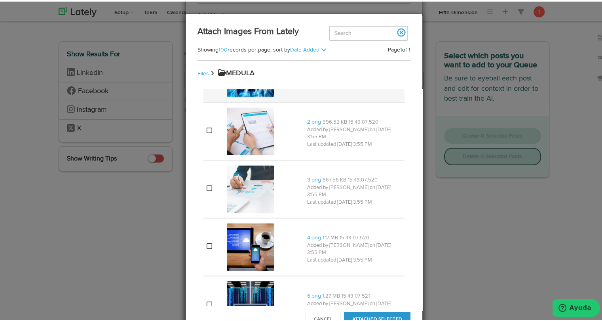
scroll to position [1313, 0]
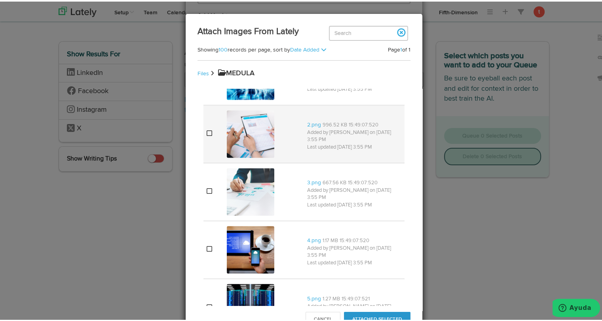
click at [254, 135] on img at bounding box center [251, 133] width 48 height 48
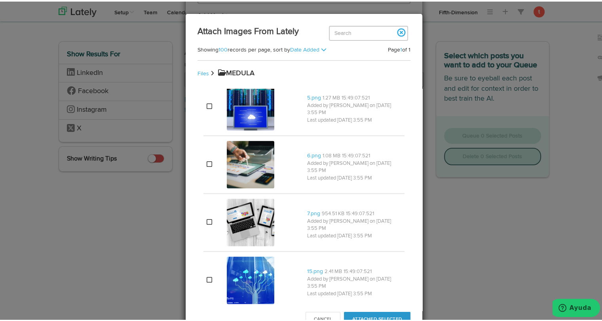
scroll to position [1515, 0]
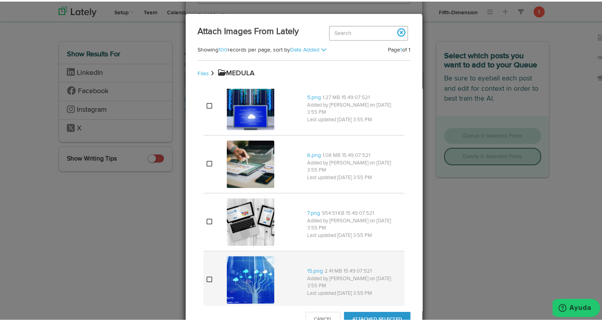
click at [250, 279] on img at bounding box center [251, 278] width 48 height 48
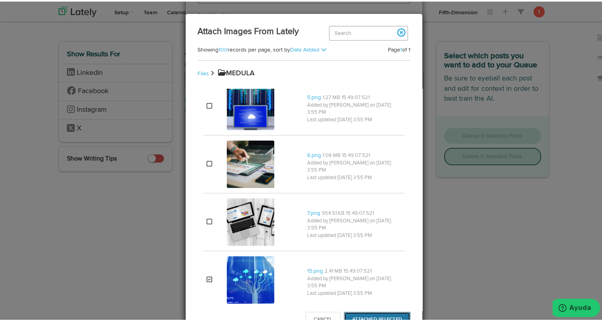
click at [362, 313] on button "Attached Selected" at bounding box center [377, 317] width 67 height 15
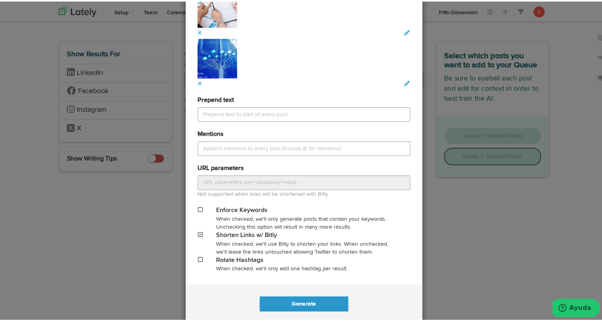
scroll to position [877, 0]
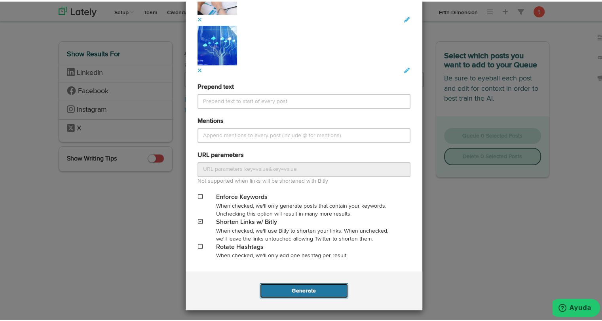
click at [295, 292] on button "Generate" at bounding box center [304, 289] width 88 height 15
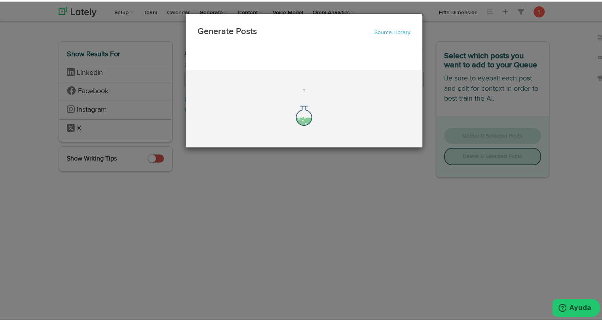
scroll to position [0, 0]
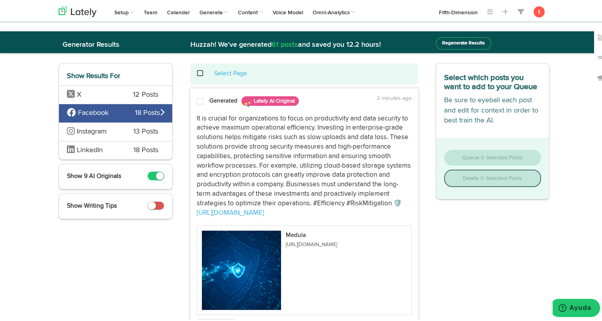
click at [197, 103] on span at bounding box center [200, 100] width 7 height 8
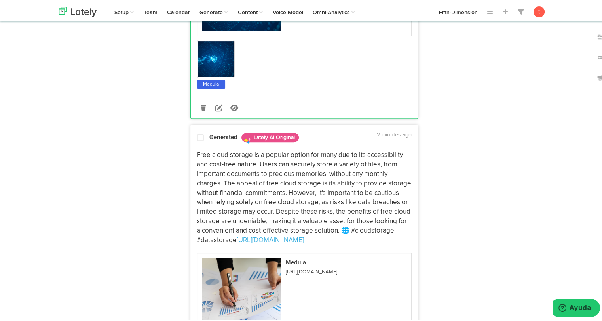
click at [213, 163] on p "Free cloud storage is a popular option for many due to its accessibility and co…" at bounding box center [304, 196] width 215 height 94
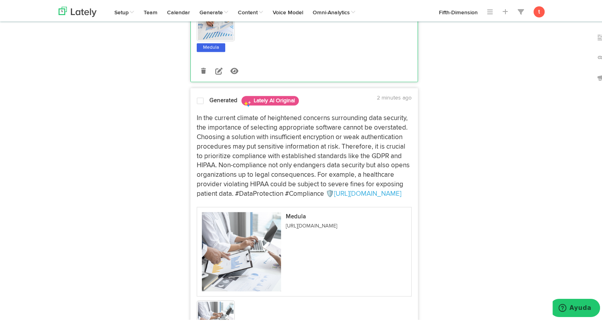
click at [212, 168] on p "In the current climate of heightened concerns surrounding data security, the im…" at bounding box center [304, 154] width 215 height 85
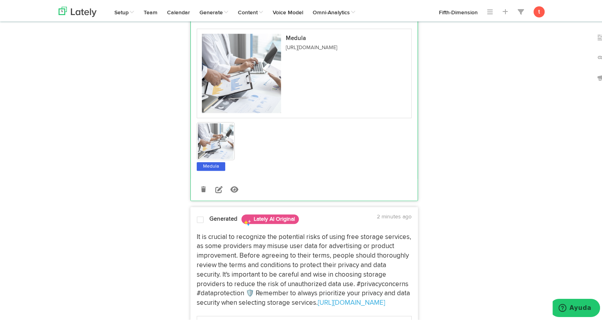
click at [204, 238] on p "It is crucial to recognize the potential risks of using free storage services, …" at bounding box center [304, 268] width 215 height 75
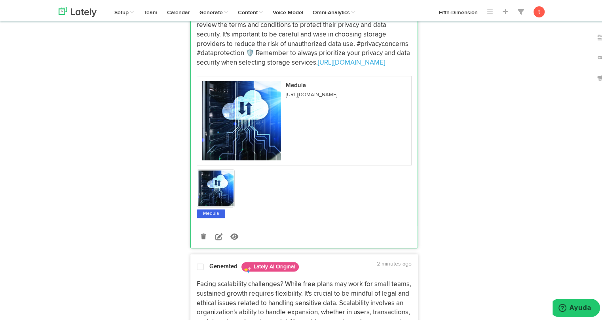
click at [212, 278] on p "Facing scalability challenges? While free plans may work for small teams, susta…" at bounding box center [304, 315] width 215 height 75
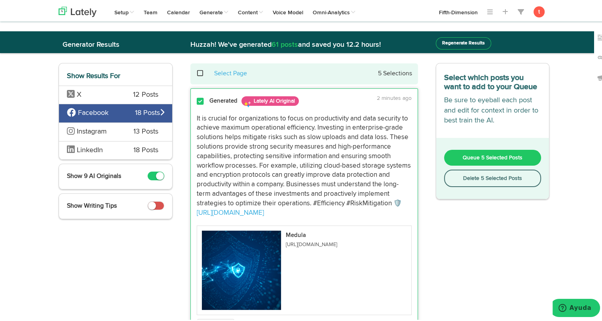
click at [457, 163] on button "Queue 5 Selected Posts" at bounding box center [492, 156] width 97 height 16
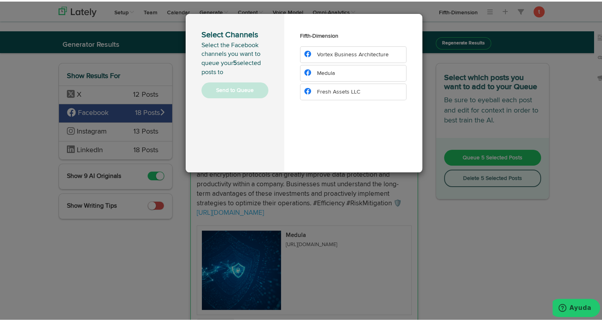
click at [345, 70] on li "Medula" at bounding box center [353, 71] width 107 height 17
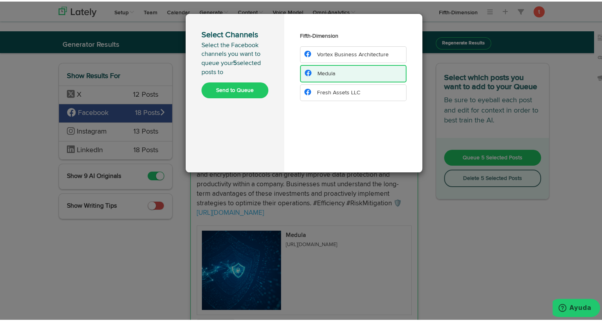
click at [248, 86] on button "Send to Queue" at bounding box center [235, 89] width 67 height 16
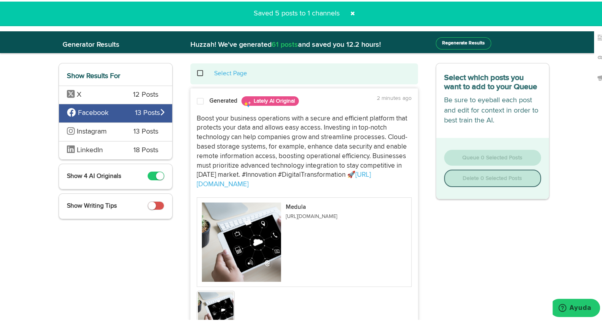
click at [104, 133] on span "Instagram" at bounding box center [92, 129] width 30 height 7
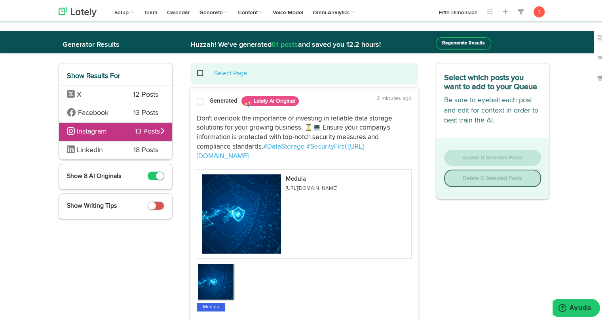
click at [207, 128] on p "Don't overlook the importance of investing in reliable data storage solutions f…" at bounding box center [304, 135] width 215 height 47
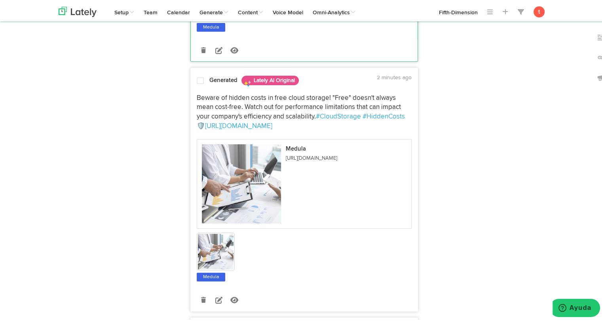
scroll to position [311, 0]
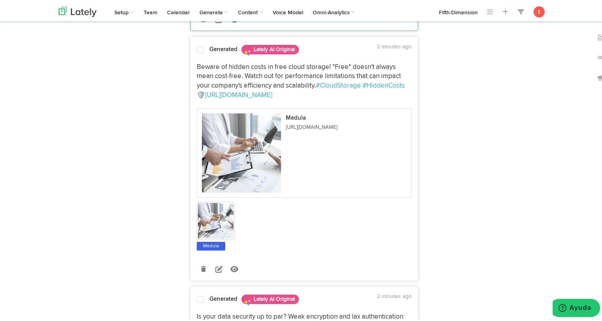
click at [219, 69] on p "Beware of hidden costs in free cloud storage! "Free" doesn't always mean cost-f…" at bounding box center [304, 80] width 215 height 38
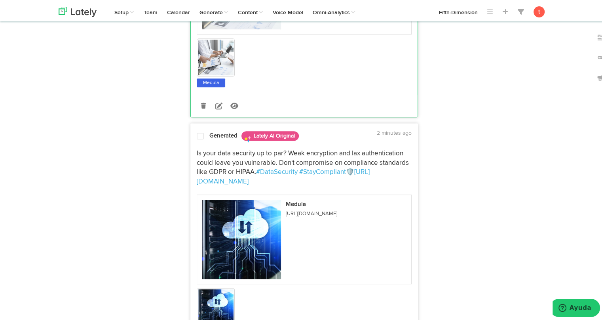
scroll to position [497, 0]
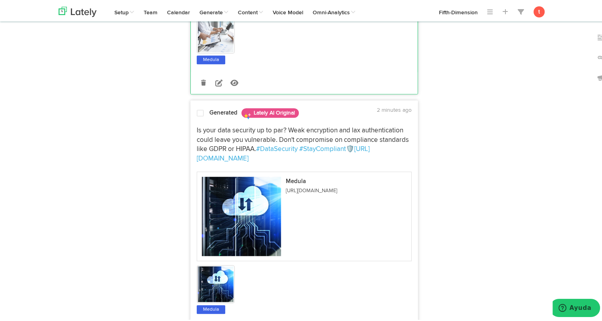
click at [208, 120] on div "Is your data security up to par? Weak encryption and lax authentication could l…" at bounding box center [304, 216] width 227 height 193
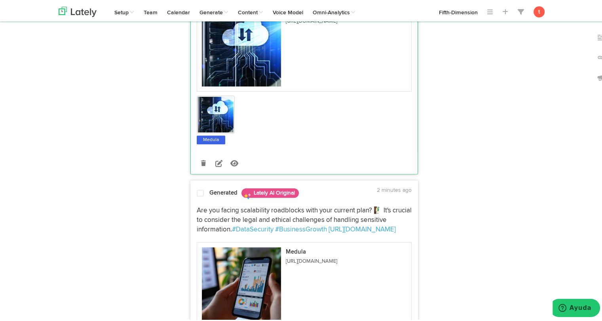
click at [202, 200] on div "Are you facing scalability roadblocks with your current plan? 🧗‍♂️ It's crucial…" at bounding box center [304, 291] width 227 height 183
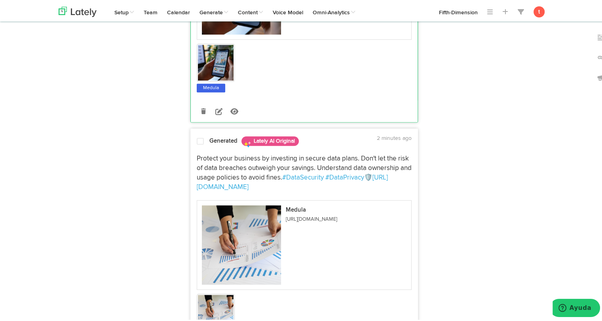
scroll to position [967, 0]
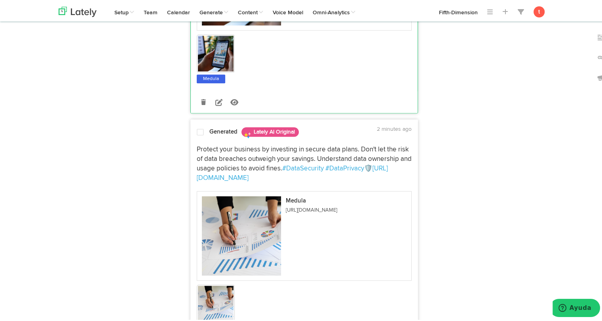
click at [197, 159] on p "Protect your business by investing in secure data plans. Don't let the risk of …" at bounding box center [304, 162] width 215 height 38
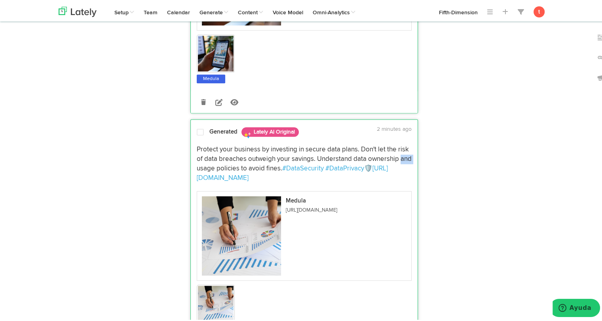
click at [197, 159] on p "Protect your business by investing in secure data plans. Don't let the risk of …" at bounding box center [304, 162] width 215 height 38
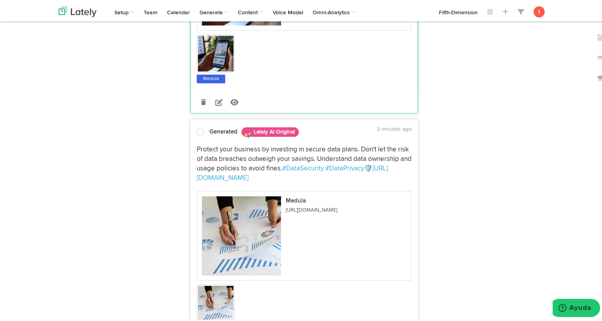
drag, startPoint x: 196, startPoint y: 159, endPoint x: 196, endPoint y: 148, distance: 11.5
click at [197, 148] on p "Protect your business by investing in secure data plans. Don't let the risk of …" at bounding box center [304, 162] width 215 height 38
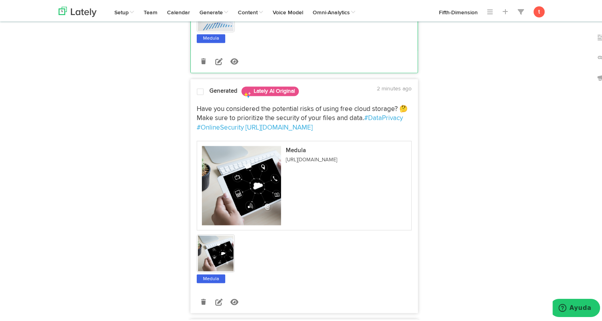
scroll to position [1256, 0]
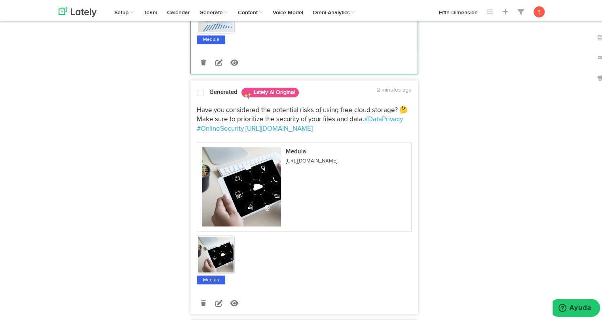
click at [212, 89] on div "Generated Lately AI Original 2 minutes ago Have you considered the potential ri…" at bounding box center [304, 198] width 227 height 228
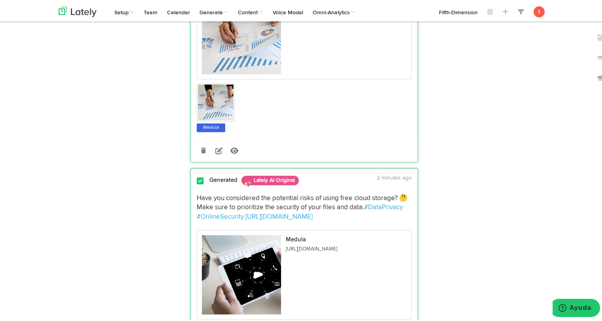
scroll to position [1164, 0]
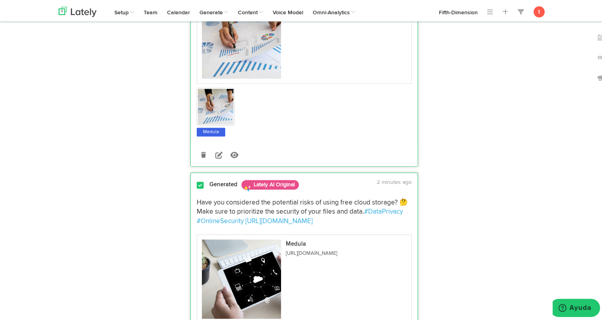
click at [211, 178] on div "Generated Lately AI Original" at bounding box center [279, 184] width 138 height 14
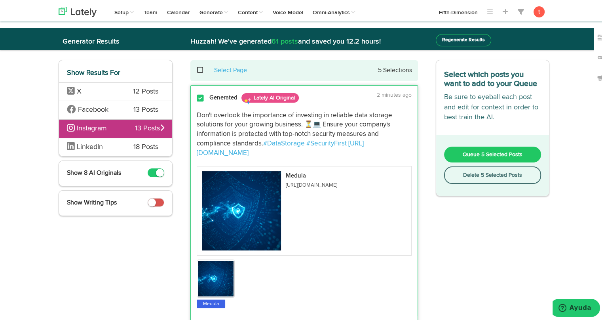
scroll to position [0, 0]
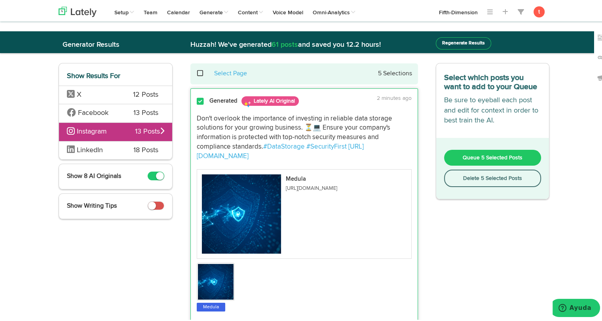
click at [453, 156] on button "Queue 5 Selected Posts" at bounding box center [492, 156] width 97 height 16
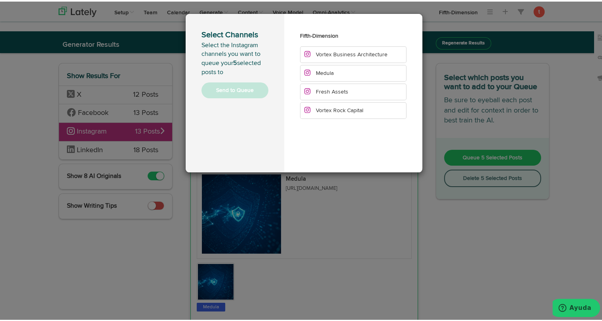
click at [347, 72] on li "Medula" at bounding box center [353, 71] width 107 height 17
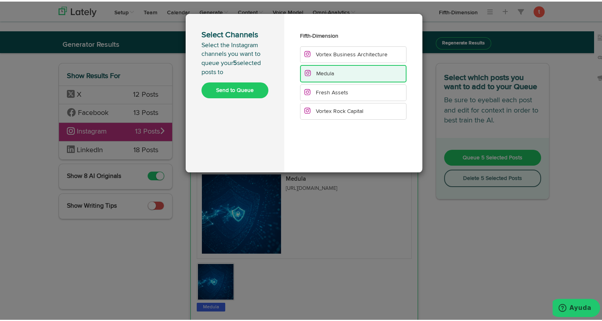
click at [230, 92] on button "Send to Queue" at bounding box center [235, 89] width 67 height 16
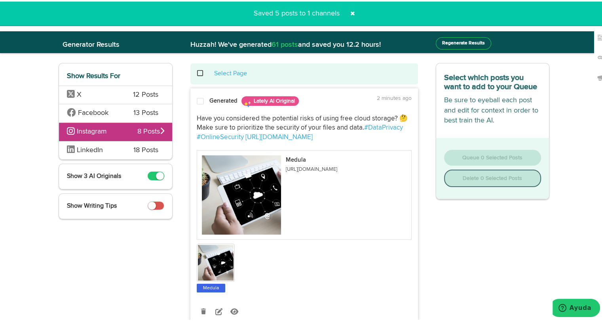
click at [128, 146] on div "LinkedIn 18 Posts" at bounding box center [115, 148] width 113 height 19
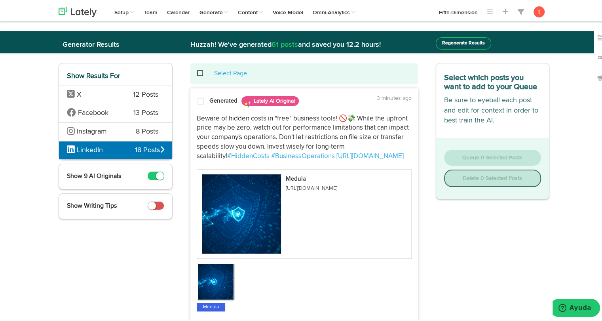
click at [208, 128] on span "Beware of hidden costs in "free" business tools! 🚫💸 While the upfront price may…" at bounding box center [304, 136] width 214 height 44
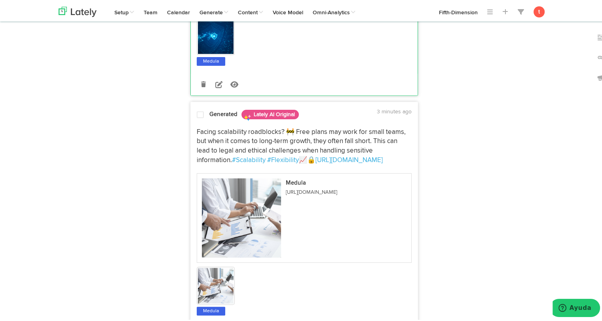
click at [200, 133] on span "Facing scalability roadblocks? 🚧 Free plans may work for small teams, but when …" at bounding box center [302, 144] width 211 height 35
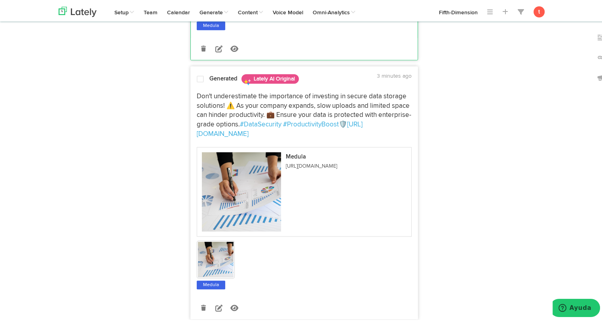
click at [215, 100] on span "Don't underestimate the importance of investing in secure data storage solution…" at bounding box center [304, 108] width 215 height 35
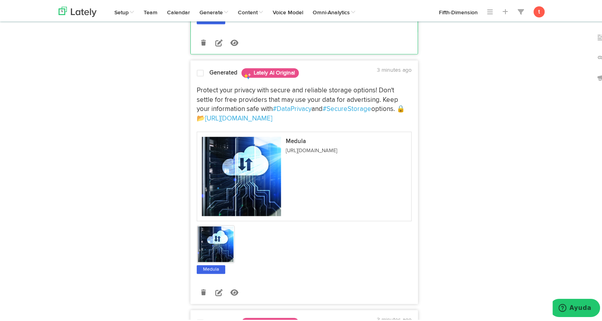
click at [214, 88] on span "Protect your privacy with secure and reliable storage options! Don't settle for…" at bounding box center [298, 99] width 203 height 26
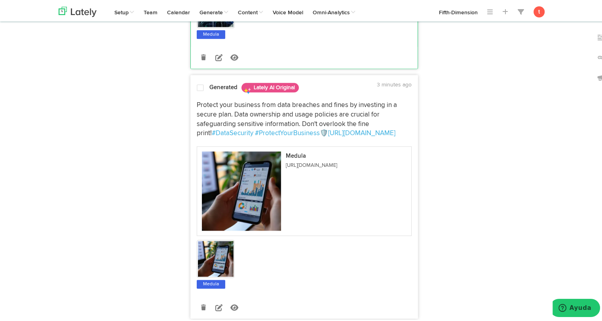
click at [208, 112] on span "Protect your business from data breaches and fines by investing in a secure pla…" at bounding box center [298, 117] width 202 height 35
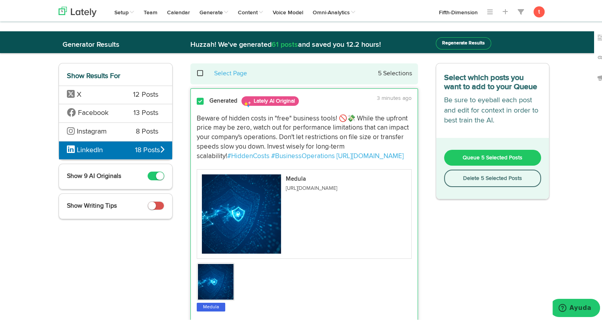
click at [481, 154] on span "Queue 5 Selected Posts" at bounding box center [493, 156] width 60 height 6
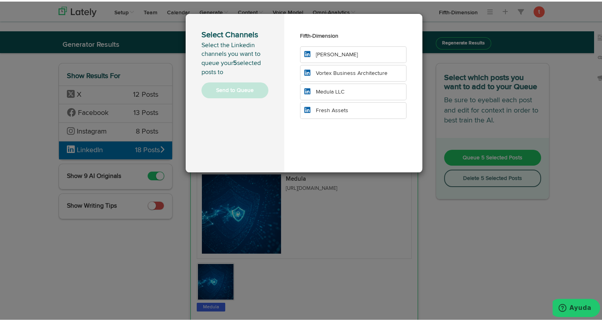
click at [356, 89] on li "Medula LLC" at bounding box center [353, 90] width 107 height 17
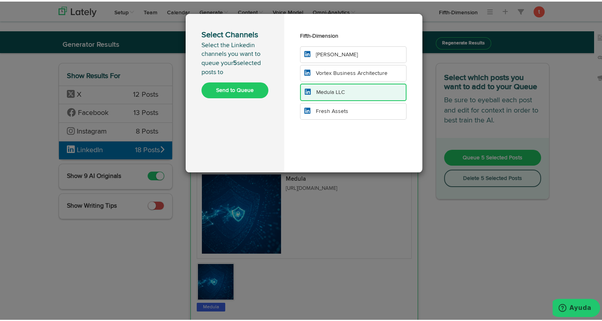
click at [254, 86] on button "Send to Queue" at bounding box center [235, 89] width 67 height 16
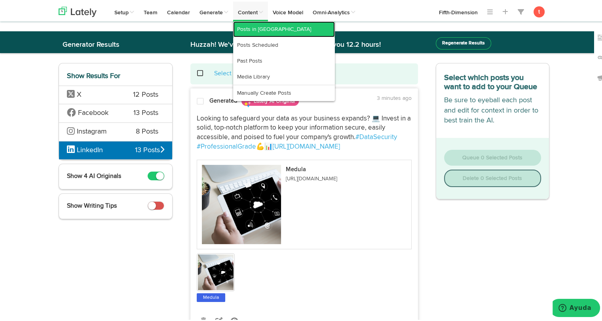
click at [243, 26] on link "Posts in Queue" at bounding box center [284, 28] width 102 height 16
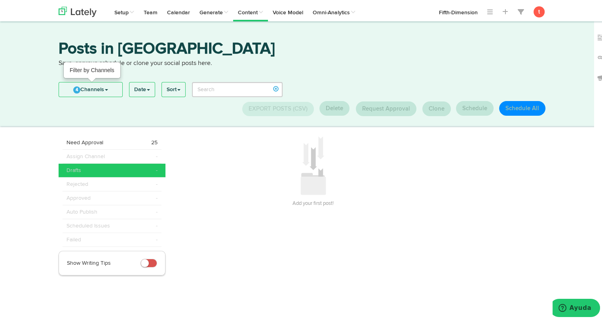
click at [109, 91] on link "4 Channels" at bounding box center [90, 88] width 63 height 14
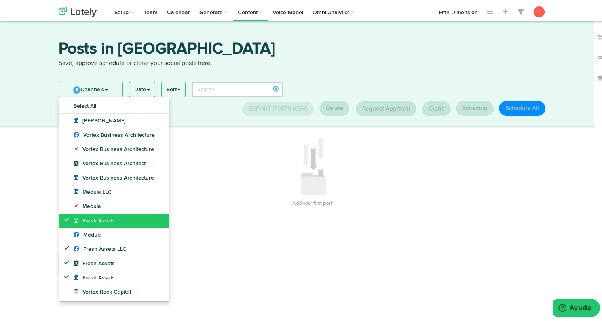
click at [78, 221] on icon at bounding box center [78, 219] width 9 height 6
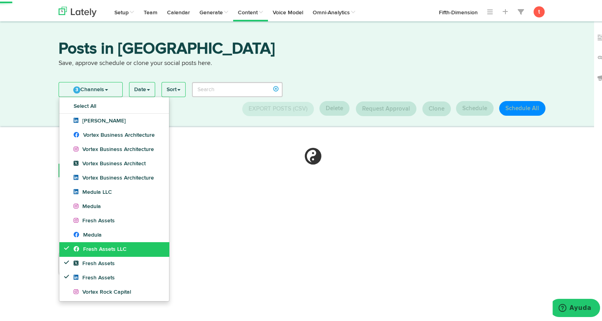
click at [71, 251] on link "Fresh Assets LLC" at bounding box center [114, 247] width 110 height 14
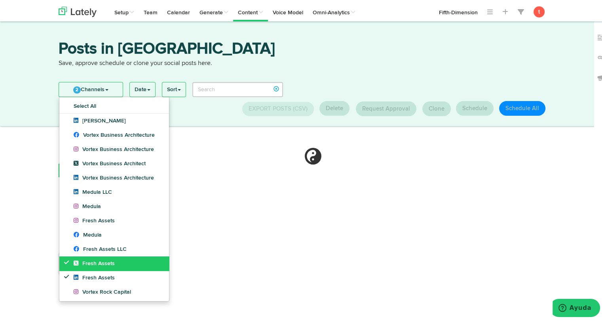
click at [74, 261] on icon at bounding box center [78, 262] width 9 height 6
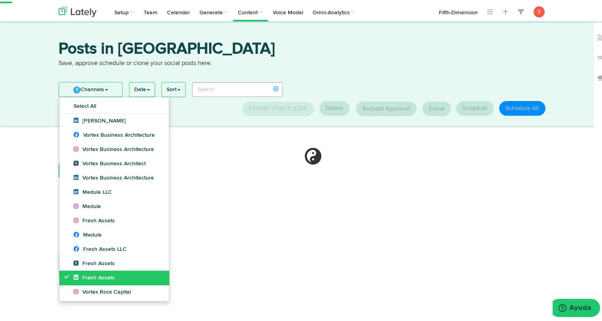
click at [70, 274] on icon at bounding box center [68, 275] width 9 height 6
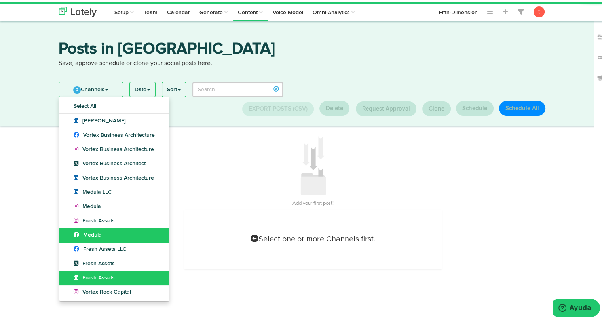
click at [86, 235] on span "Medula" at bounding box center [88, 234] width 28 height 6
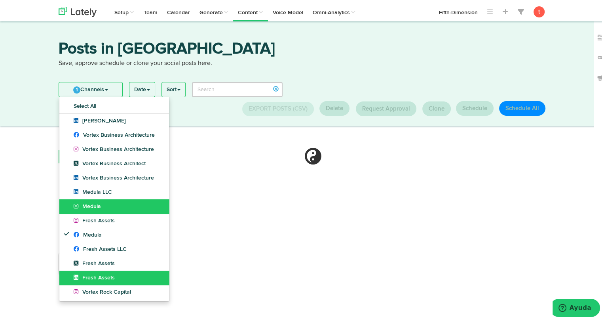
click at [97, 202] on span "Medula" at bounding box center [87, 205] width 27 height 6
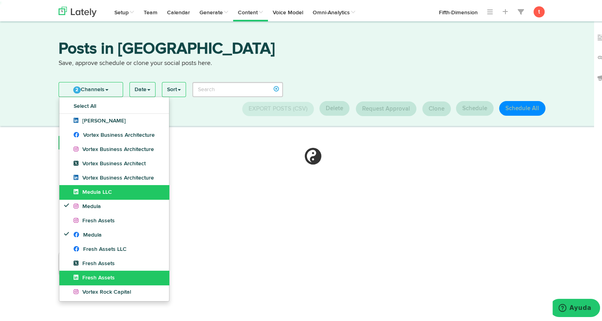
click at [99, 188] on span "Medula LLC" at bounding box center [93, 191] width 38 height 6
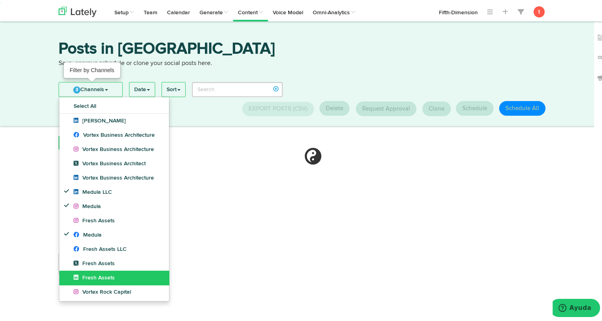
click at [119, 83] on link "3 Channels" at bounding box center [90, 88] width 63 height 14
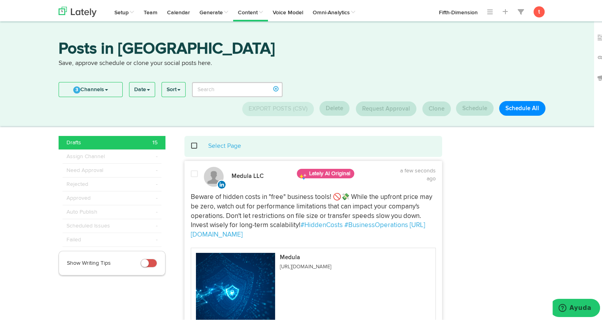
click at [198, 143] on div "Select Page" at bounding box center [314, 144] width 246 height 9
click at [194, 145] on div "Select Page" at bounding box center [314, 144] width 246 height 9
click at [193, 145] on span at bounding box center [199, 144] width 16 height 0
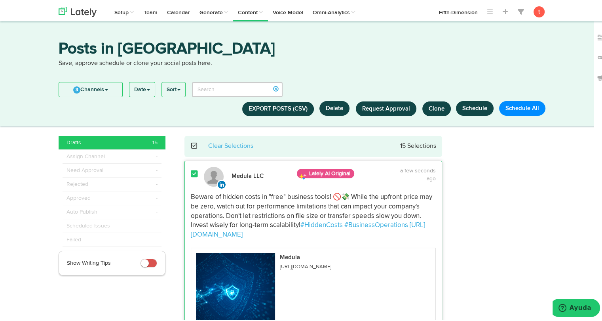
click at [193, 145] on span at bounding box center [199, 144] width 16 height 0
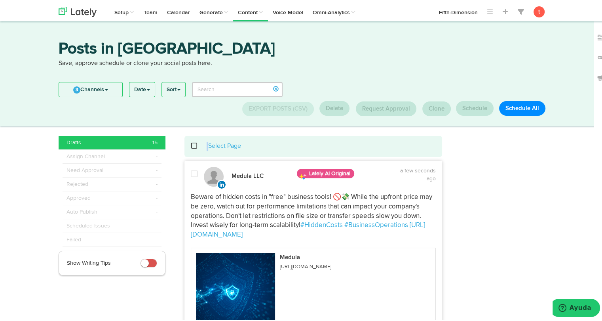
click at [193, 145] on span at bounding box center [199, 144] width 16 height 0
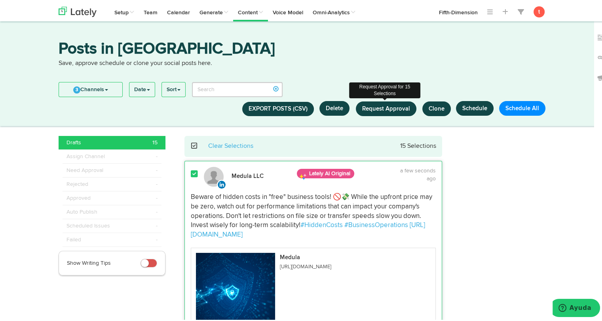
click at [392, 111] on button "Request Approval" at bounding box center [386, 107] width 61 height 15
click at [376, 111] on button "Request Approval" at bounding box center [386, 107] width 61 height 15
click at [385, 103] on button "Request Approval" at bounding box center [386, 107] width 61 height 15
click at [382, 109] on span "Request Approval" at bounding box center [386, 107] width 48 height 6
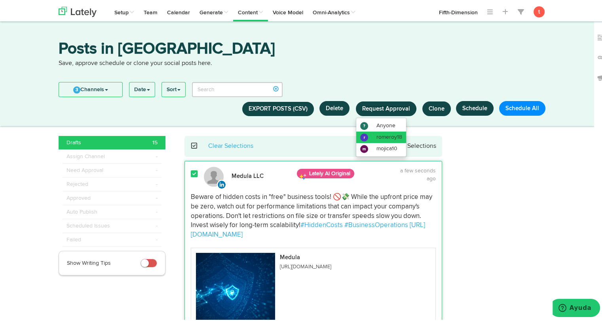
click at [381, 132] on li "r romeroy18" at bounding box center [381, 135] width 50 height 11
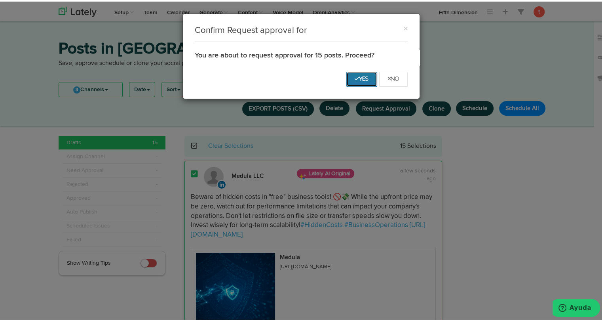
click at [366, 80] on button "Yes" at bounding box center [362, 77] width 31 height 15
